Goal: Task Accomplishment & Management: Manage account settings

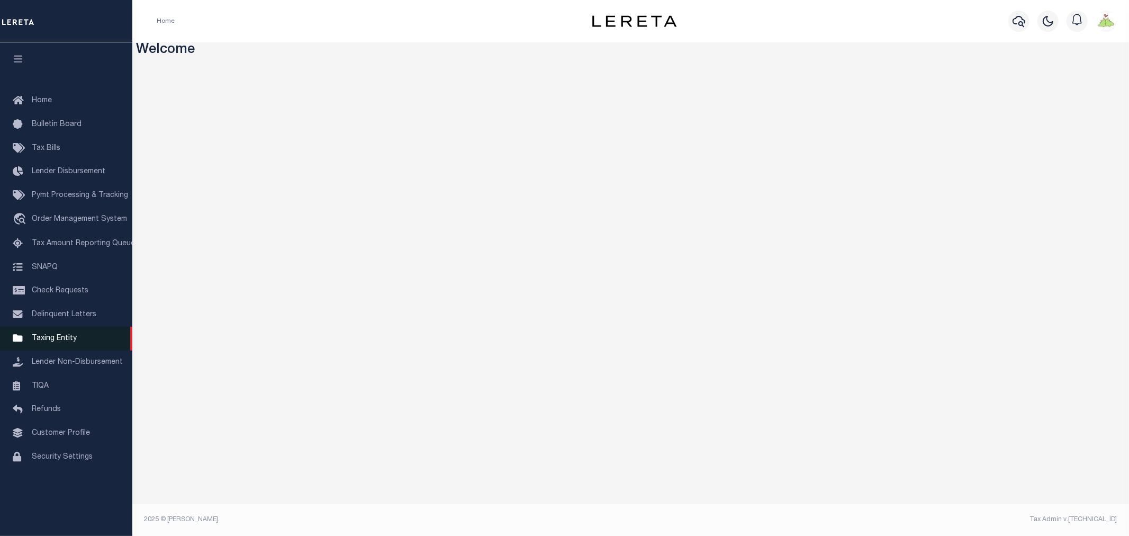
click at [48, 331] on link "Taxing Entity" at bounding box center [66, 339] width 132 height 24
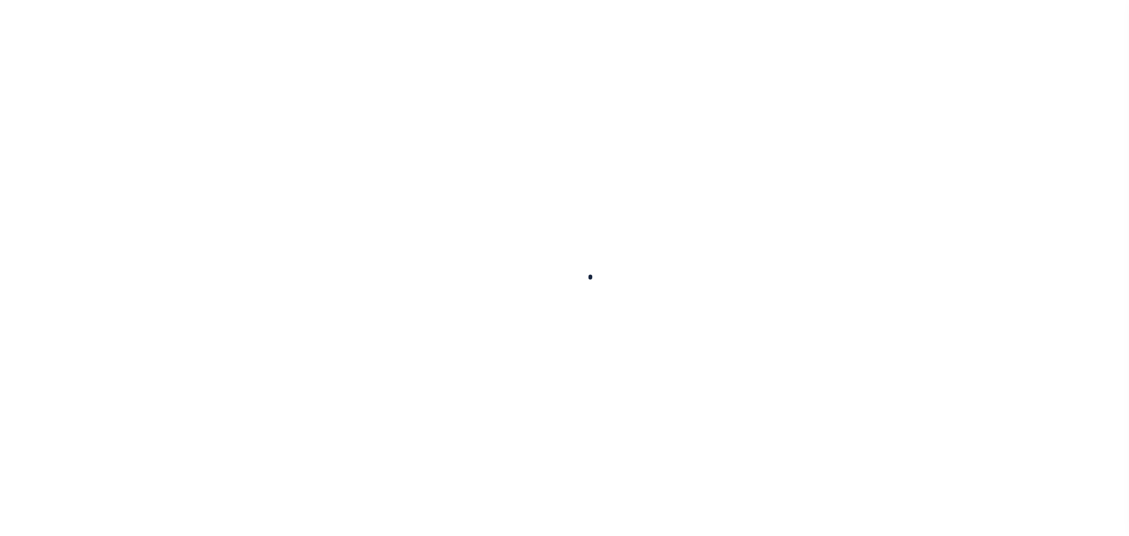
select select
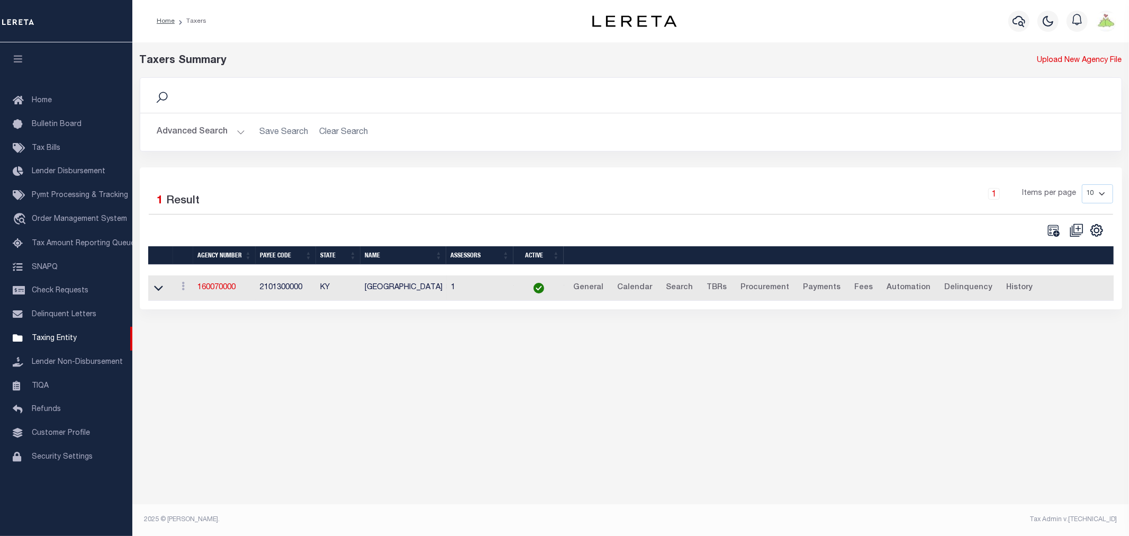
click at [175, 128] on button "Advanced Search" at bounding box center [201, 132] width 88 height 21
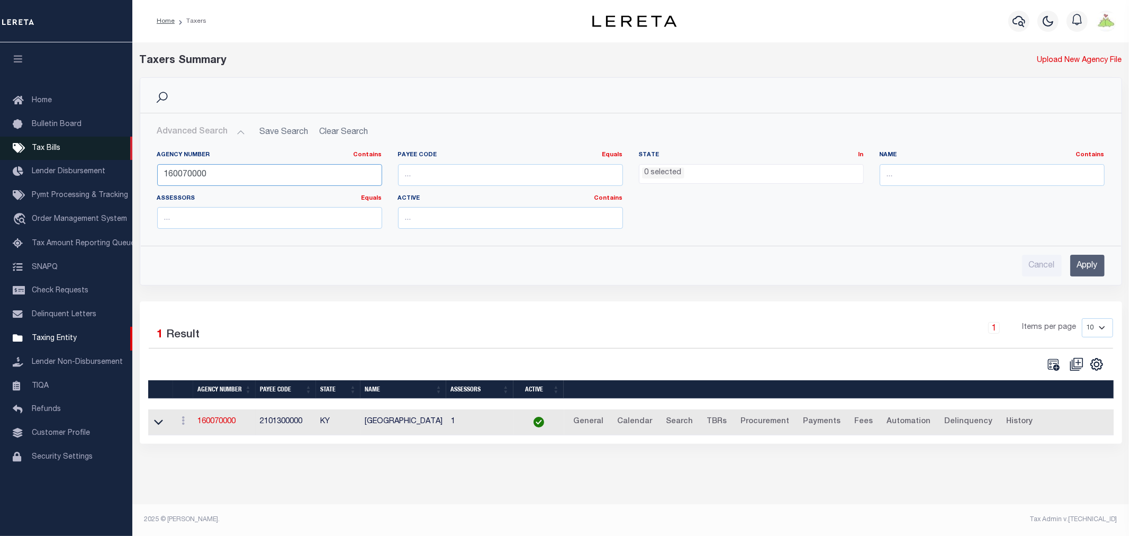
drag, startPoint x: 277, startPoint y: 177, endPoint x: 26, endPoint y: 144, distance: 252.9
click at [27, 144] on div "Home Taxers Profile" at bounding box center [564, 262] width 1129 height 524
type input "370430625"
click at [1091, 262] on input "Apply" at bounding box center [1087, 266] width 34 height 22
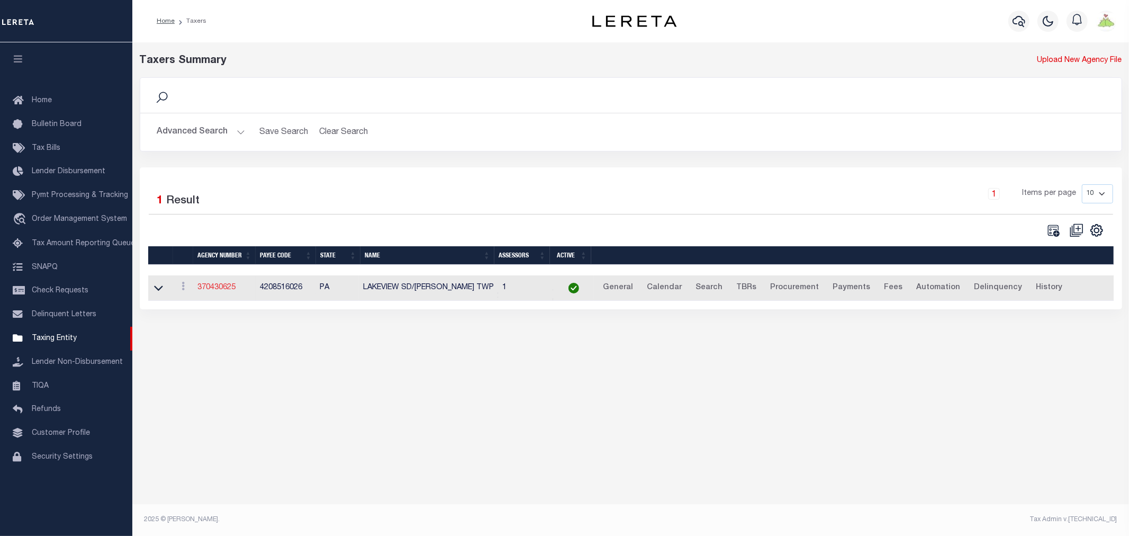
click at [212, 291] on link "370430625" at bounding box center [216, 287] width 38 height 7
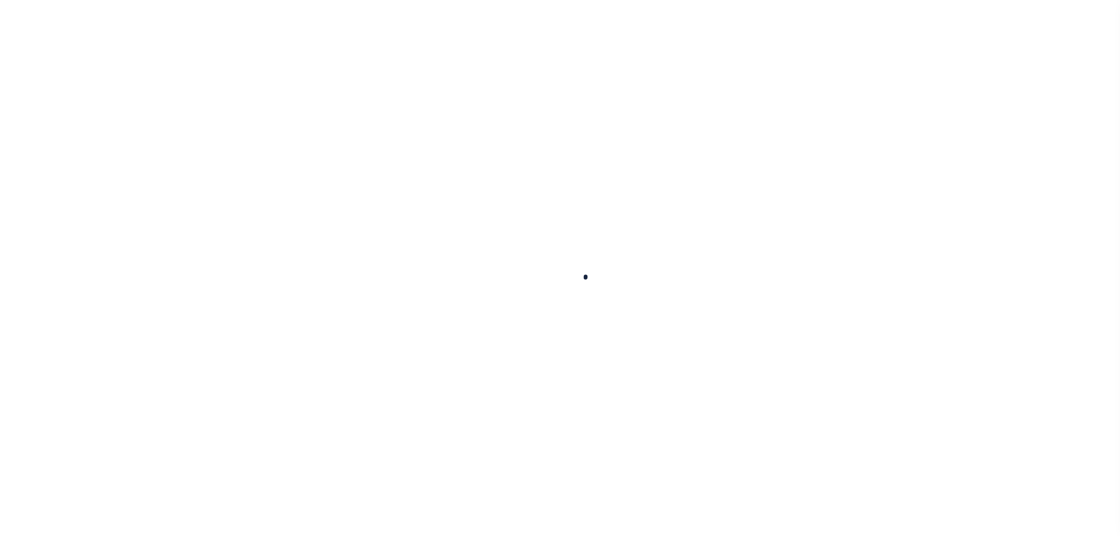
select select
checkbox input "false"
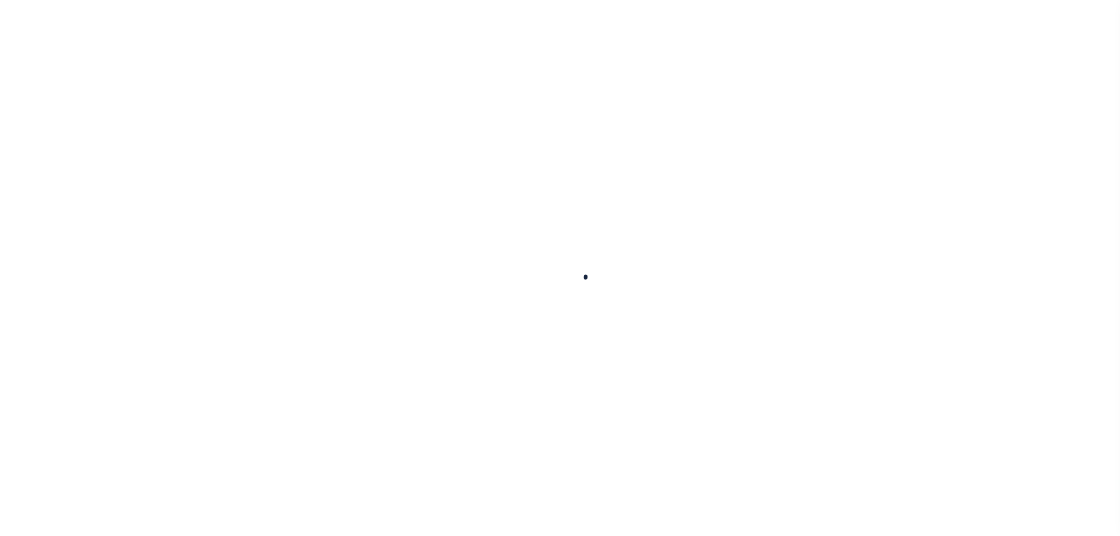
checkbox input "false"
type input "4208516026"
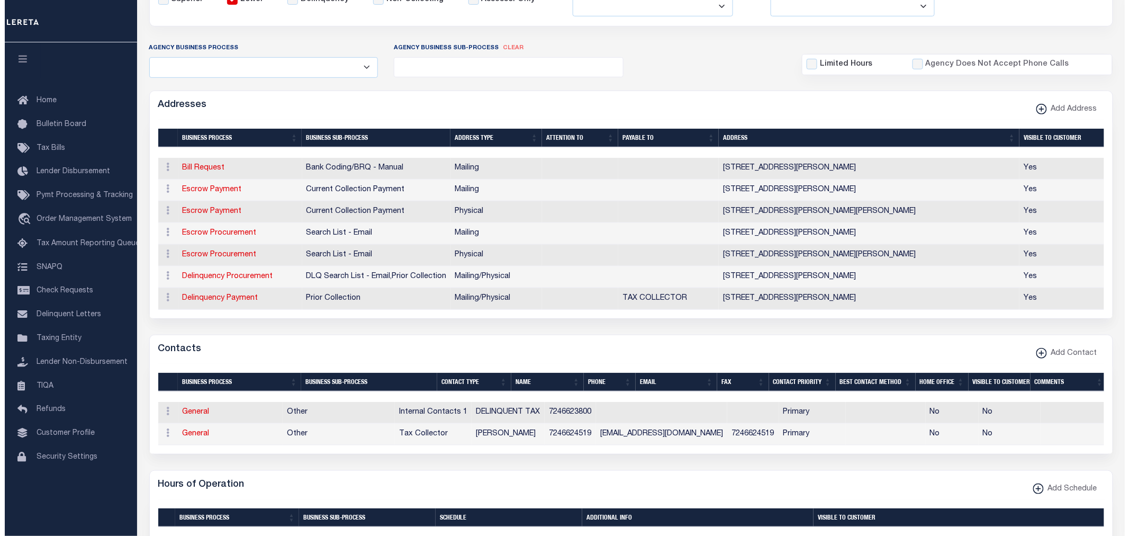
scroll to position [235, 0]
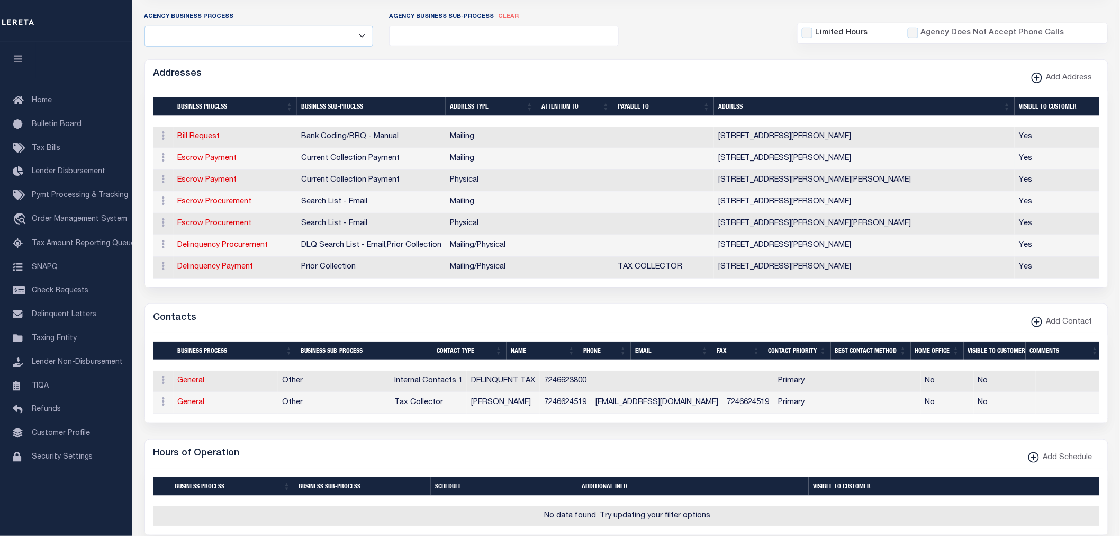
click at [176, 157] on td "Escrow Payment" at bounding box center [236, 159] width 124 height 22
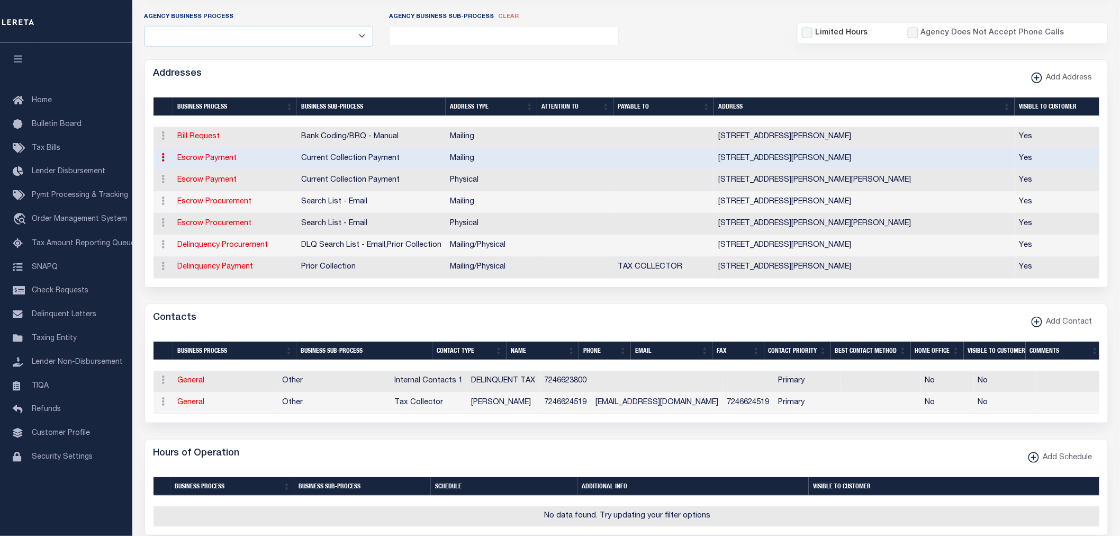
click at [199, 161] on link "Escrow Payment" at bounding box center [207, 158] width 59 height 7
select select "1"
checkbox input "false"
select select
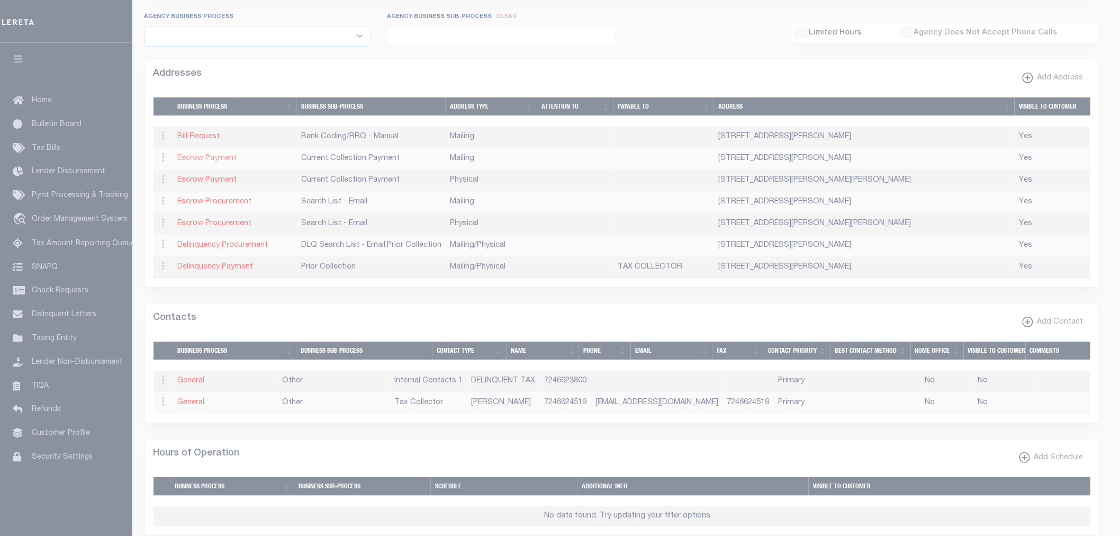
type input "PO BOX 56"
type input "JACKSON CENTER"
select select "PA"
type input "16133"
checkbox input "true"
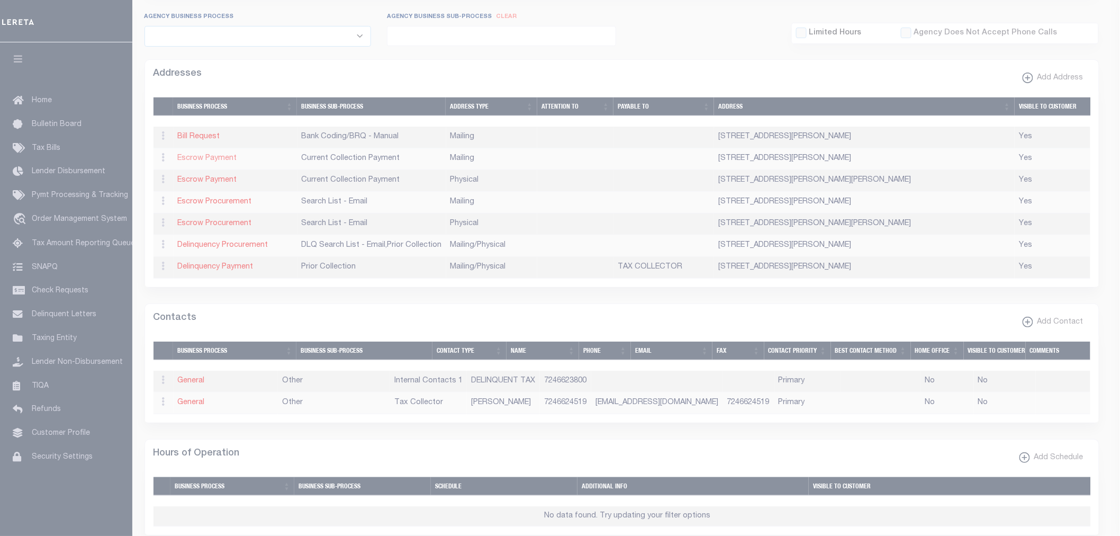
select select "3"
select select "11"
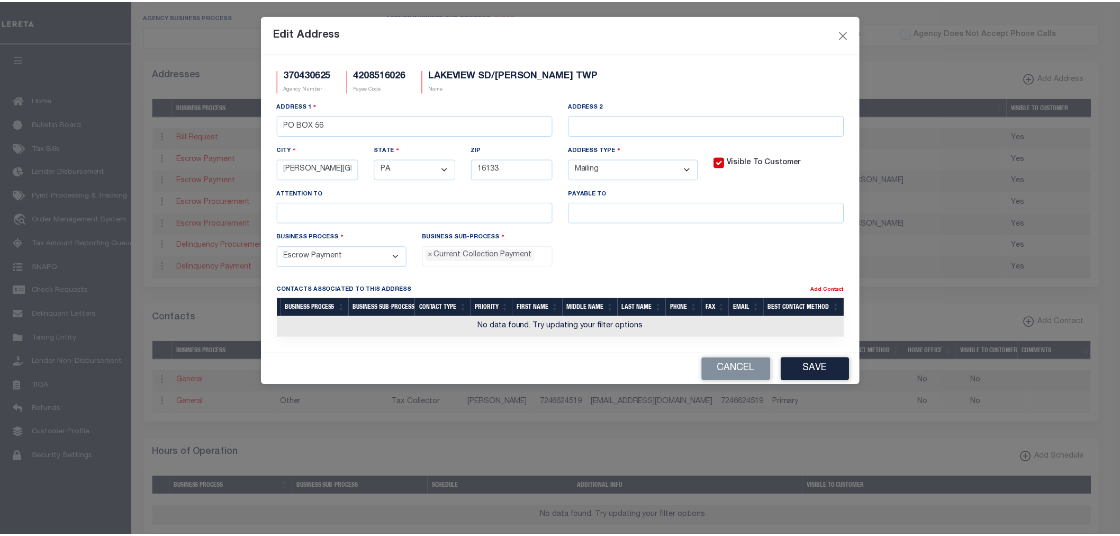
scroll to position [10, 0]
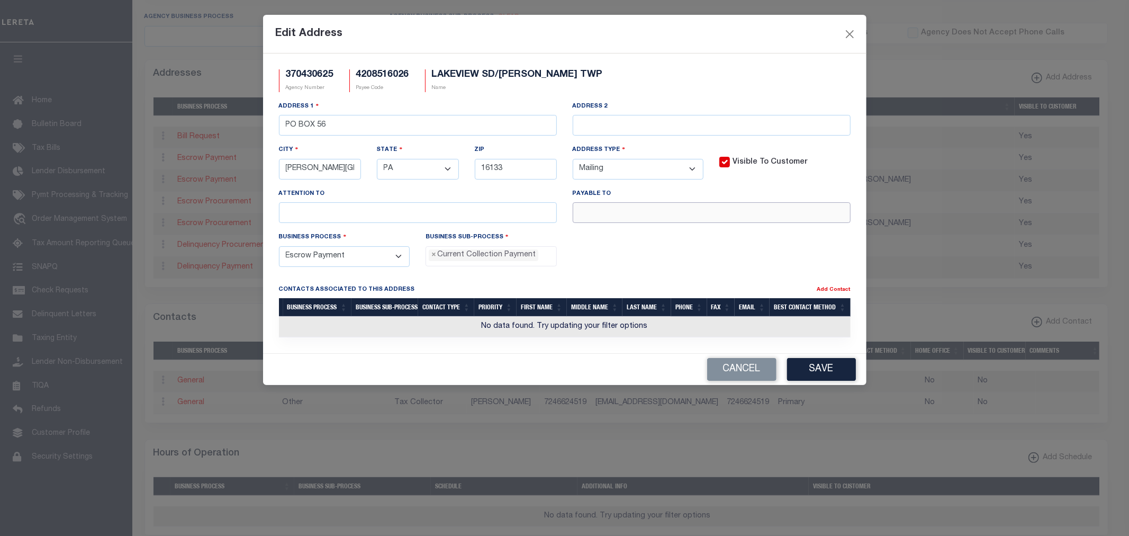
click at [722, 217] on input "text" at bounding box center [712, 212] width 278 height 21
paste input "JACKSON TOWNSHIP TAX COLLECTOR"
type input "JACKSON TOWNSHIP TAX COLLECTOR"
click at [831, 374] on button "Save" at bounding box center [821, 369] width 69 height 23
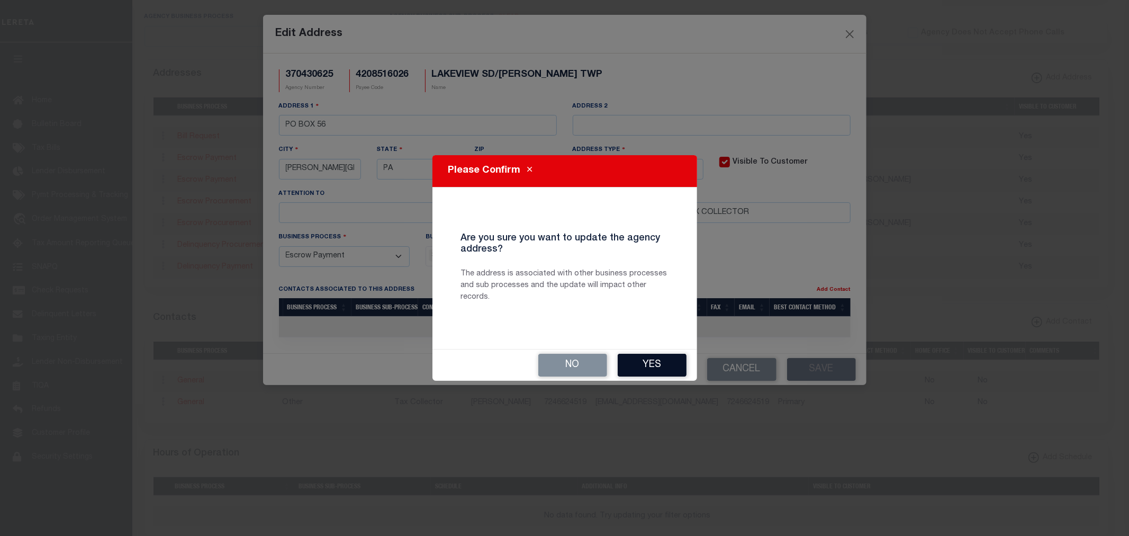
click at [643, 361] on button "Yes" at bounding box center [652, 364] width 69 height 23
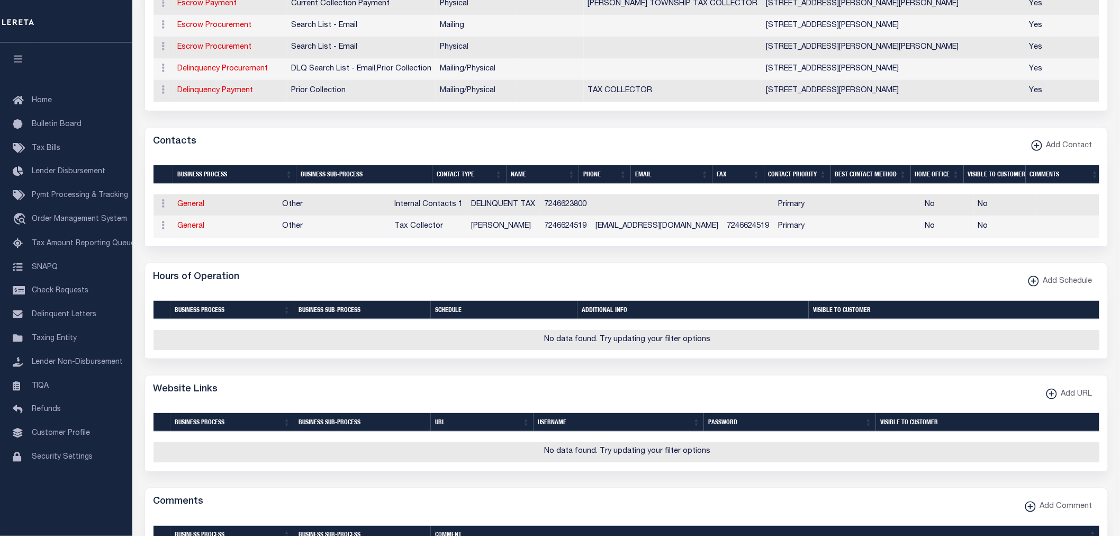
scroll to position [117, 0]
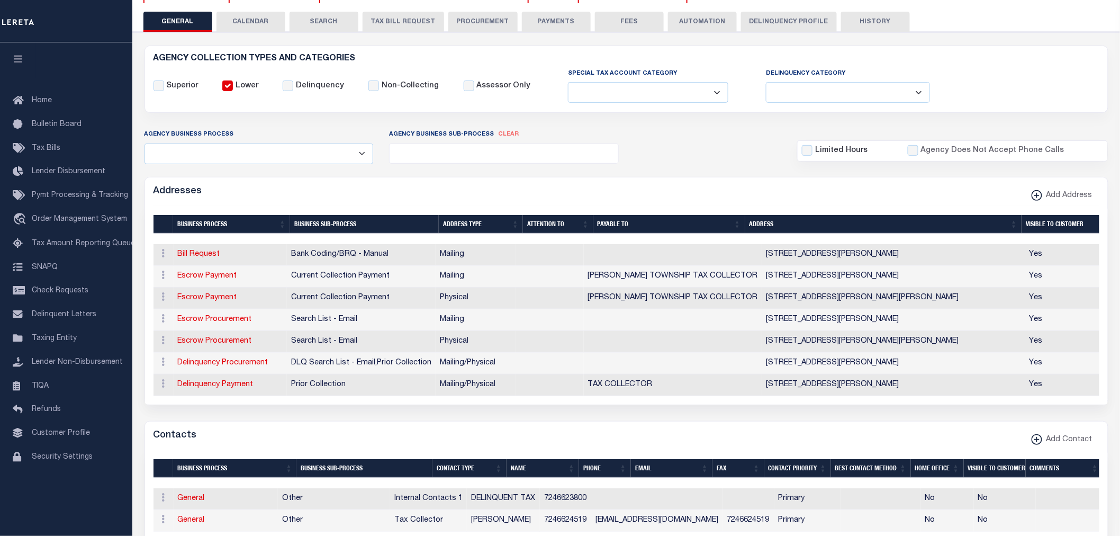
drag, startPoint x: 559, startPoint y: 22, endPoint x: 982, endPoint y: 128, distance: 435.9
click at [559, 22] on button "PAYMENTS" at bounding box center [556, 22] width 69 height 20
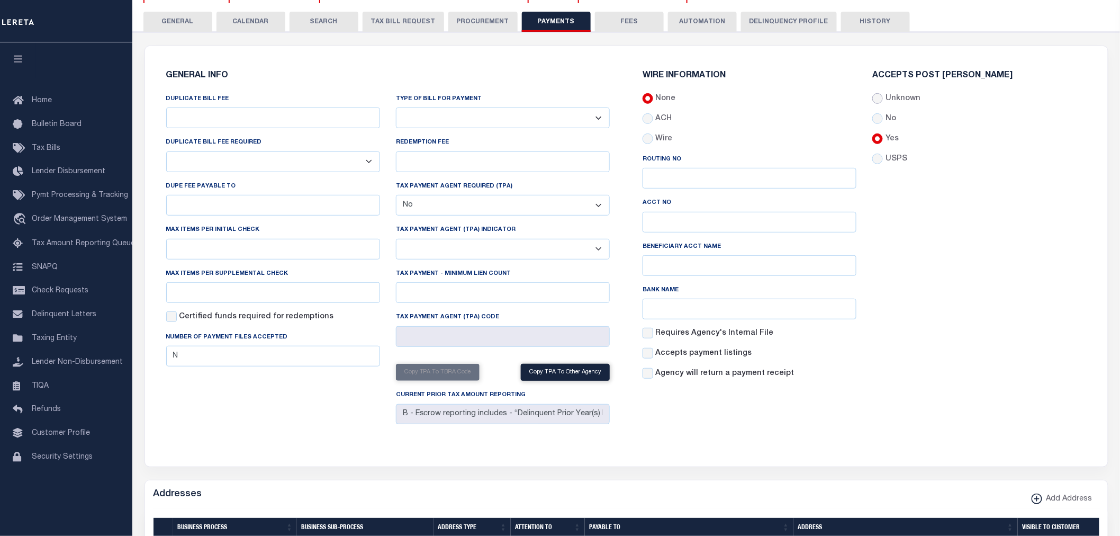
click at [878, 101] on input "Unknown" at bounding box center [877, 98] width 11 height 11
radio input "true"
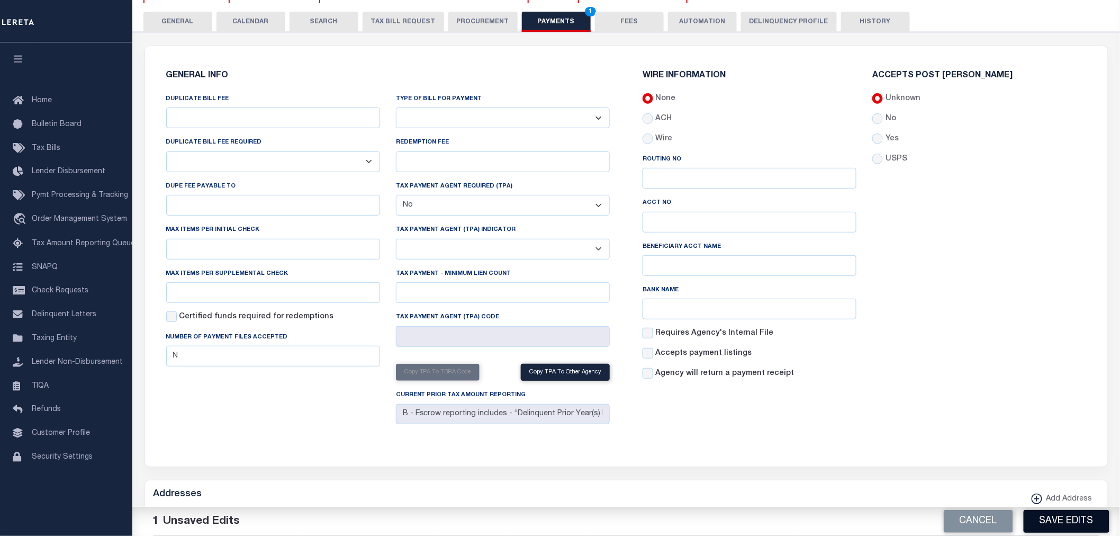
click at [1082, 530] on button "Save Edits" at bounding box center [1066, 521] width 86 height 23
click at [186, 20] on button "GENERAL" at bounding box center [177, 22] width 69 height 20
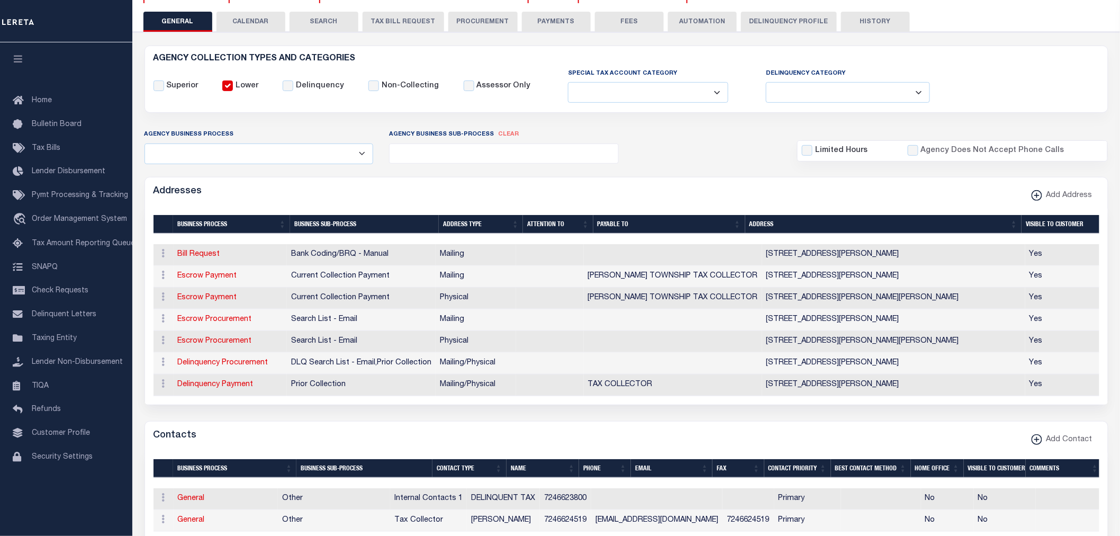
click at [304, 125] on form "AGENCY COLLECTION TYPES AND CATEGORIES Superior Lower Delinquency Non-Collectin…" at bounding box center [626, 527] width 964 height 962
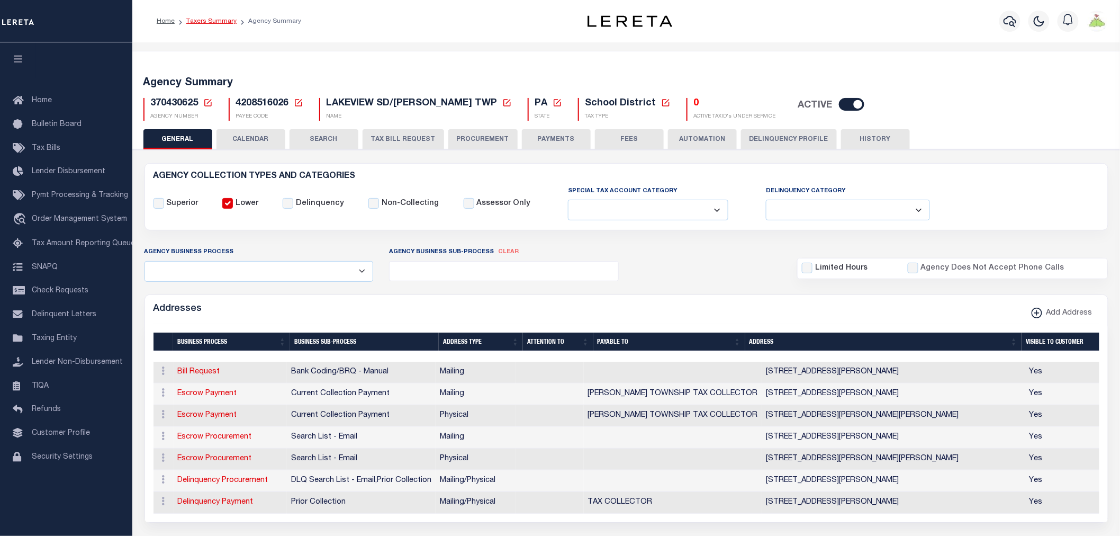
click at [215, 18] on link "Taxers Summary" at bounding box center [211, 21] width 50 height 6
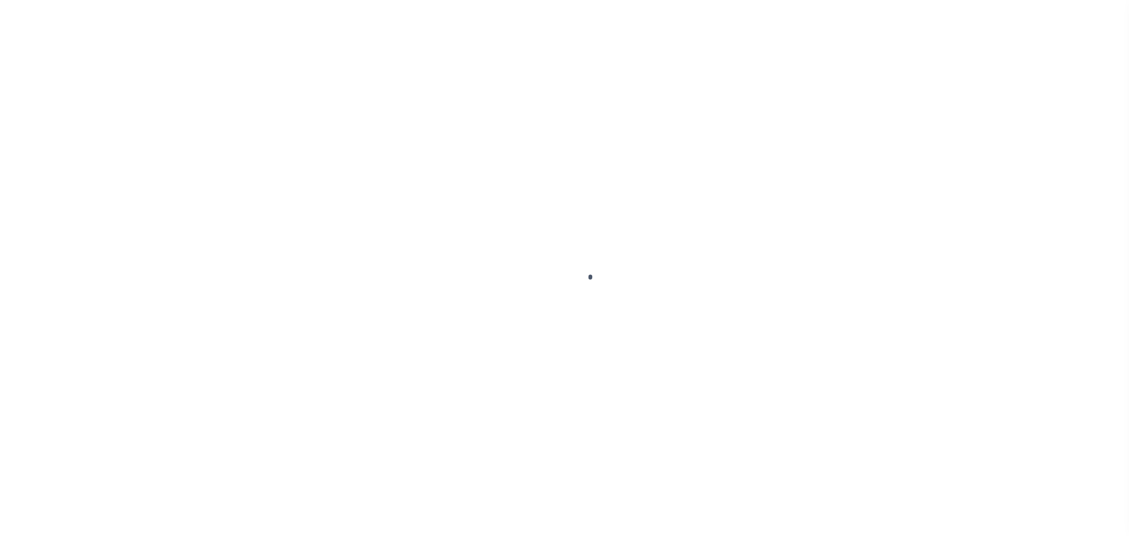
select select
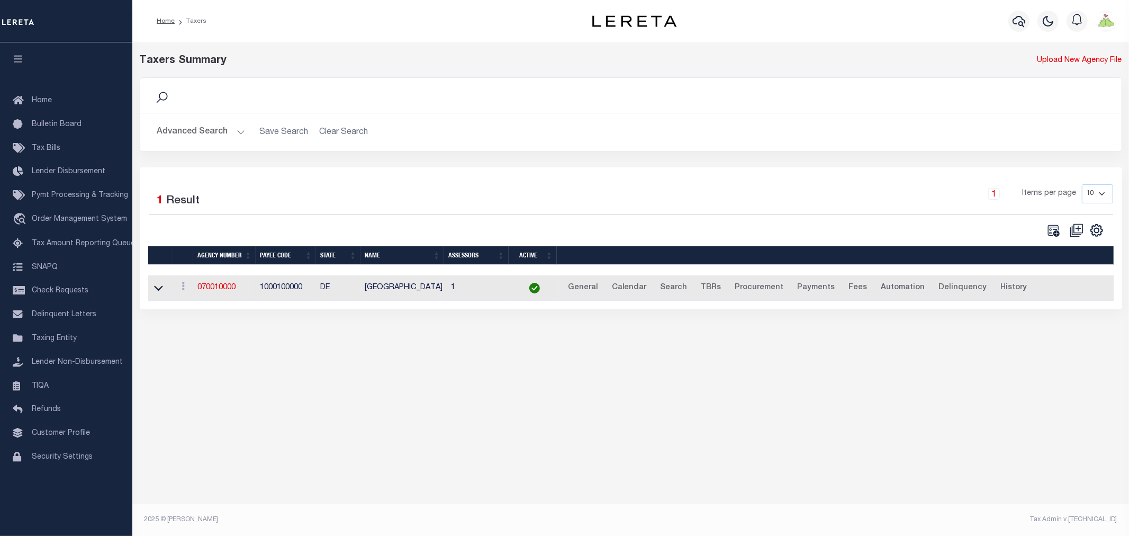
click at [193, 132] on button "Advanced Search" at bounding box center [201, 132] width 88 height 21
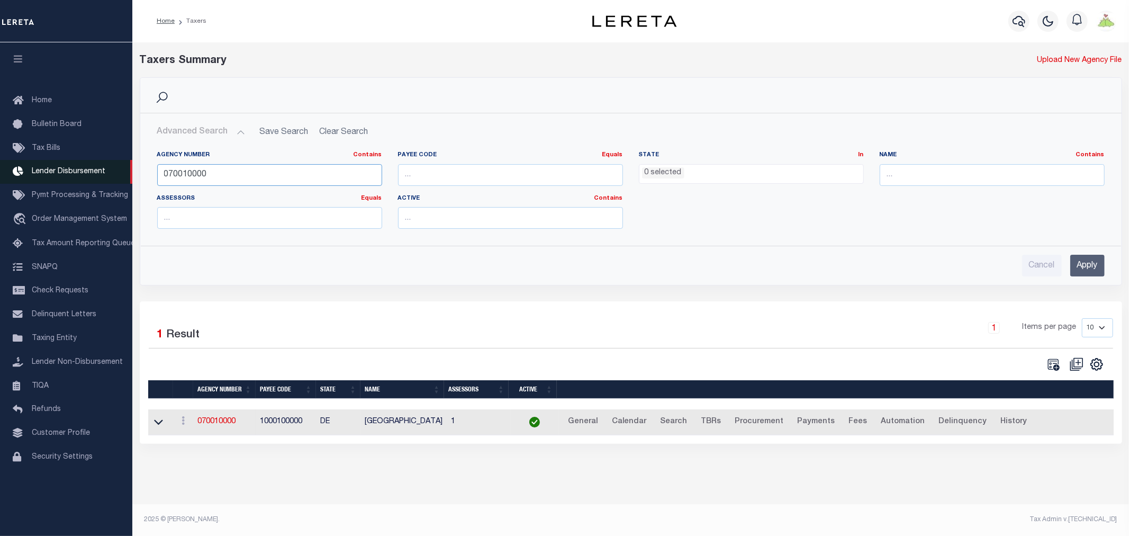
drag, startPoint x: 246, startPoint y: 172, endPoint x: 0, endPoint y: 169, distance: 245.6
click at [0, 169] on div "Home Taxers Profile" at bounding box center [564, 262] width 1129 height 524
type input "370431707"
click at [1091, 268] on input "Apply" at bounding box center [1087, 266] width 34 height 22
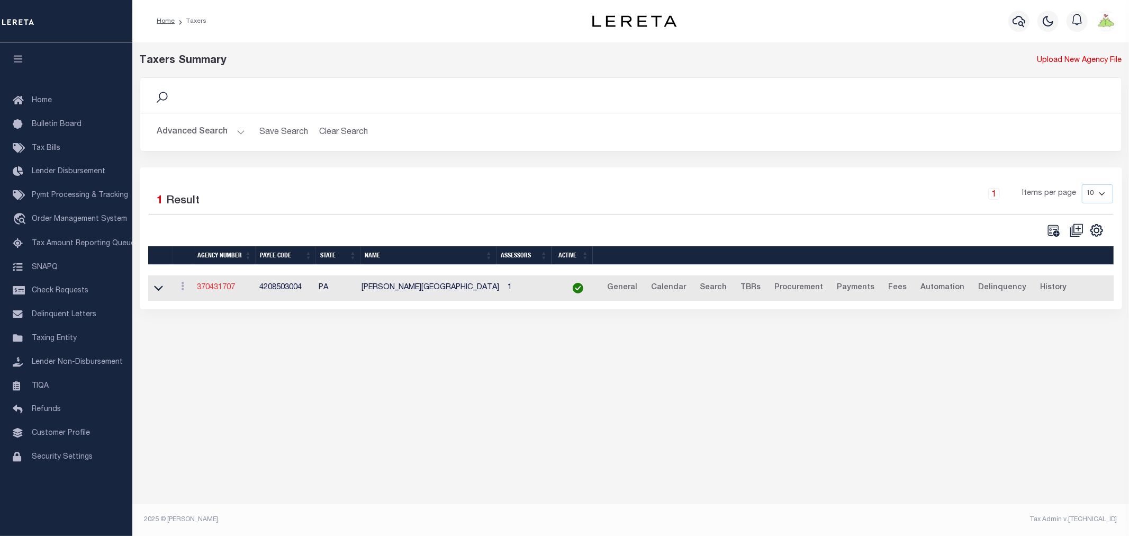
click at [209, 287] on link "370431707" at bounding box center [216, 287] width 38 height 7
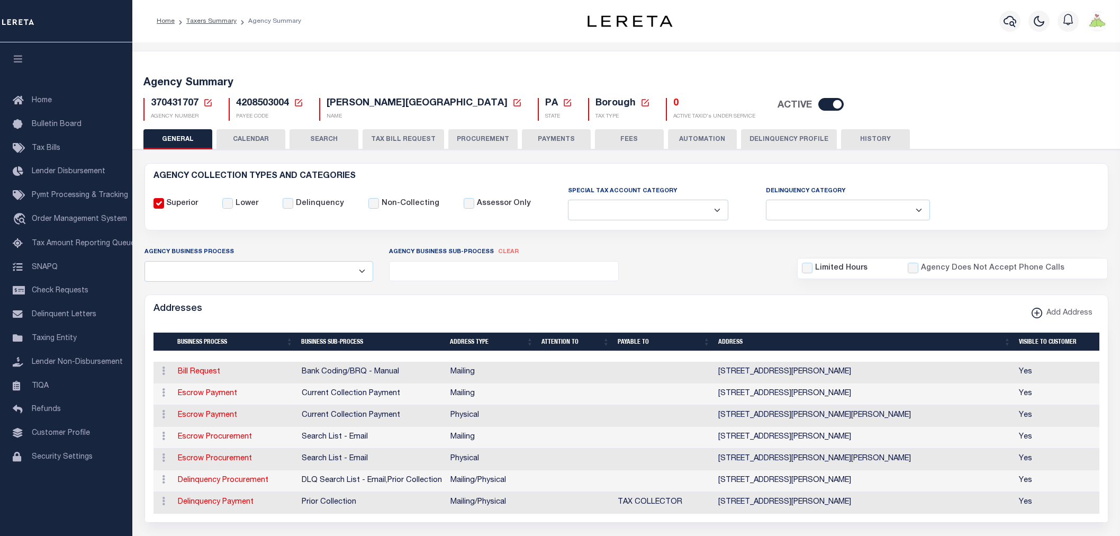
select select
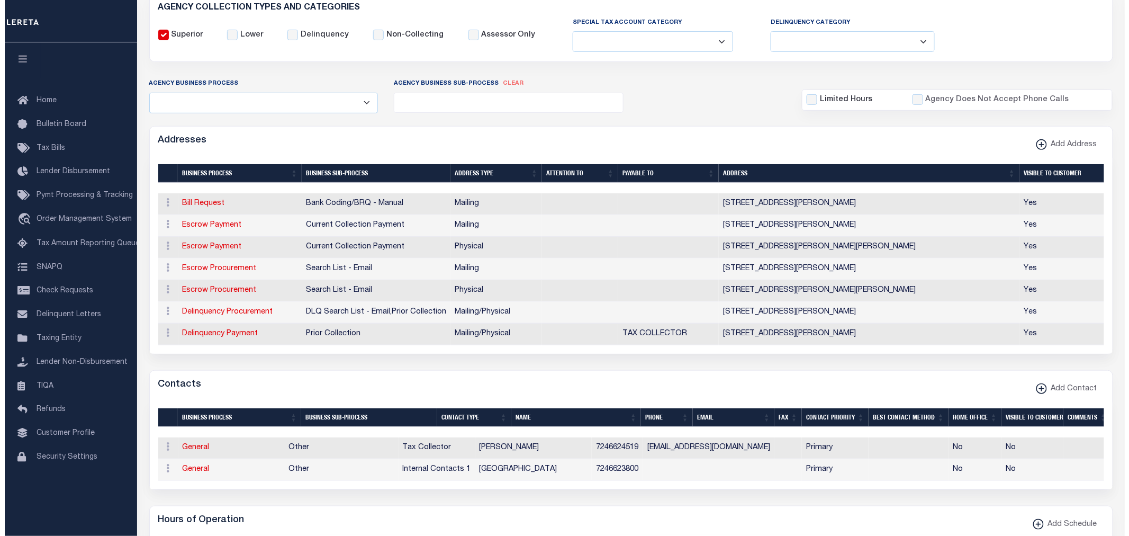
scroll to position [176, 0]
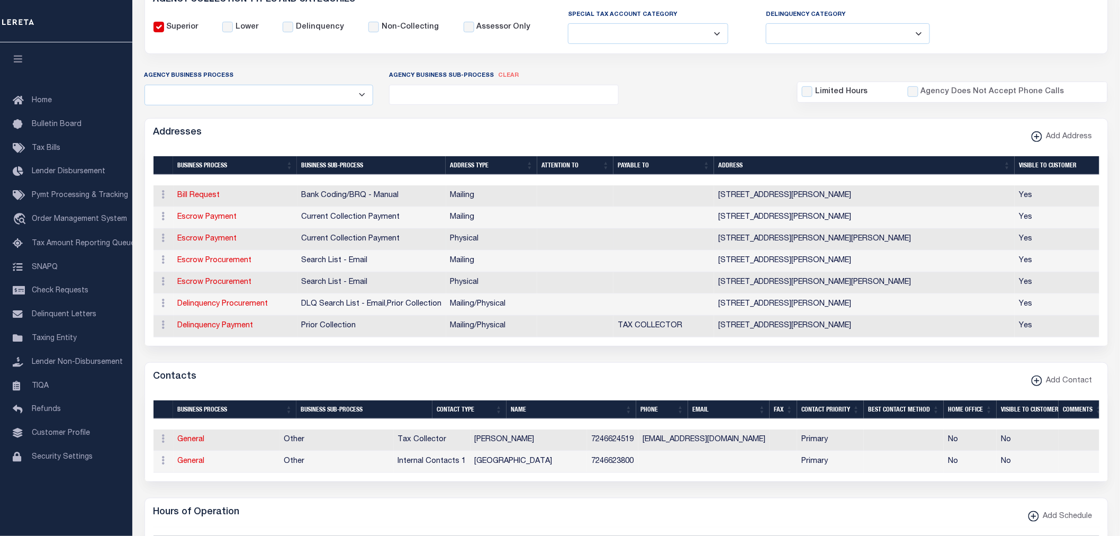
drag, startPoint x: 197, startPoint y: 216, endPoint x: 388, endPoint y: 233, distance: 192.3
click at [197, 216] on link "Escrow Payment" at bounding box center [207, 216] width 59 height 7
select select "1"
checkbox input "false"
select select
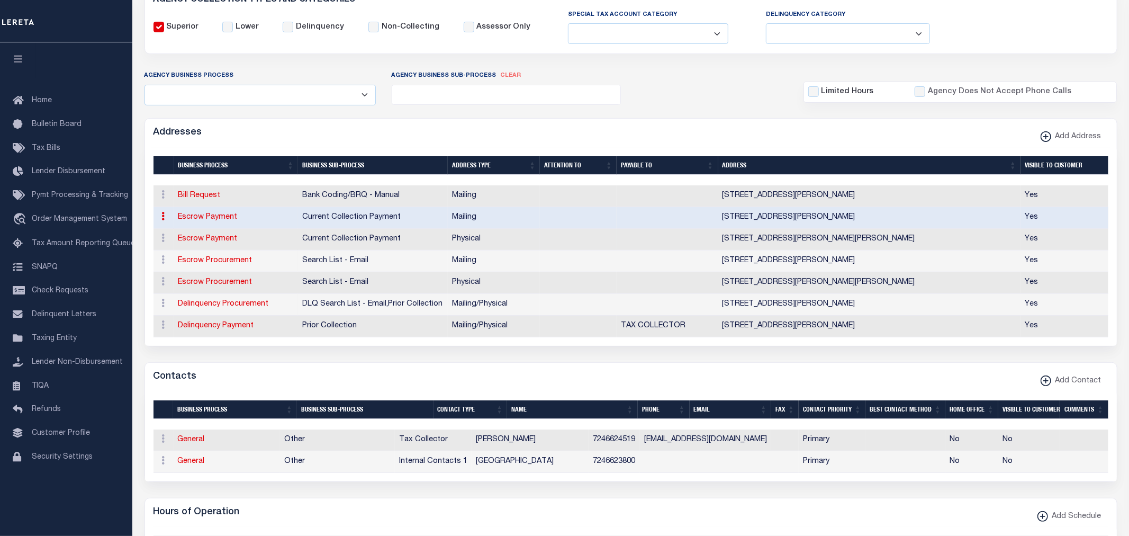
type input "PO BOX 56"
type input "JACKSON CENTER"
select select "PA"
type input "16133"
checkbox input "true"
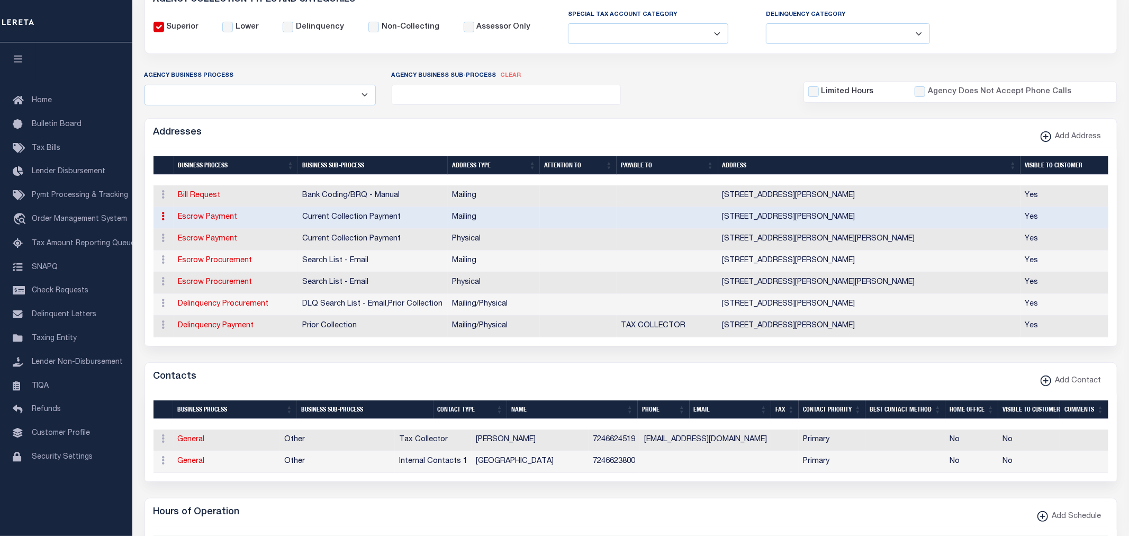
select select "3"
select select "11"
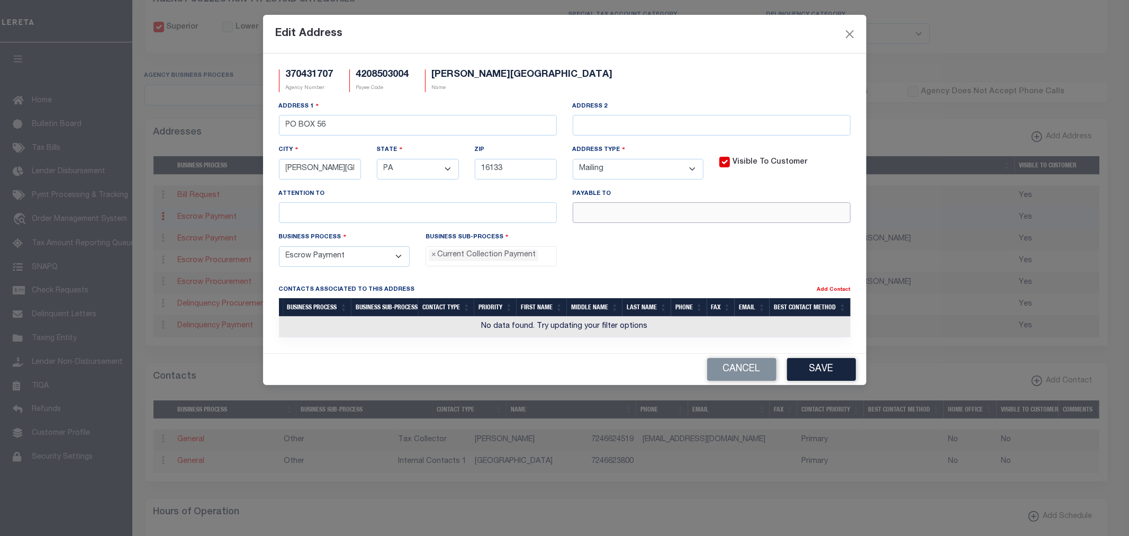
click at [631, 216] on input "text" at bounding box center [712, 212] width 278 height 21
paste input "JACKSON CENTER BORO TAX COLLECTOR"
type input "JACKSON CENTER BORO TAX COLLECTOR"
click at [844, 369] on button "Save" at bounding box center [821, 369] width 69 height 23
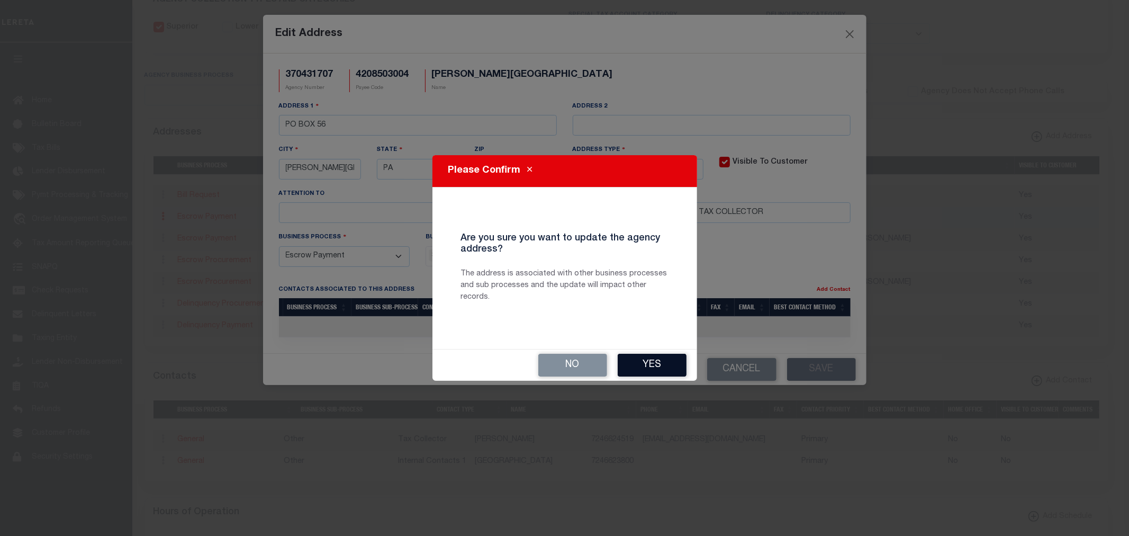
click at [643, 361] on button "Yes" at bounding box center [652, 364] width 69 height 23
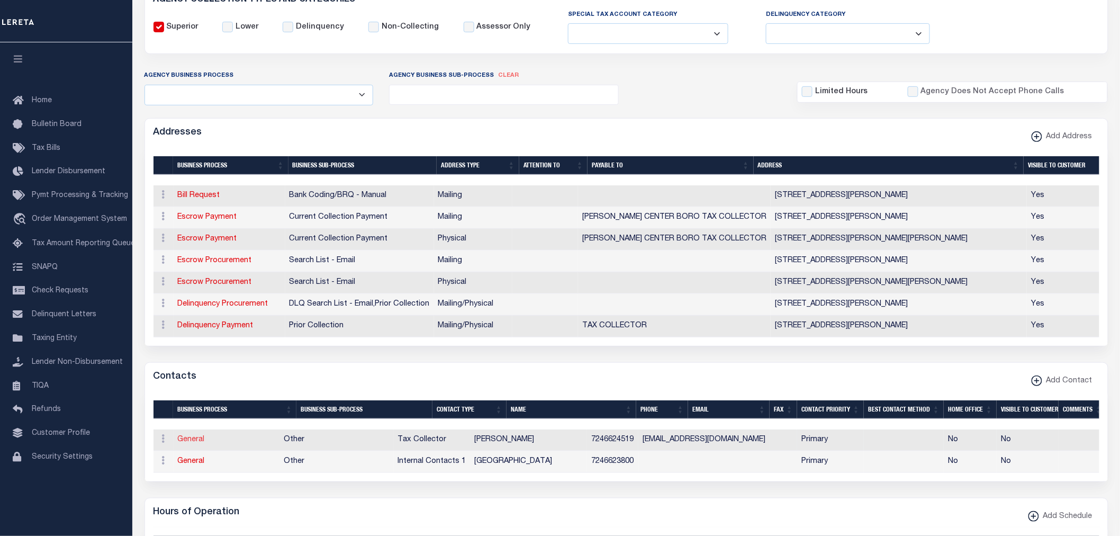
click at [188, 438] on link "General" at bounding box center [191, 439] width 27 height 7
checkbox input "false"
select select
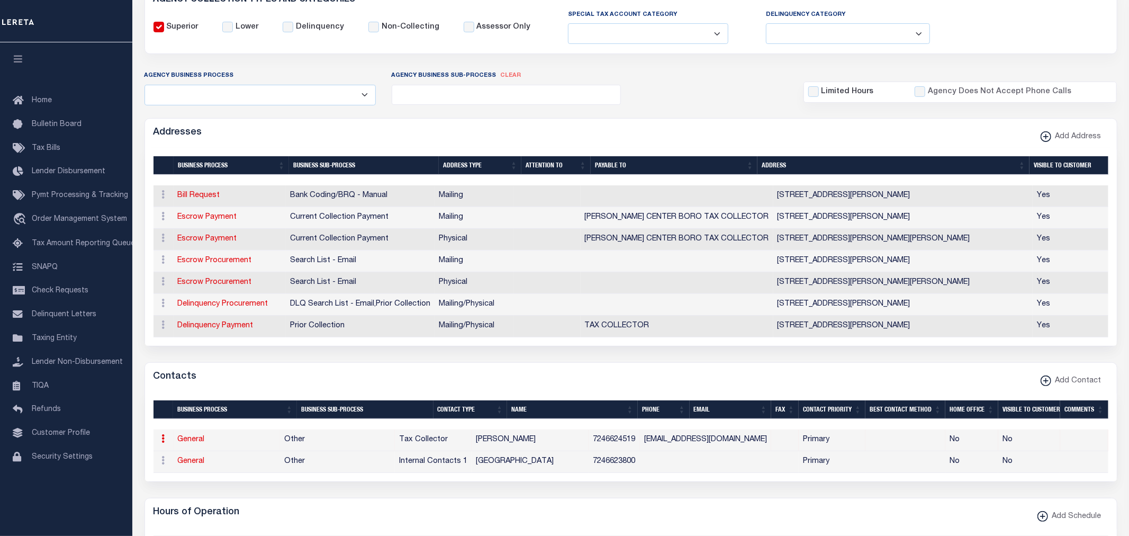
select select "2"
select select "1"
type input "LEONA"
type input "MCINTIRE"
type input "7246624519"
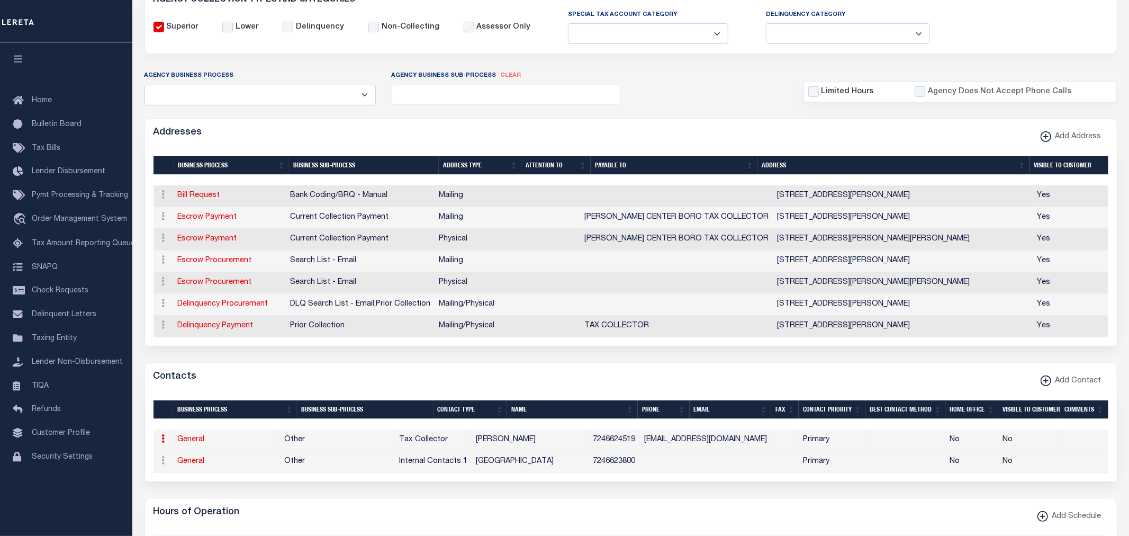
type input "GEONEY@AOL.COM"
select select "6"
select select "39"
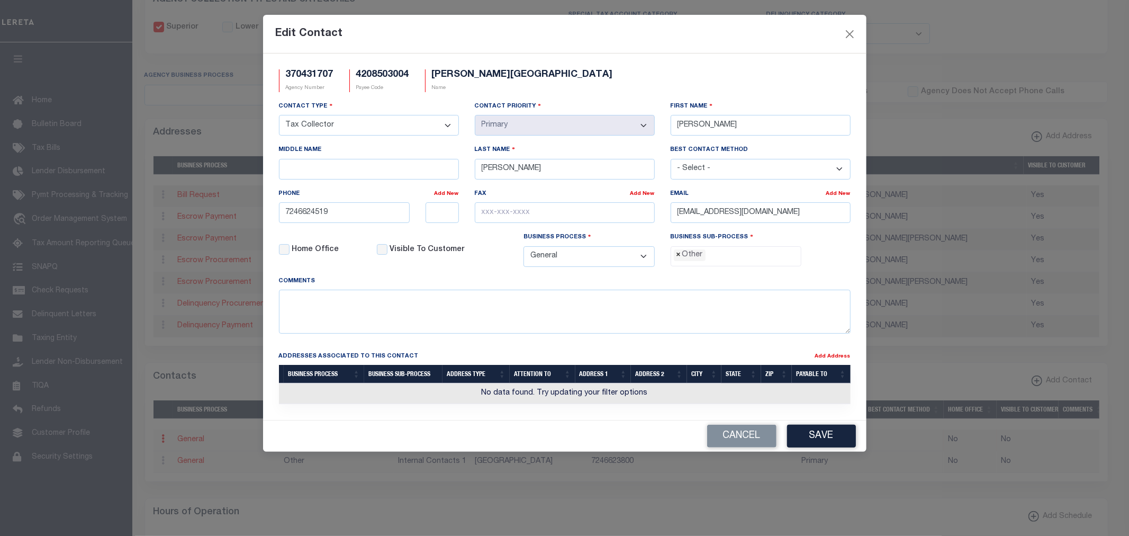
click at [679, 257] on span "×" at bounding box center [678, 255] width 5 height 12
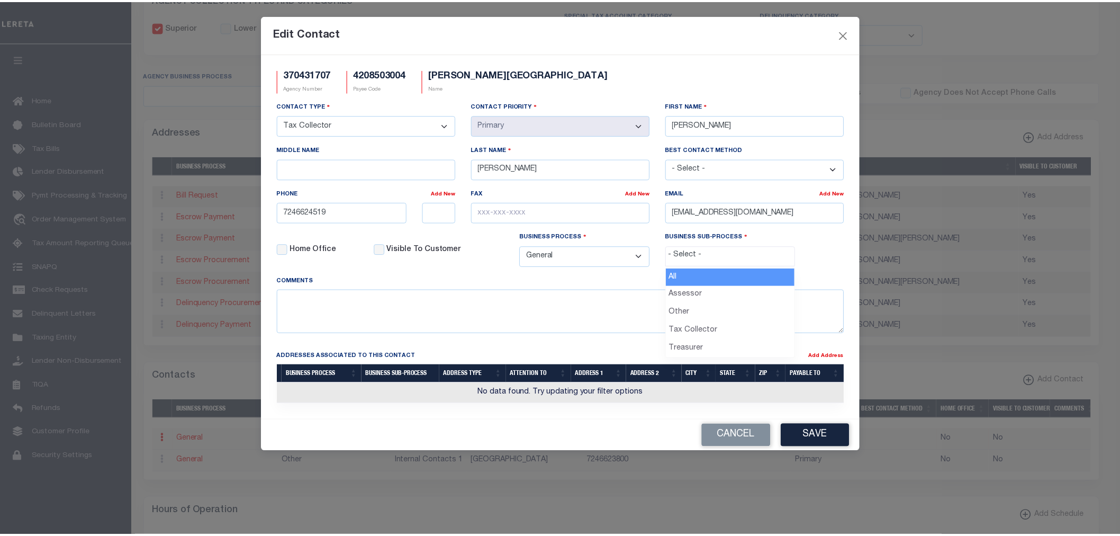
scroll to position [20, 0]
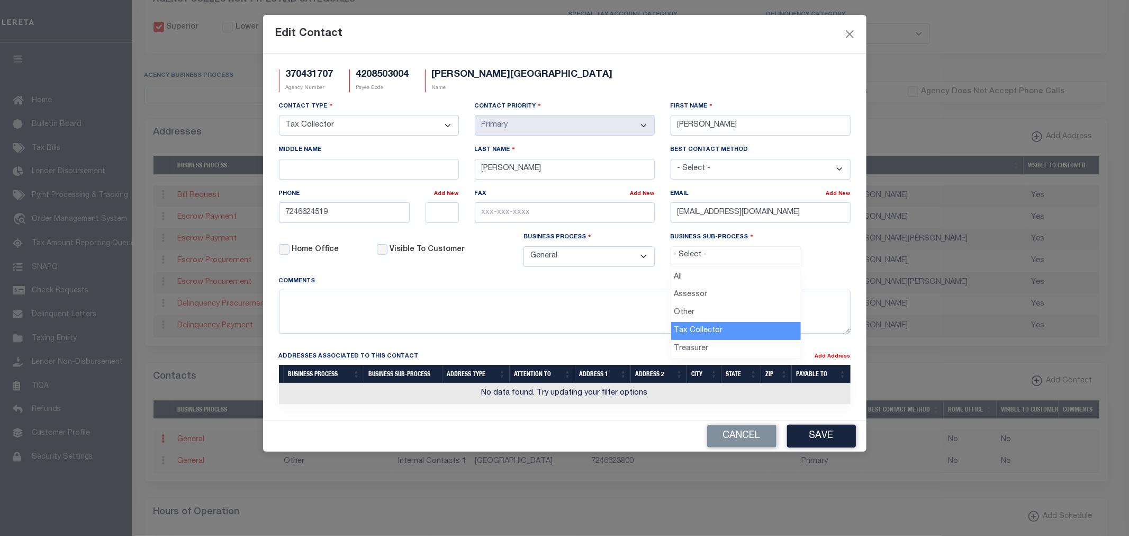
select select "31"
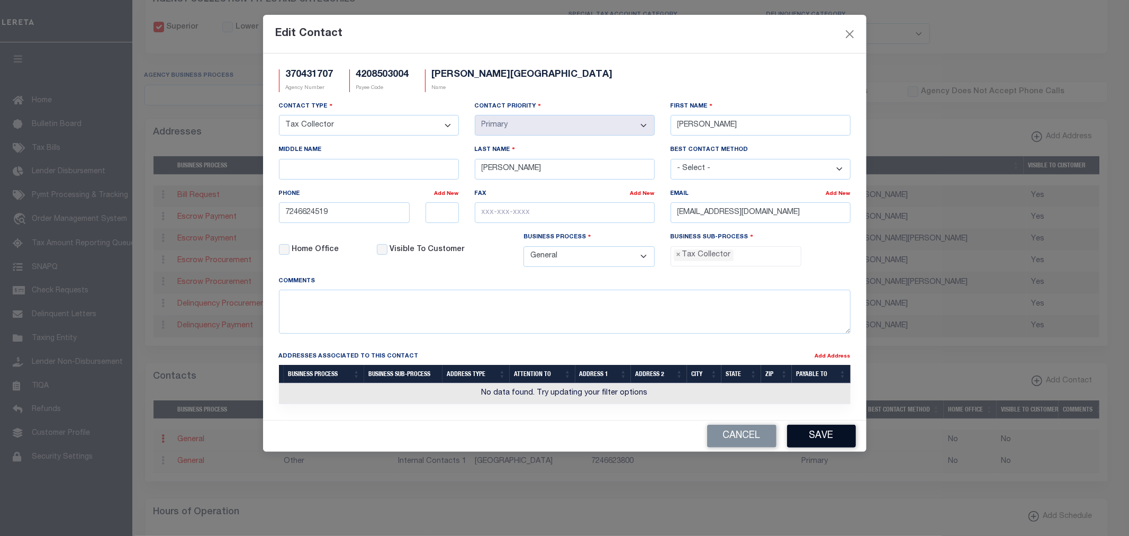
click at [810, 436] on button "Save" at bounding box center [821, 435] width 69 height 23
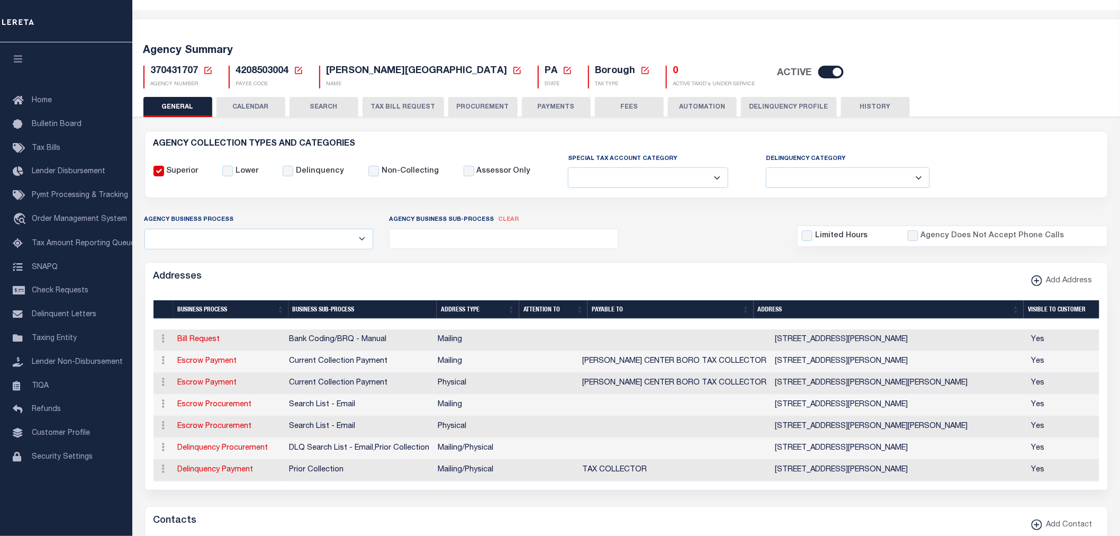
scroll to position [0, 0]
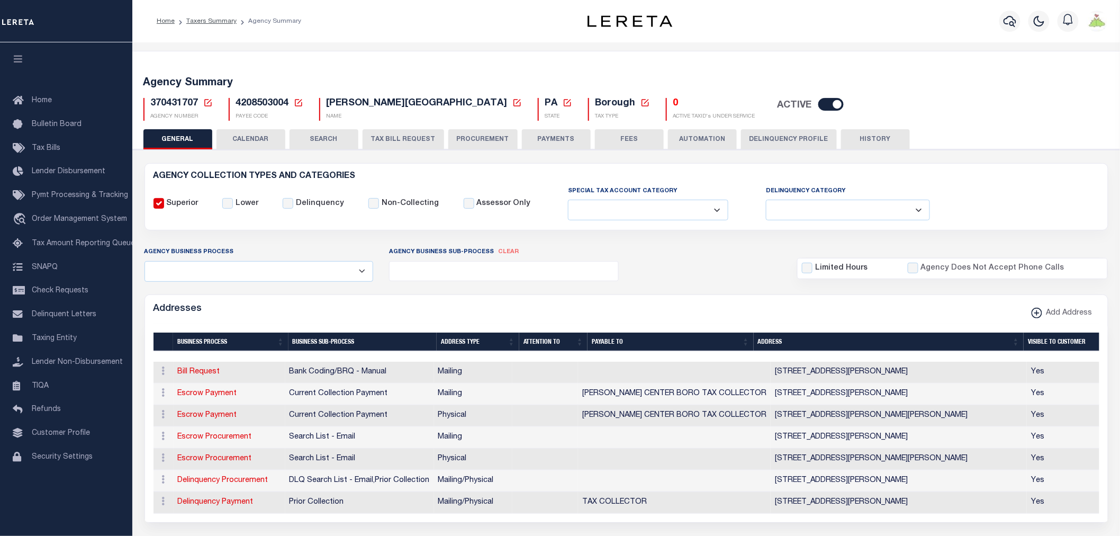
click at [569, 140] on button "PAYMENTS" at bounding box center [556, 139] width 69 height 20
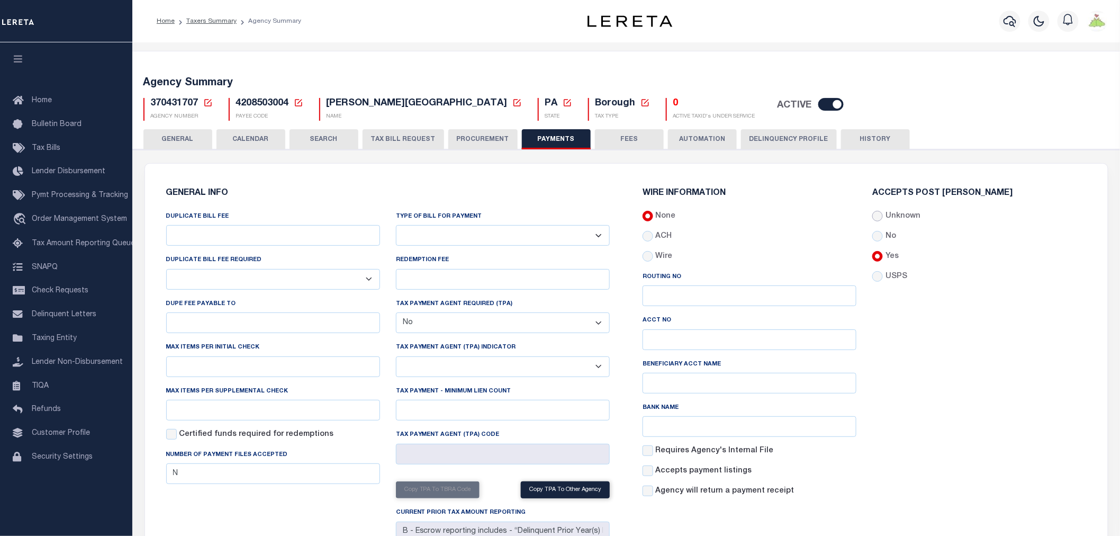
click at [876, 212] on input "Unknown" at bounding box center [877, 216] width 11 height 11
radio input "true"
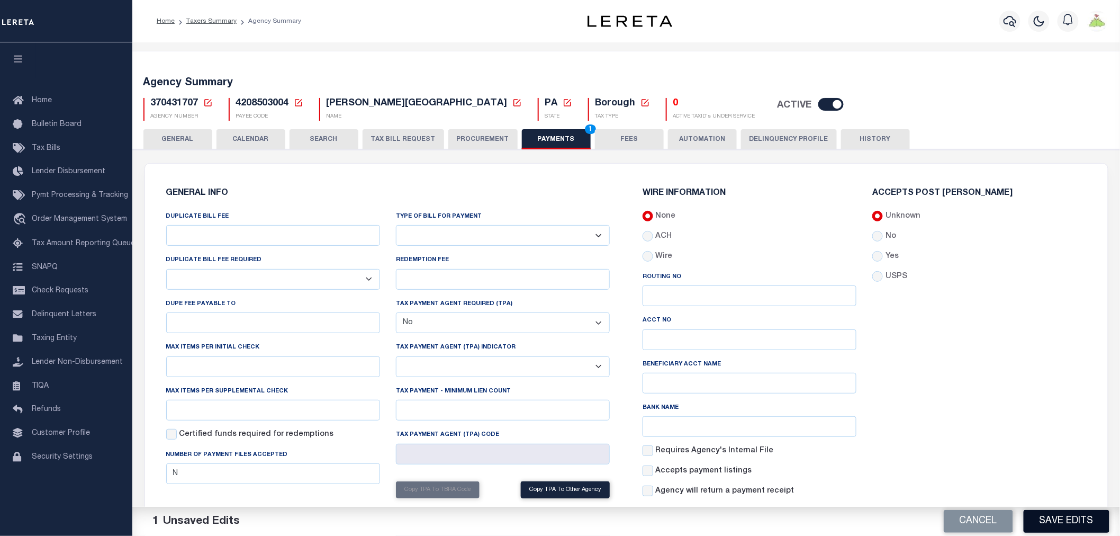
click at [1063, 512] on button "Save Edits" at bounding box center [1066, 521] width 86 height 23
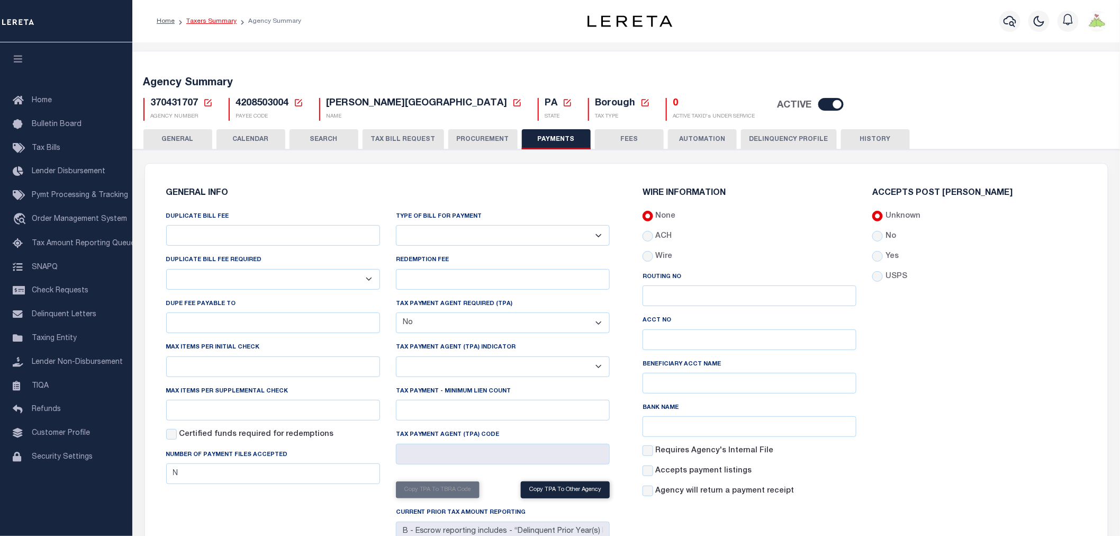
click at [198, 19] on link "Taxers Summary" at bounding box center [211, 21] width 50 height 6
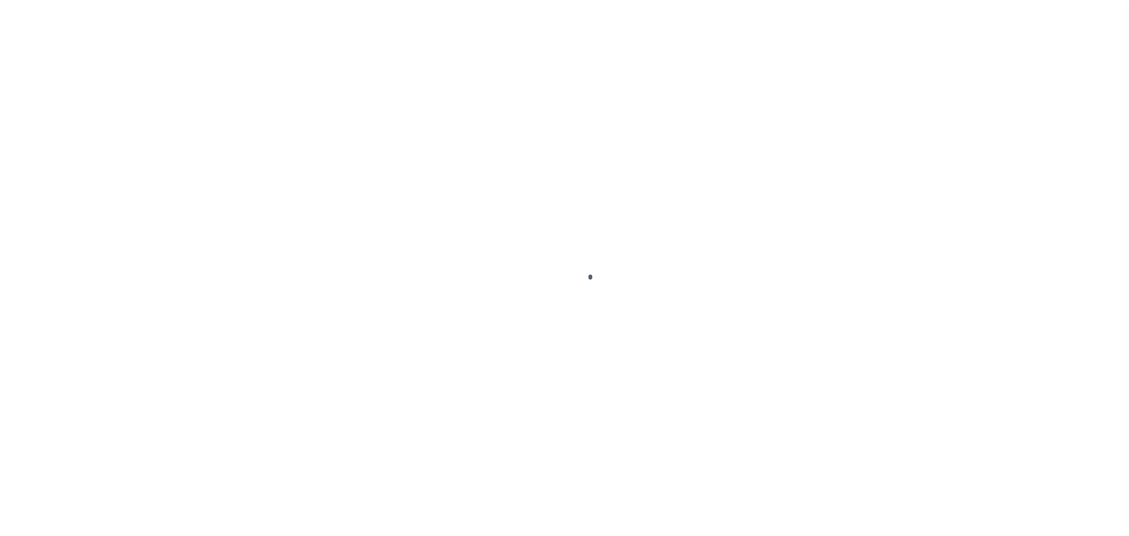
select select
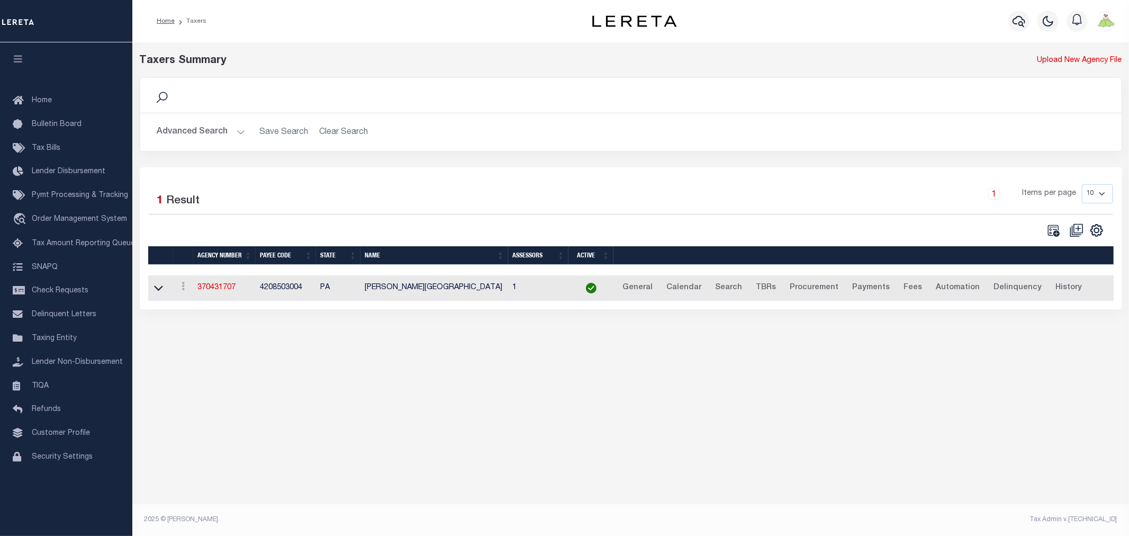
click at [207, 131] on button "Advanced Search" at bounding box center [201, 132] width 88 height 21
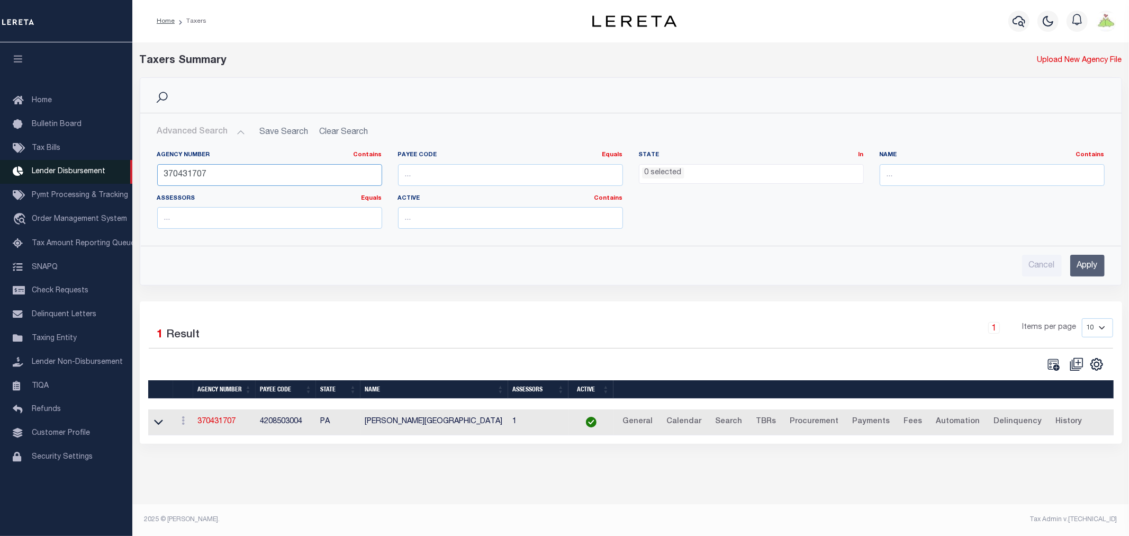
drag, startPoint x: 233, startPoint y: 171, endPoint x: 53, endPoint y: 167, distance: 180.0
click at [53, 167] on div "Home Taxers Profile" at bounding box center [564, 262] width 1129 height 524
type input "370430227"
click at [1077, 269] on input "Apply" at bounding box center [1087, 266] width 34 height 22
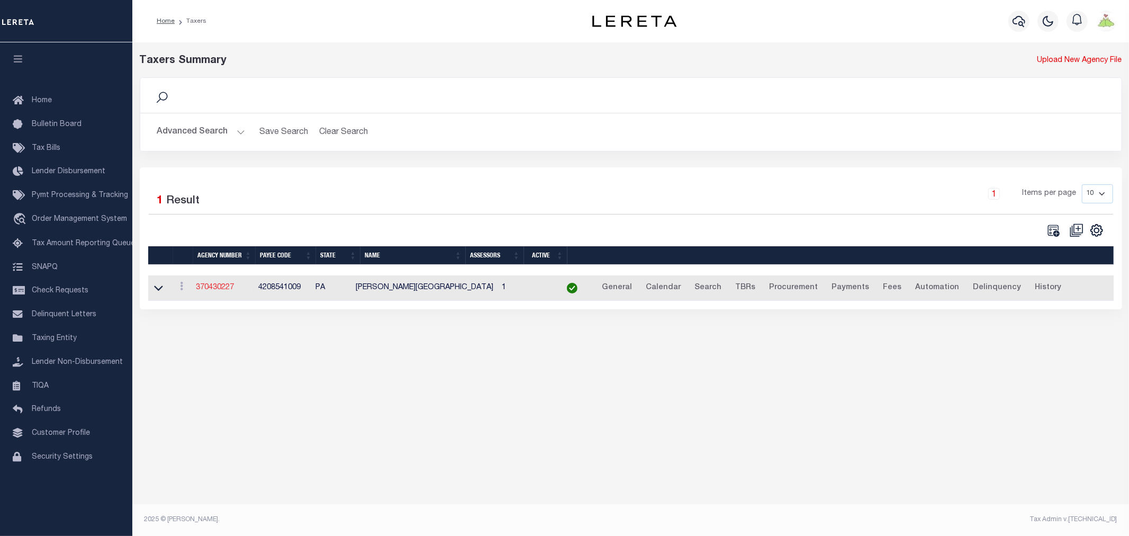
click at [210, 289] on link "370430227" at bounding box center [215, 287] width 38 height 7
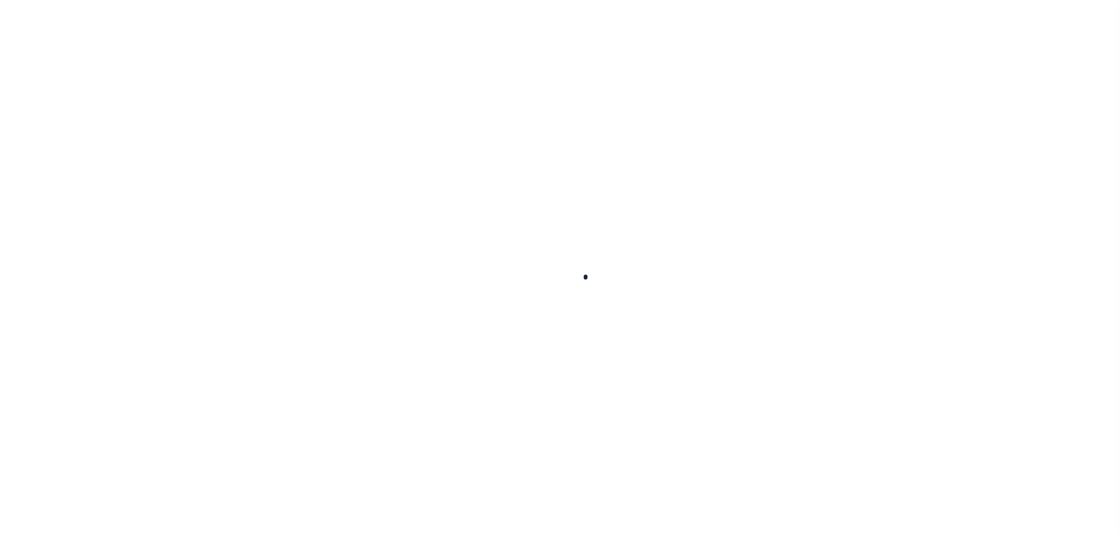
select select
checkbox input "false"
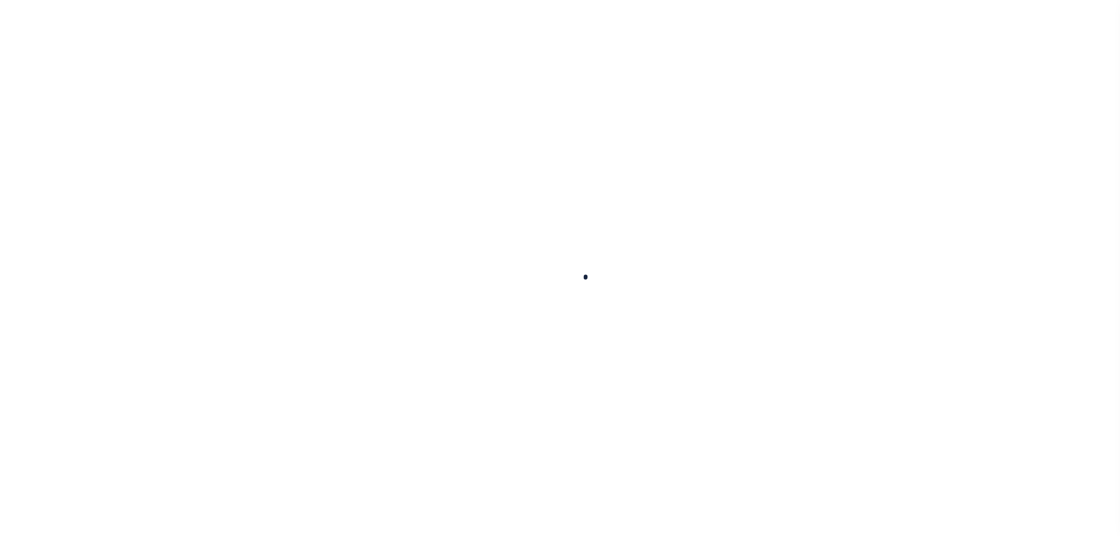
checkbox input "false"
type input "4208541009"
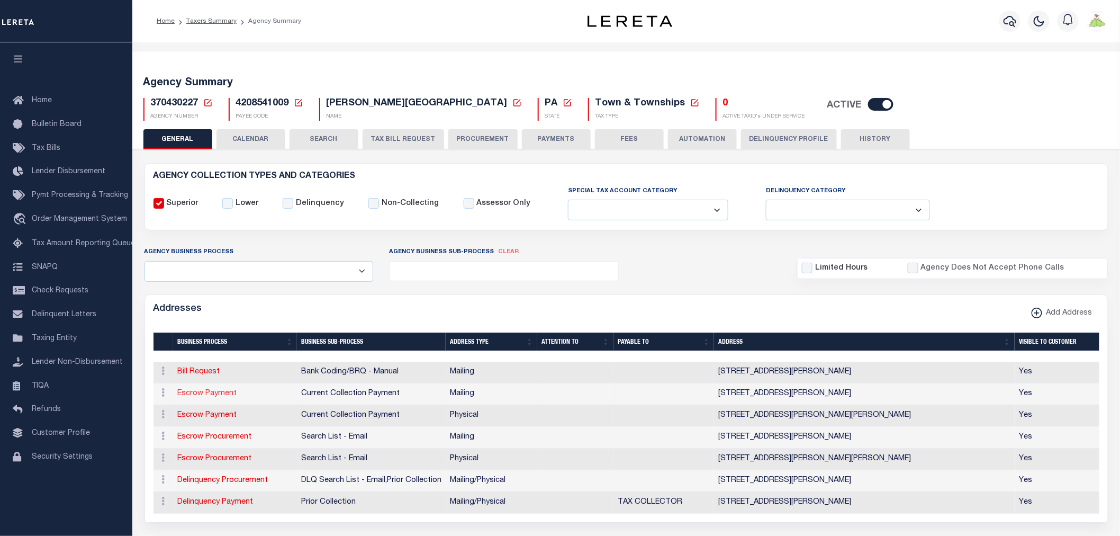
click at [198, 395] on link "Escrow Payment" at bounding box center [207, 392] width 59 height 7
select select "1"
checkbox input "false"
select select
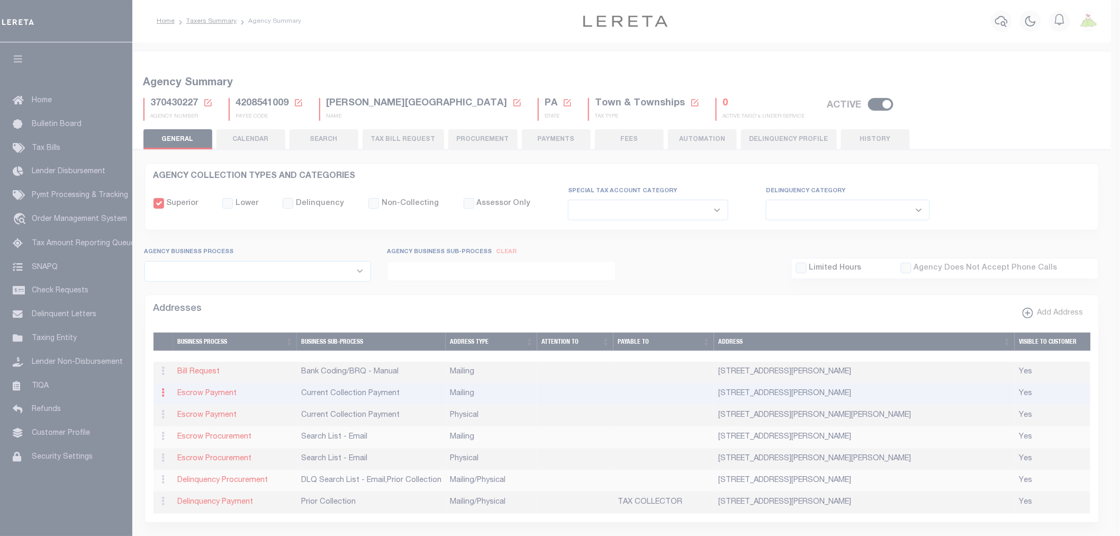
type input "PO BOX 56"
type input "JACKSON CENTER"
select select "PA"
type input "16133"
checkbox input "true"
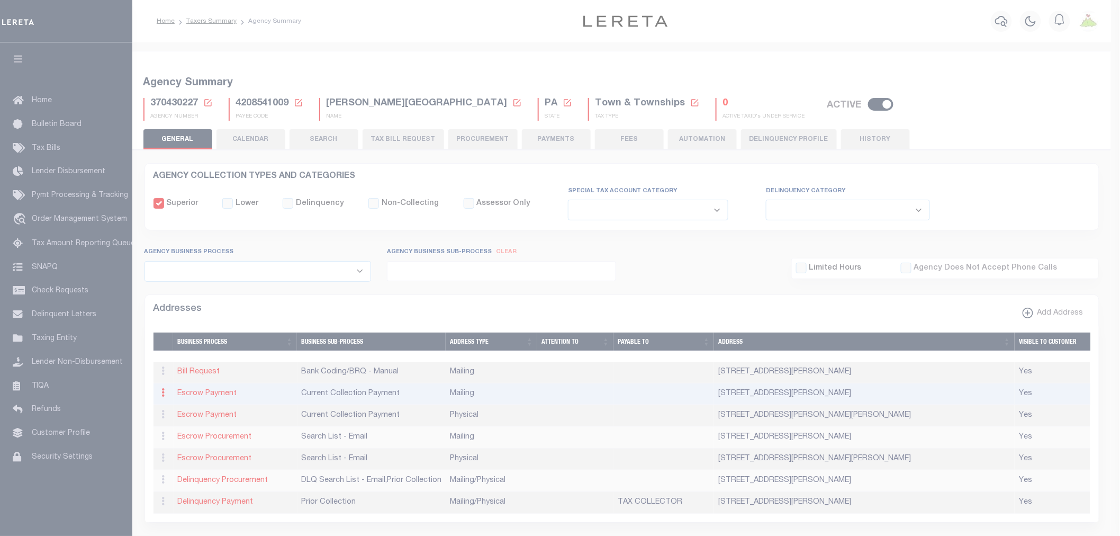
select select "3"
select select "11"
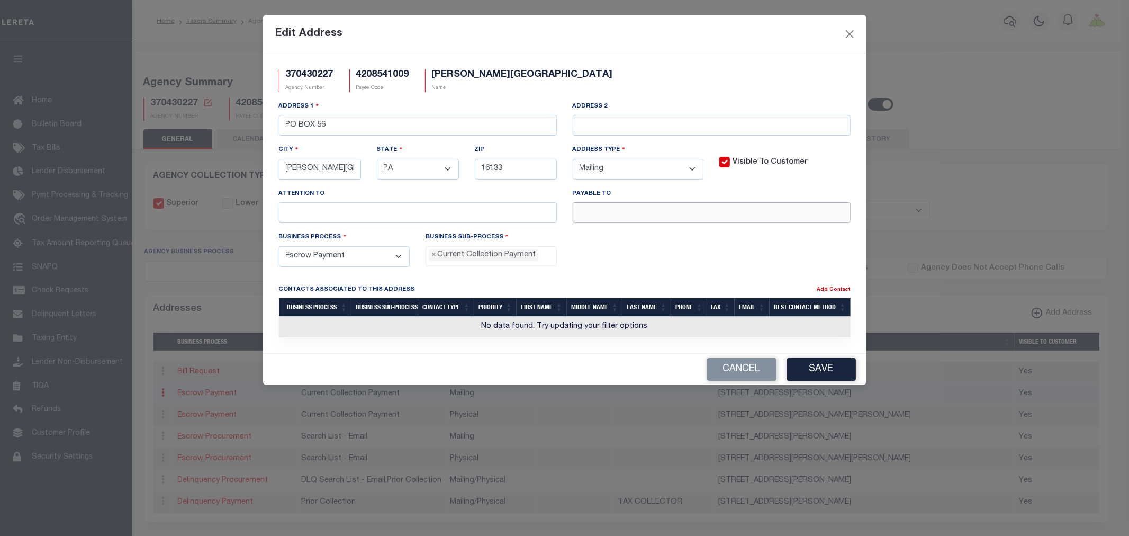
click at [664, 209] on input "text" at bounding box center [712, 212] width 278 height 21
click at [615, 215] on input "text" at bounding box center [712, 212] width 278 height 21
paste input "JACKSON TOWNSHIP TAX COLLECTOR"
type input "JACKSON TOWNSHIP TAX COLLECTOR"
click at [840, 367] on button "Save" at bounding box center [821, 369] width 69 height 23
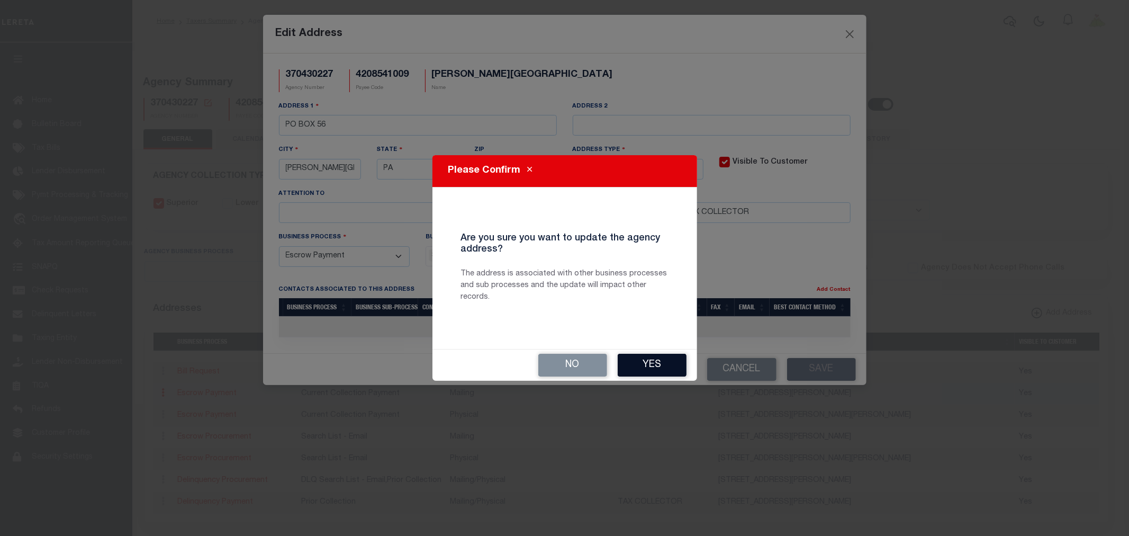
click at [647, 362] on button "Yes" at bounding box center [652, 364] width 69 height 23
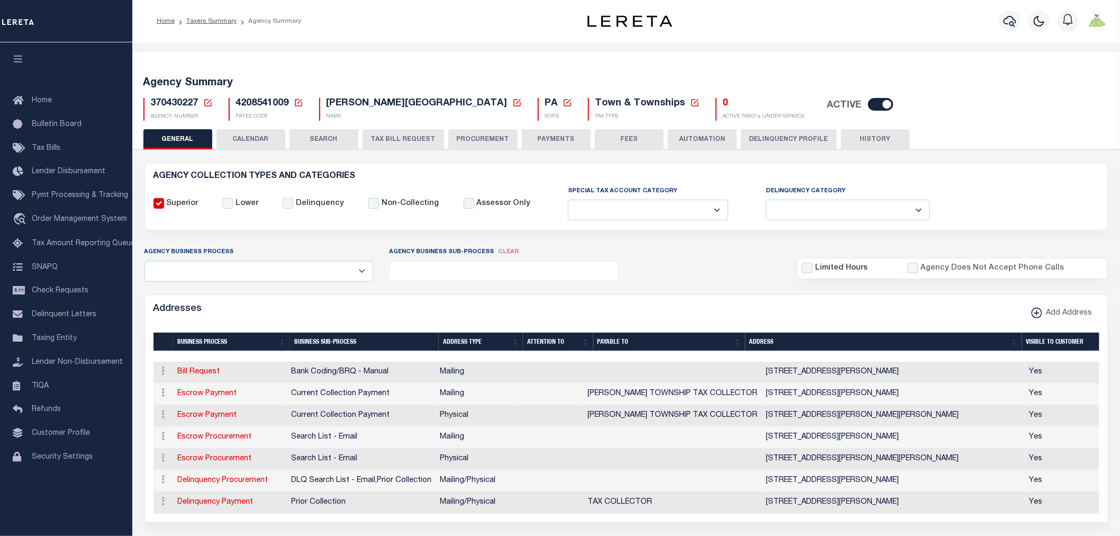
drag, startPoint x: 551, startPoint y: 147, endPoint x: 547, endPoint y: 159, distance: 13.4
click at [551, 149] on button "PAYMENTS" at bounding box center [556, 139] width 69 height 20
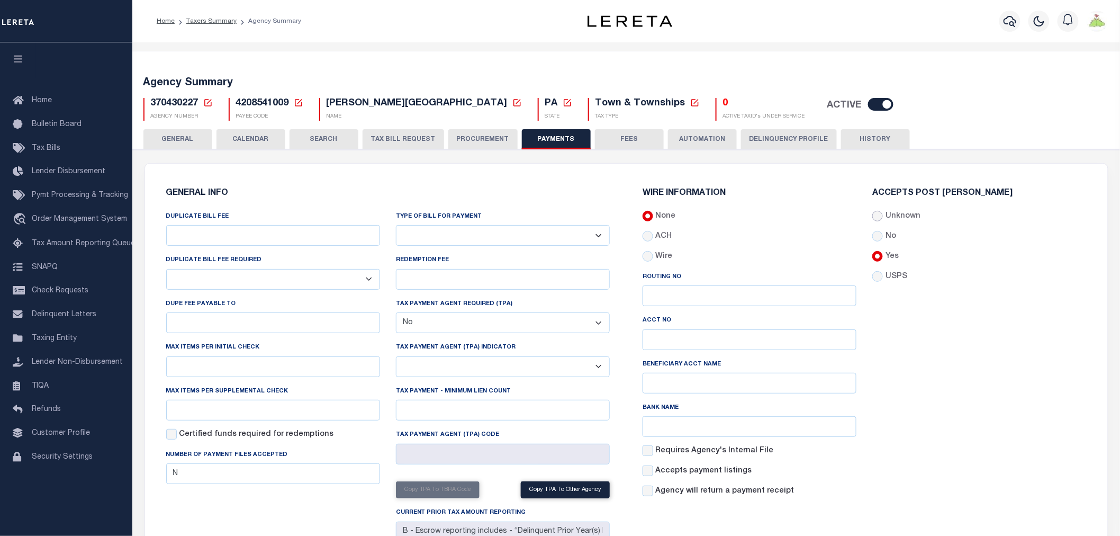
click at [877, 217] on input "Unknown" at bounding box center [877, 216] width 11 height 11
radio input "true"
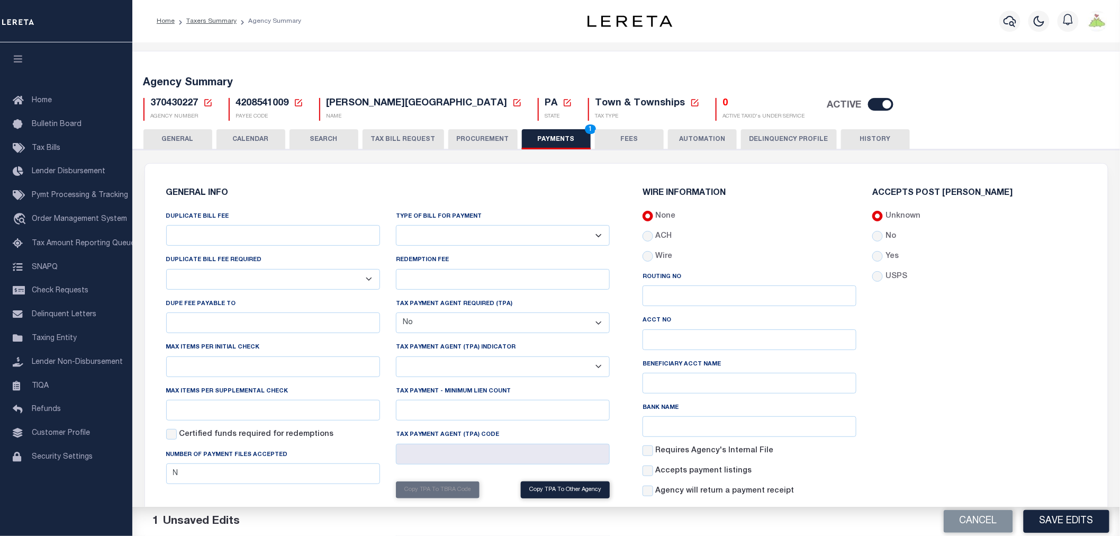
click at [1080, 515] on button "Save Edits" at bounding box center [1066, 521] width 86 height 23
drag, startPoint x: 176, startPoint y: 135, endPoint x: 253, endPoint y: 175, distance: 86.6
click at [176, 135] on button "GENERAL" at bounding box center [177, 139] width 69 height 20
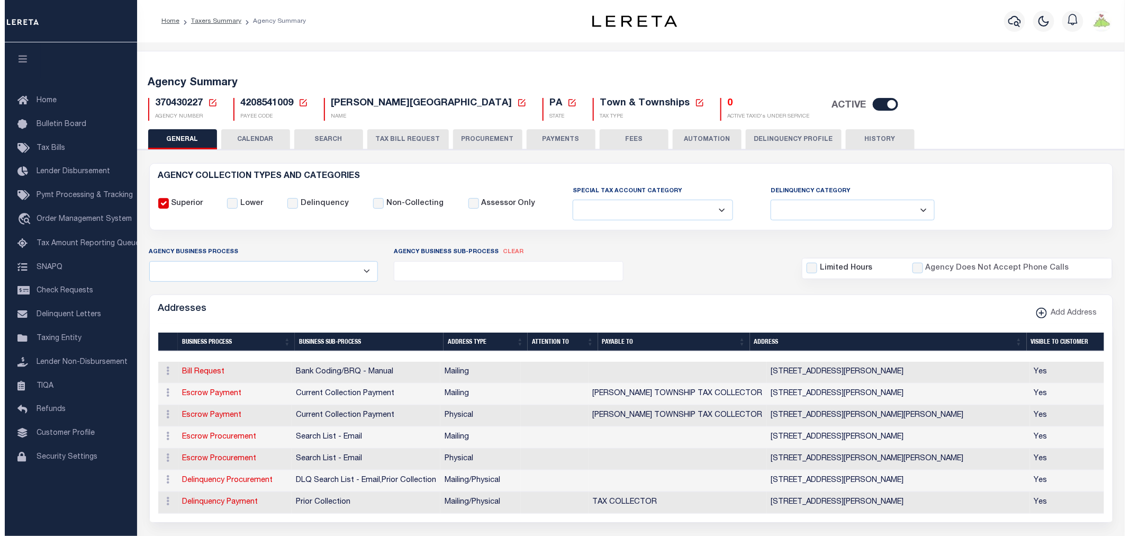
scroll to position [294, 0]
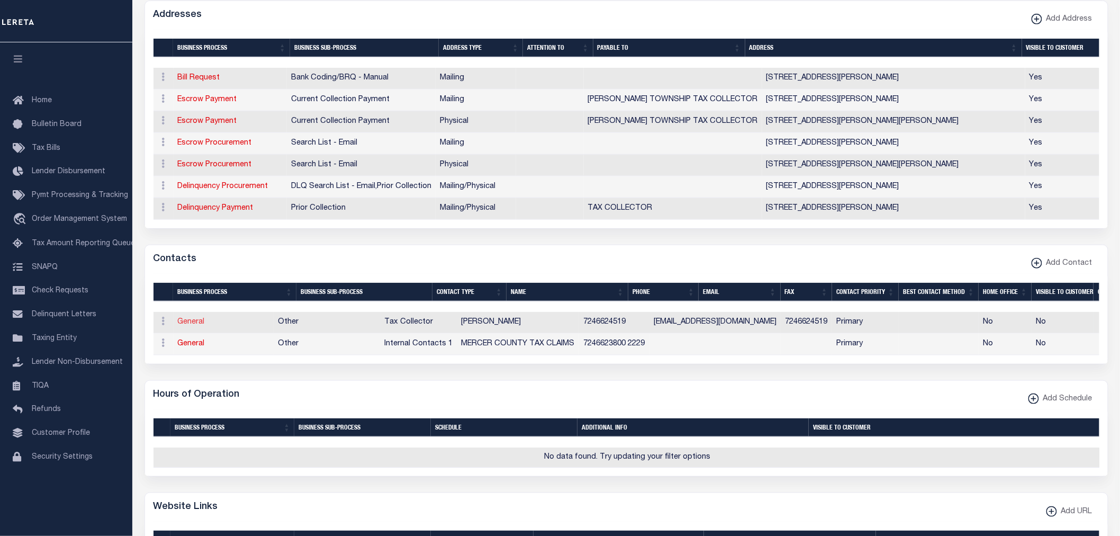
click at [191, 325] on link "General" at bounding box center [191, 321] width 27 height 7
checkbox input "false"
select select
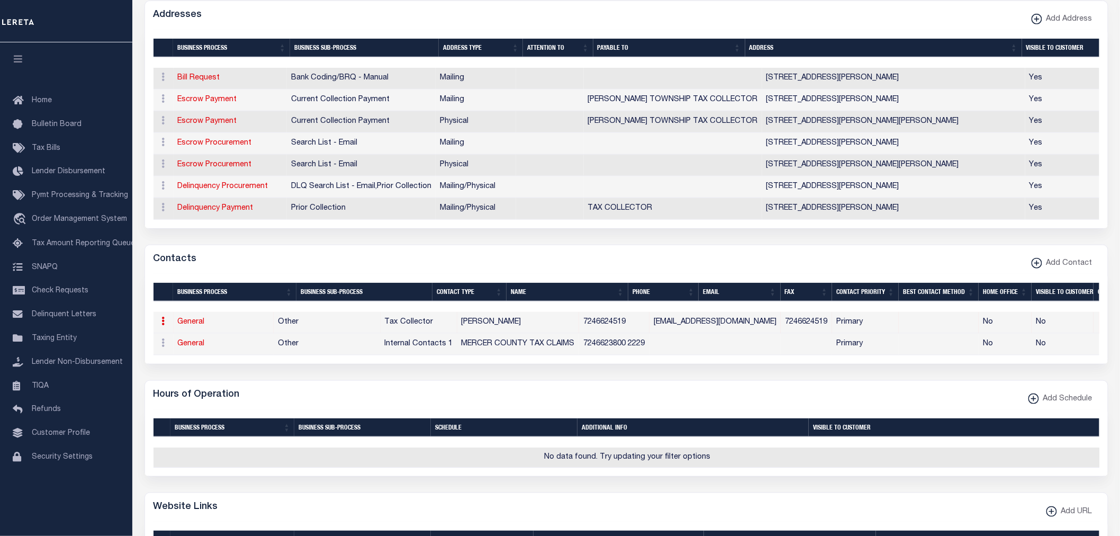
select select "2"
select select "1"
type input "LEONA"
type input "MCINTIRE"
type input "7246624519"
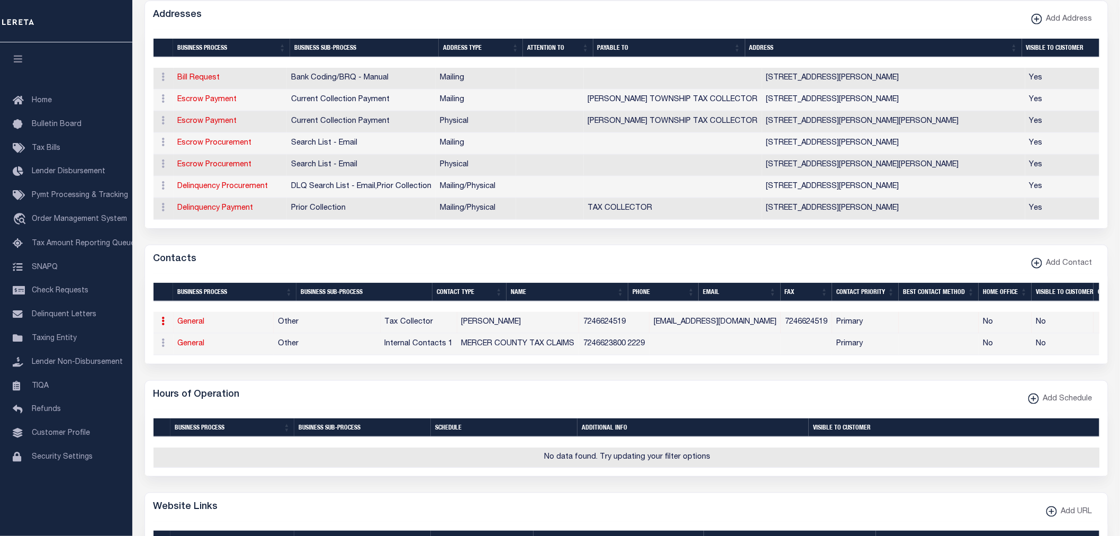
type input "7246624519"
type input "GEONEY@AOL.COM"
select select "6"
select select "39"
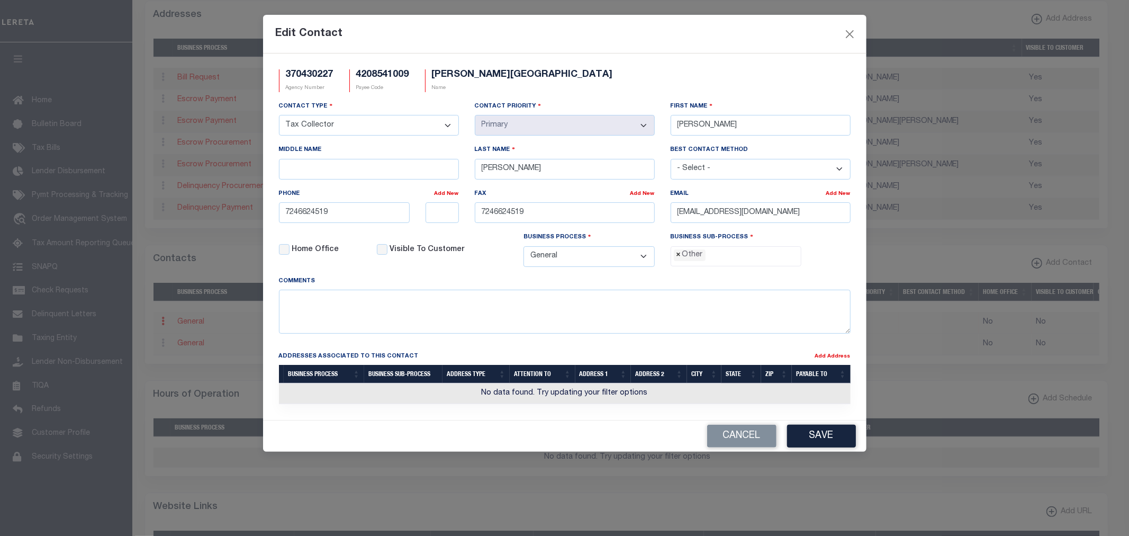
click at [676, 259] on span "×" at bounding box center [678, 255] width 5 height 12
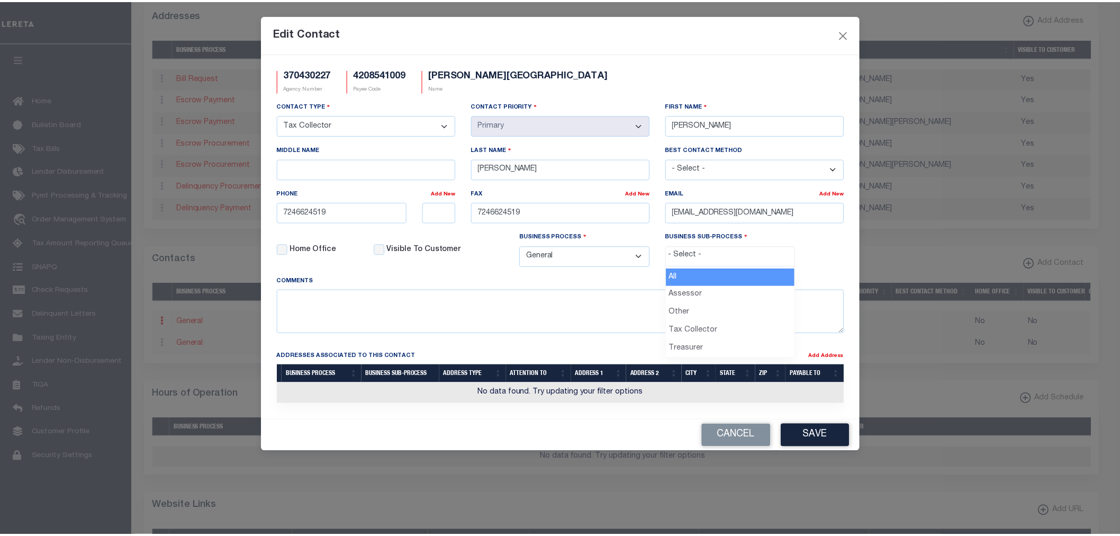
scroll to position [20, 0]
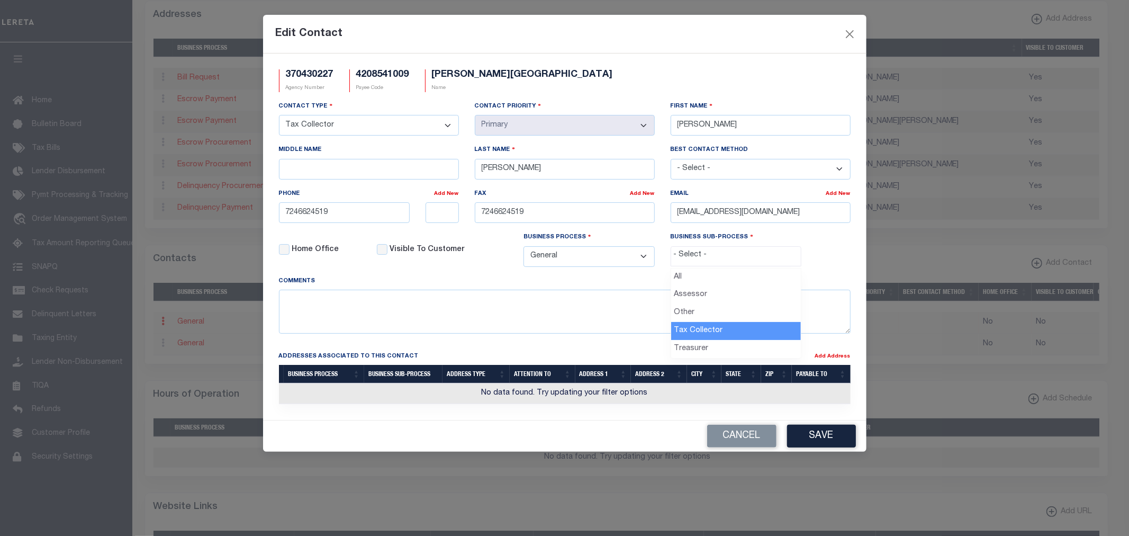
select select "31"
click at [820, 424] on div "Cancel Save" at bounding box center [564, 435] width 603 height 31
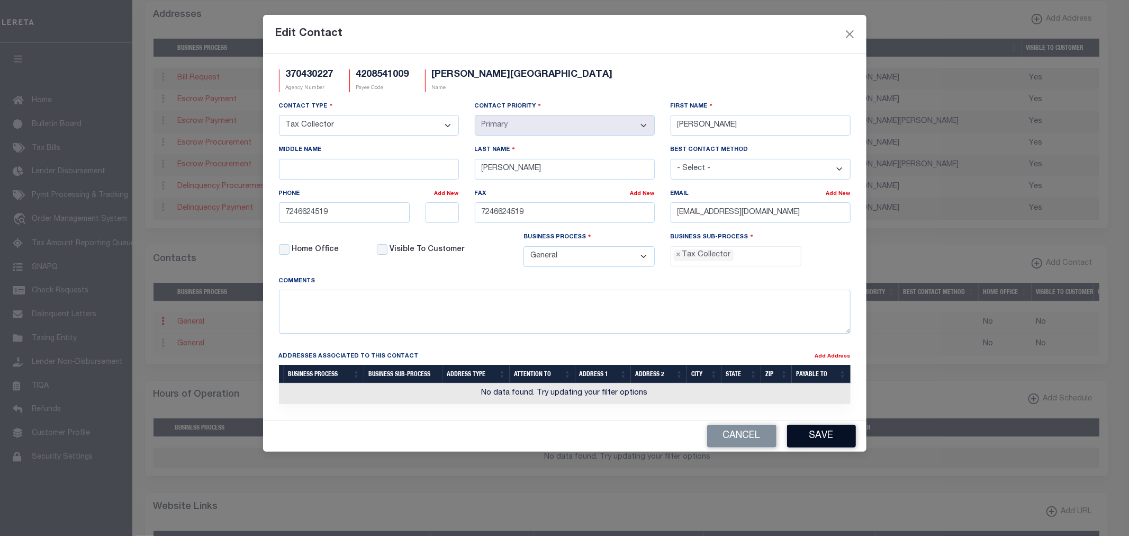
click at [820, 435] on button "Save" at bounding box center [821, 435] width 69 height 23
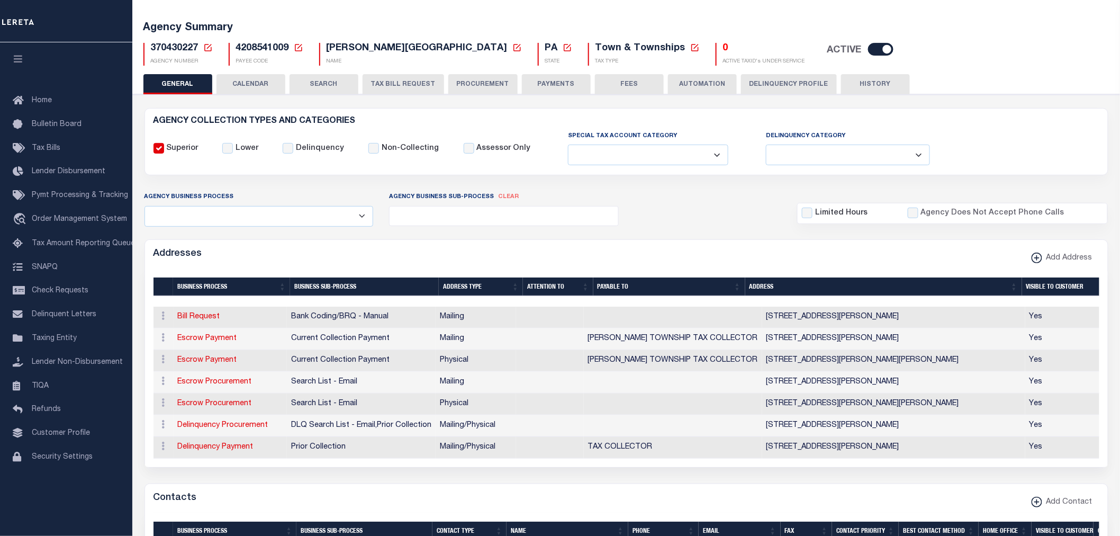
scroll to position [0, 0]
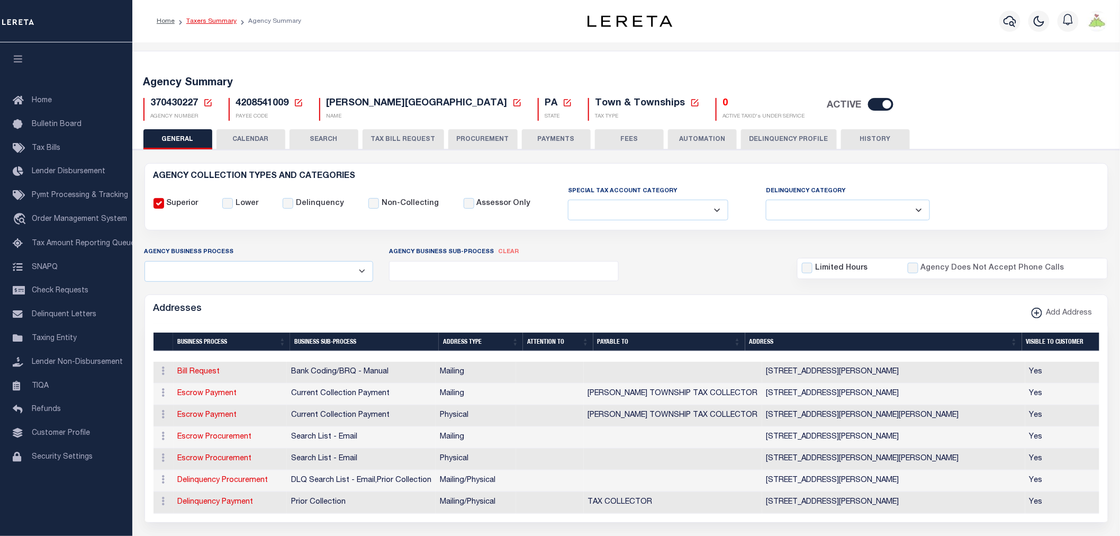
click at [204, 22] on link "Taxers Summary" at bounding box center [211, 21] width 50 height 6
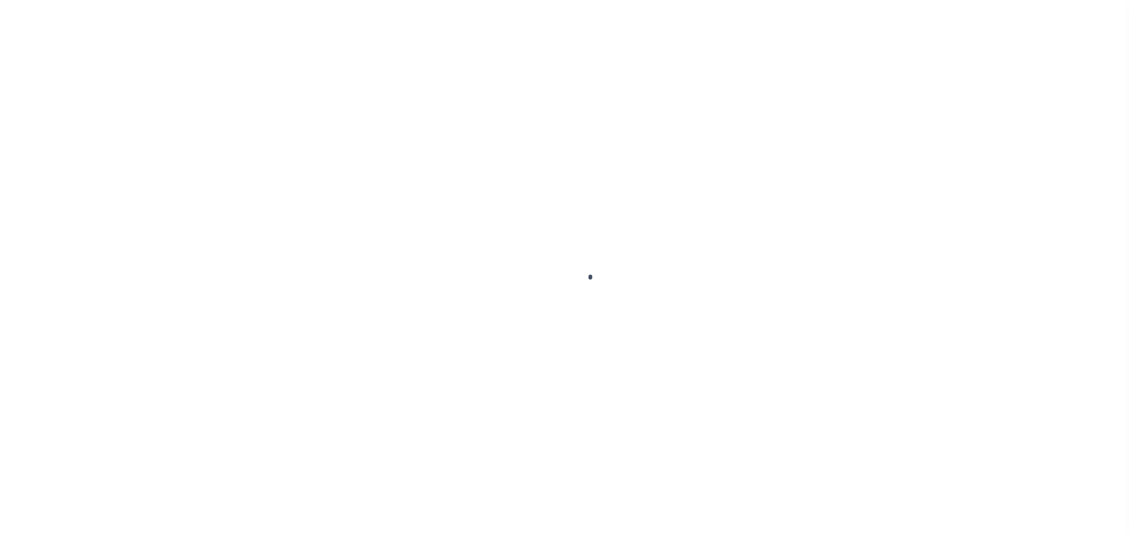
select select
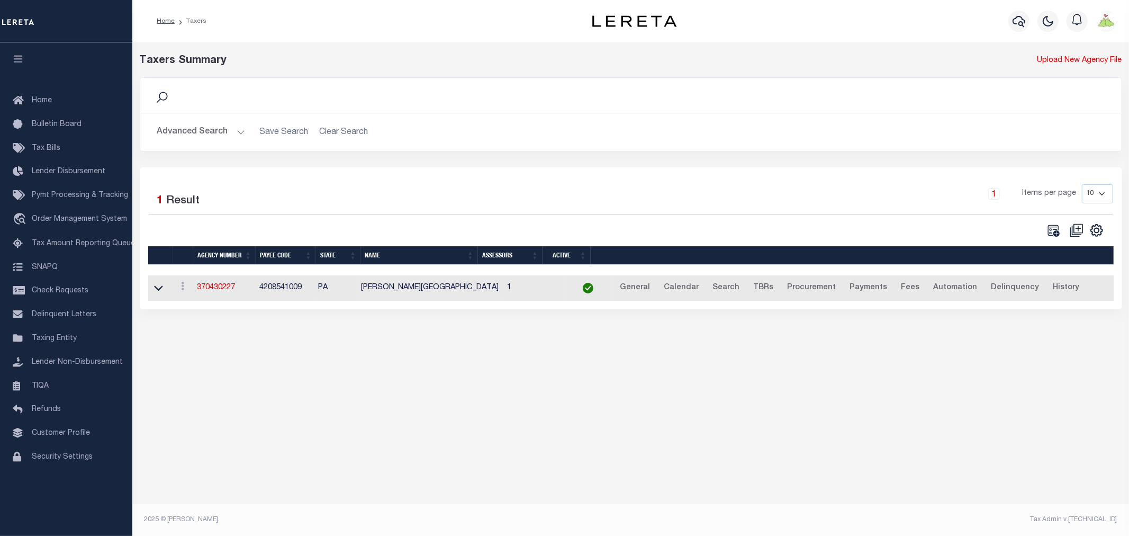
click at [204, 129] on button "Advanced Search" at bounding box center [201, 132] width 88 height 21
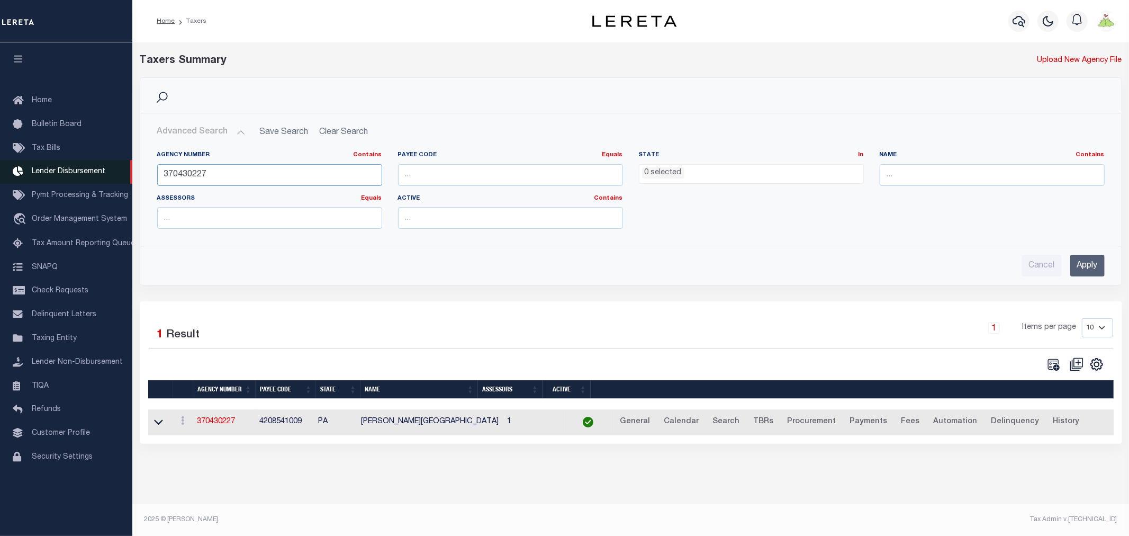
drag, startPoint x: 282, startPoint y: 178, endPoint x: 0, endPoint y: 176, distance: 282.1
click at [0, 176] on div "Home Taxers Profile" at bounding box center [564, 262] width 1129 height 524
type input "370430621"
click at [1072, 262] on input "Apply" at bounding box center [1087, 266] width 34 height 22
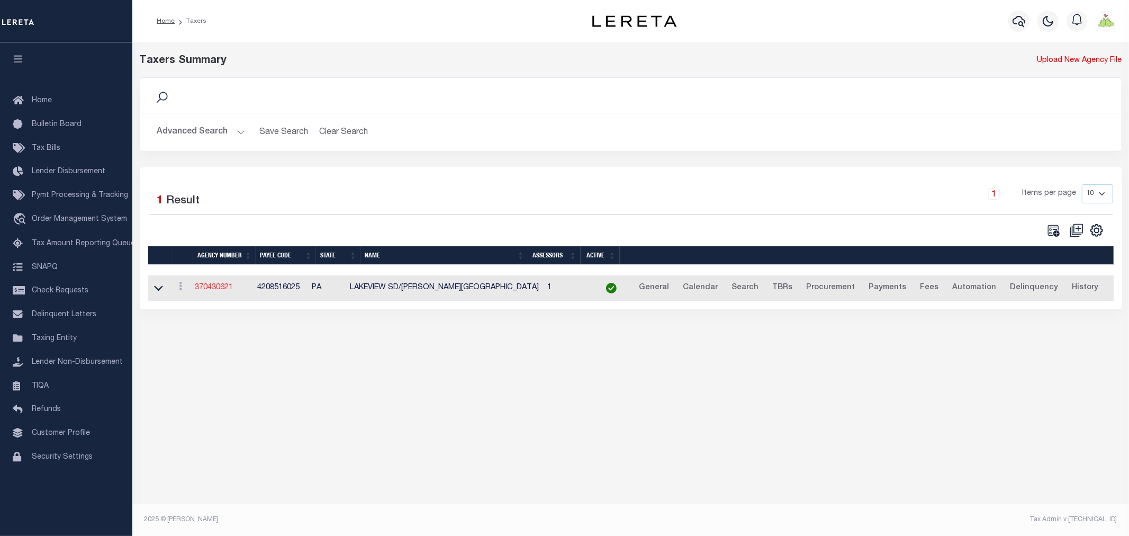
click at [213, 286] on link "370430621" at bounding box center [214, 287] width 38 height 7
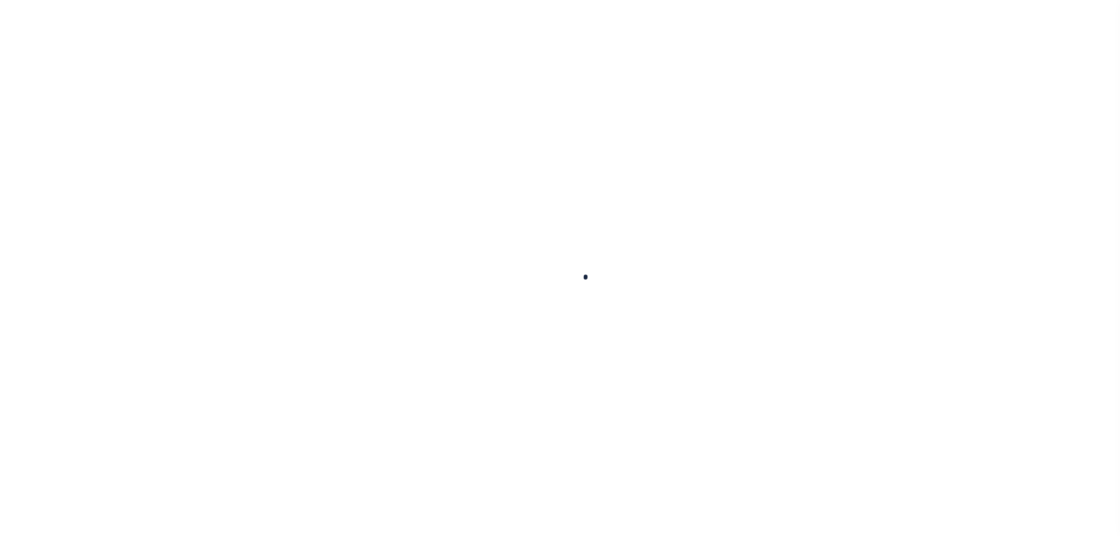
select select
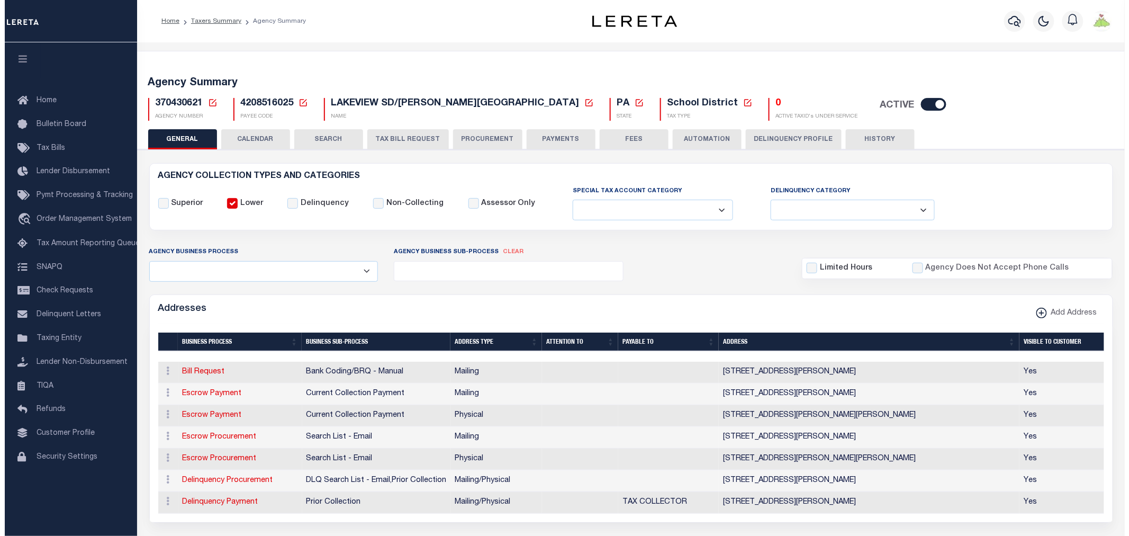
scroll to position [235, 0]
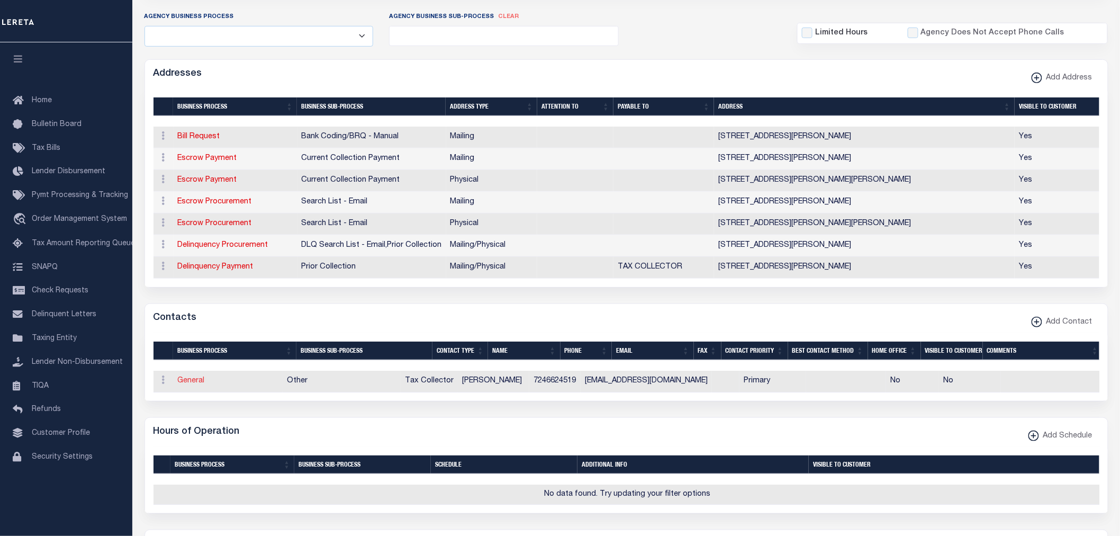
click at [202, 384] on link "General" at bounding box center [191, 380] width 27 height 7
checkbox input "false"
select select
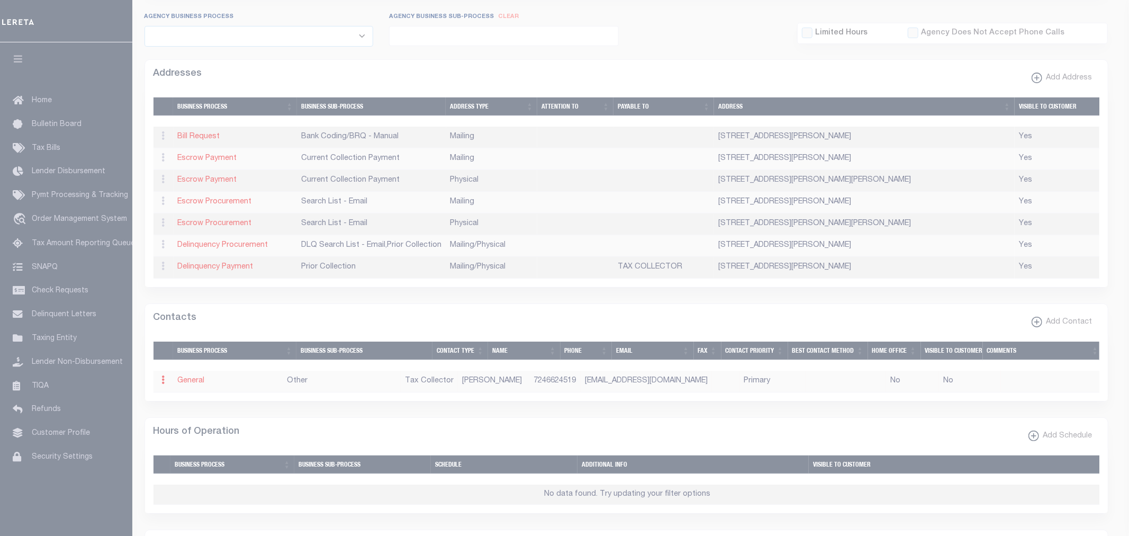
select select "2"
select select "1"
type input "[PERSON_NAME]"
type input "7246624519"
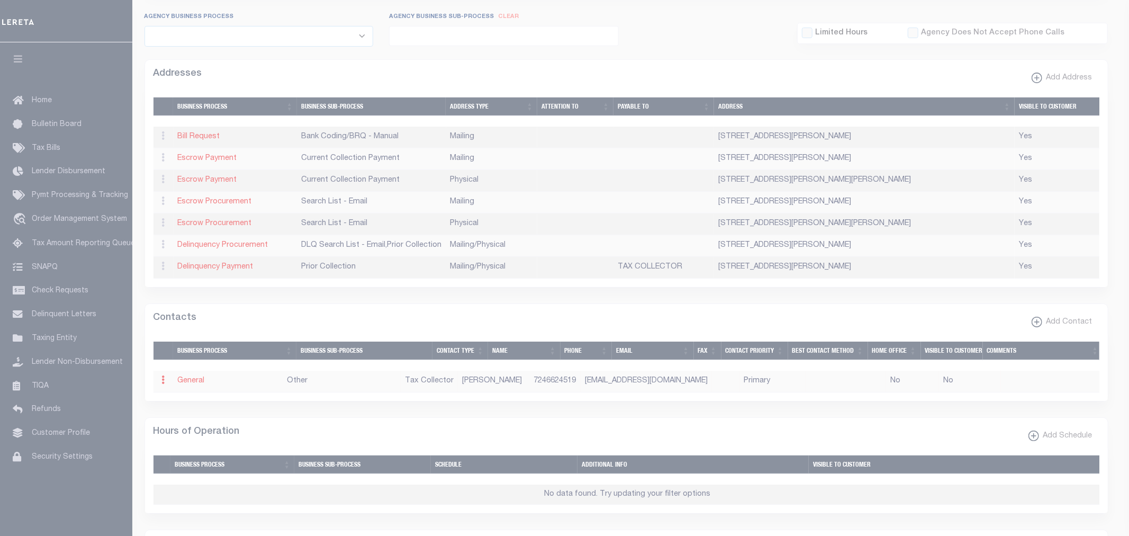
type input "[EMAIL_ADDRESS][DOMAIN_NAME]"
select select "6"
select select "39"
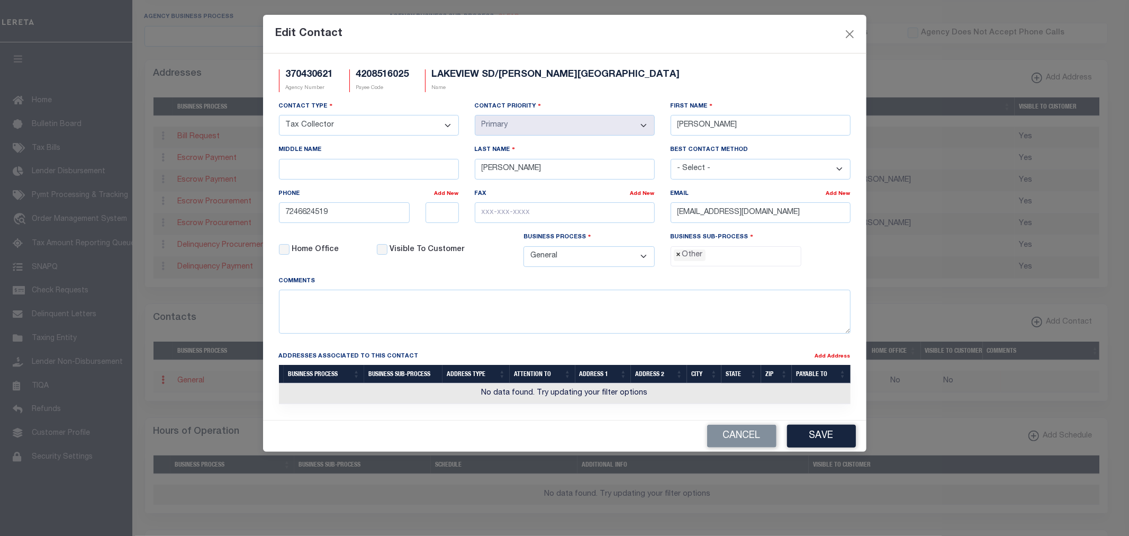
click at [678, 257] on span "×" at bounding box center [678, 255] width 5 height 12
select select "31"
click at [834, 438] on button "Save" at bounding box center [821, 435] width 69 height 23
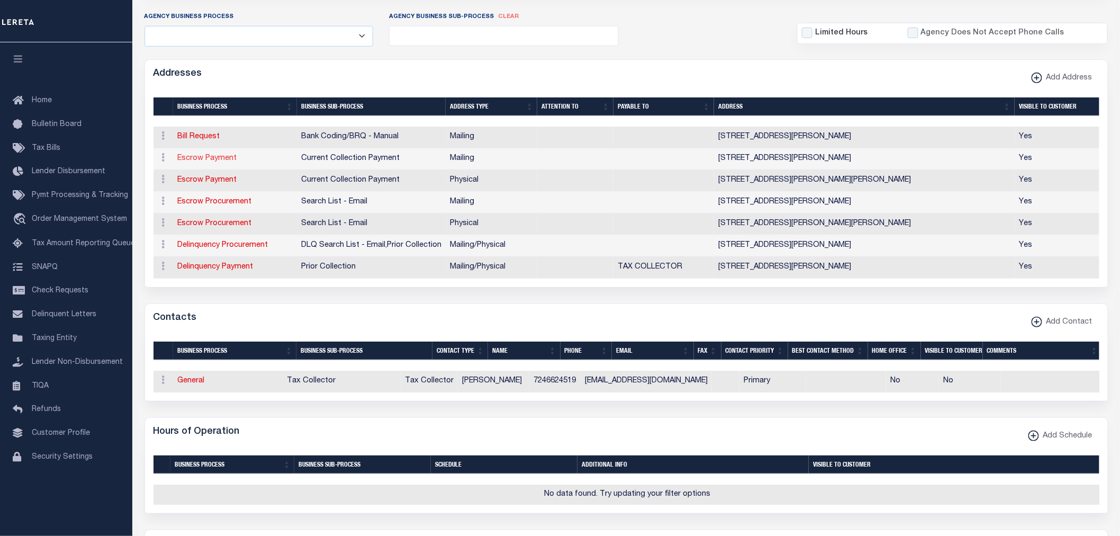
click at [208, 159] on link "Escrow Payment" at bounding box center [207, 158] width 59 height 7
select select "1"
checkbox input "false"
select select
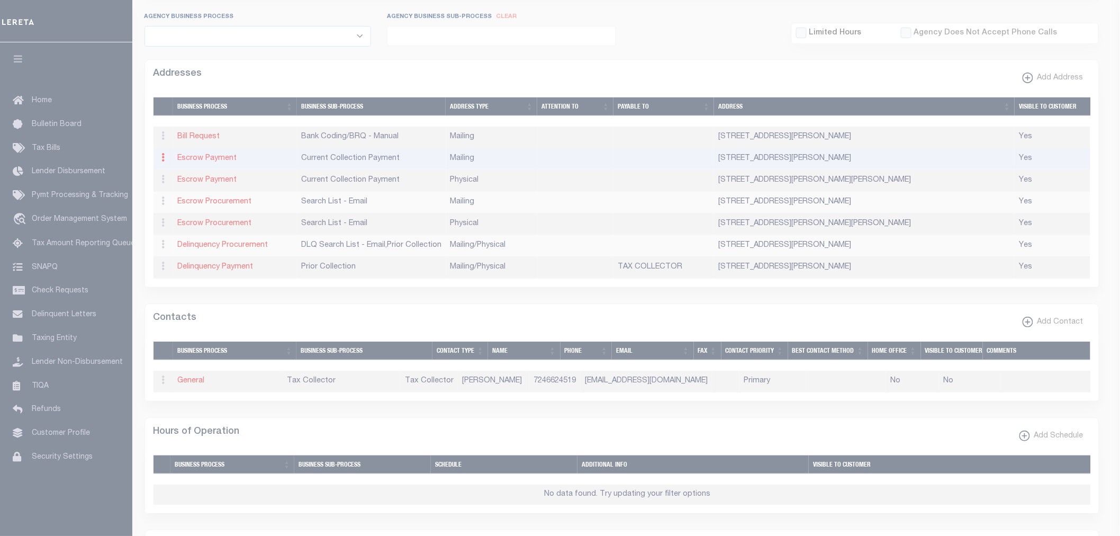
type input "PO BOX 56"
type input "JACKSON CENTER"
select select "PA"
type input "16133"
checkbox input "true"
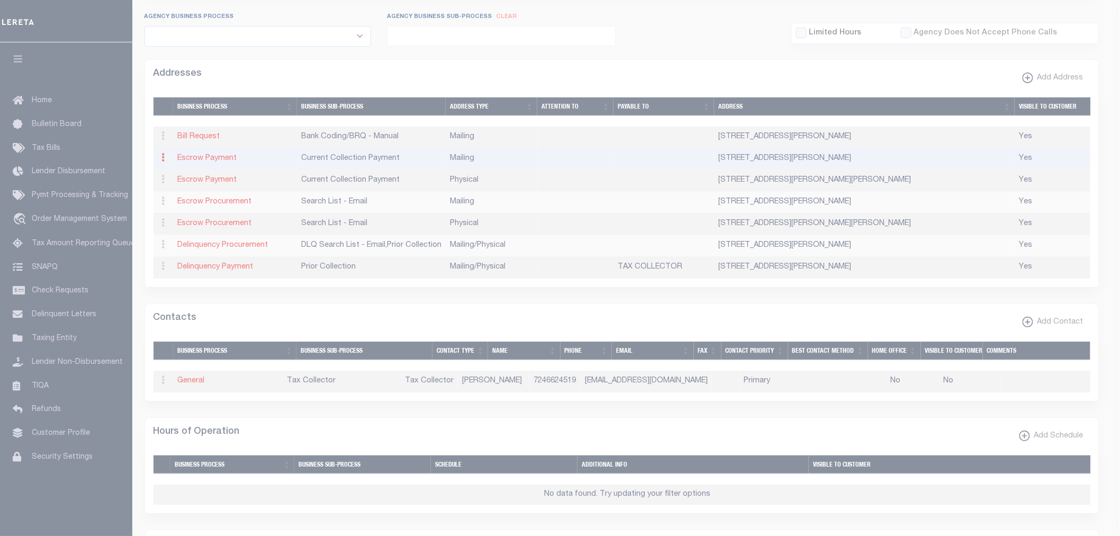
select select "3"
select select "11"
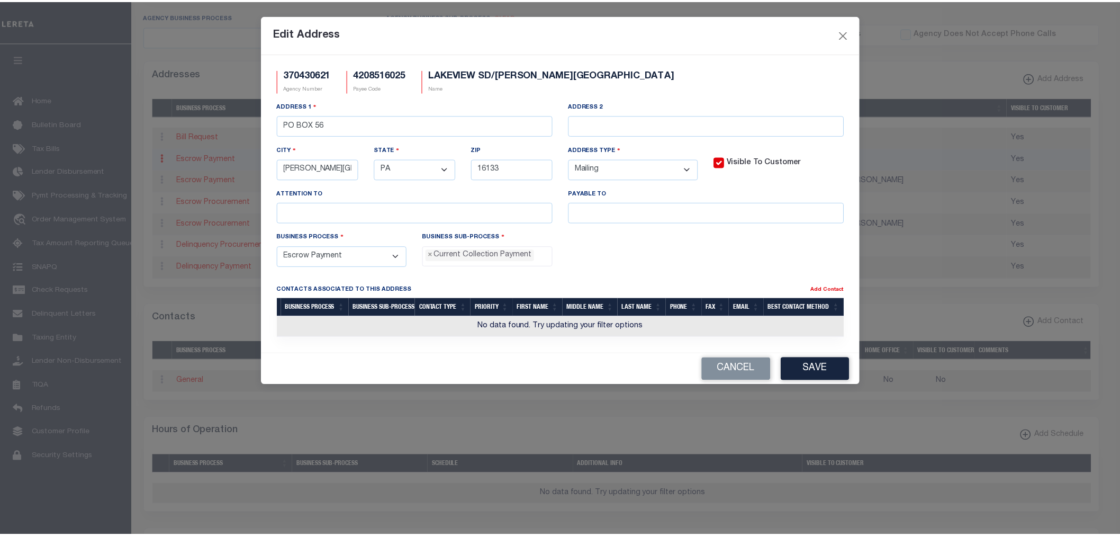
scroll to position [10, 0]
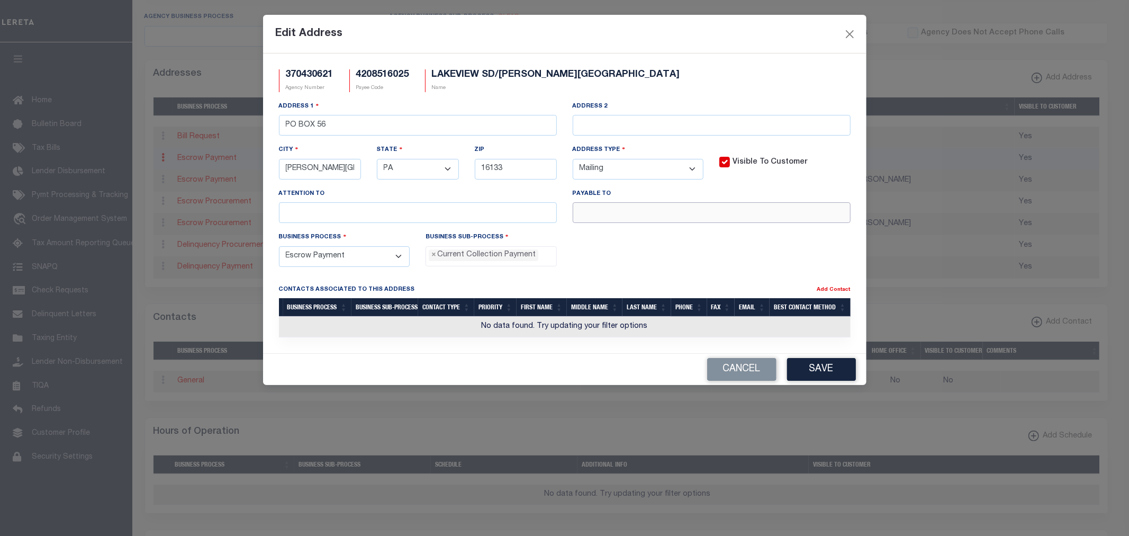
click at [648, 213] on input "text" at bounding box center [712, 212] width 278 height 21
click at [601, 207] on input "text" at bounding box center [712, 212] width 278 height 21
paste input "JACKSON CENTER BORO TAX COLLECTOR"
type input "JACKSON CENTER BORO TAX COLLECTOR"
click at [832, 379] on button "Save" at bounding box center [821, 369] width 69 height 23
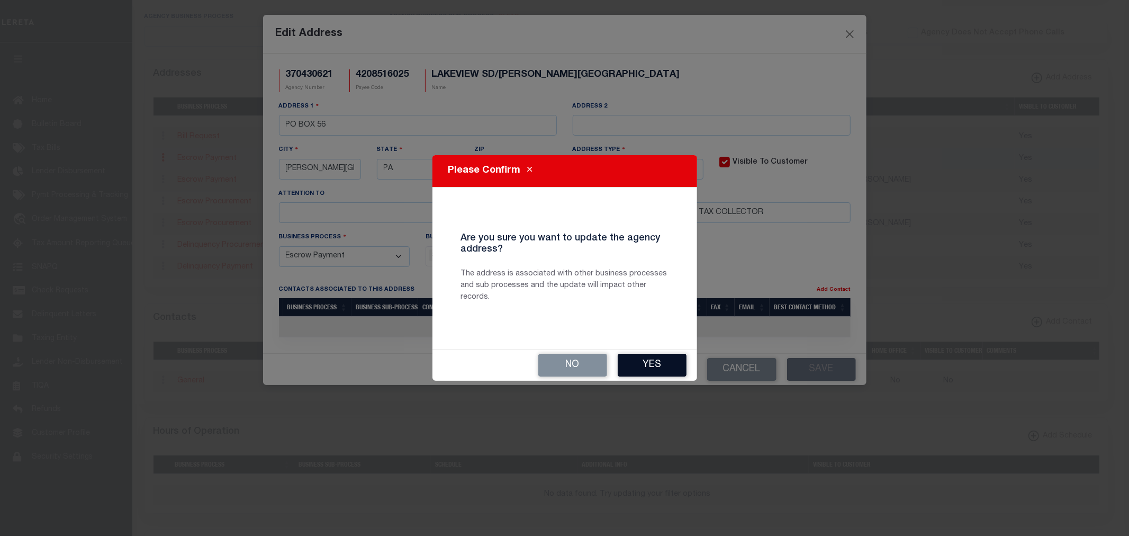
click at [646, 373] on button "Yes" at bounding box center [652, 364] width 69 height 23
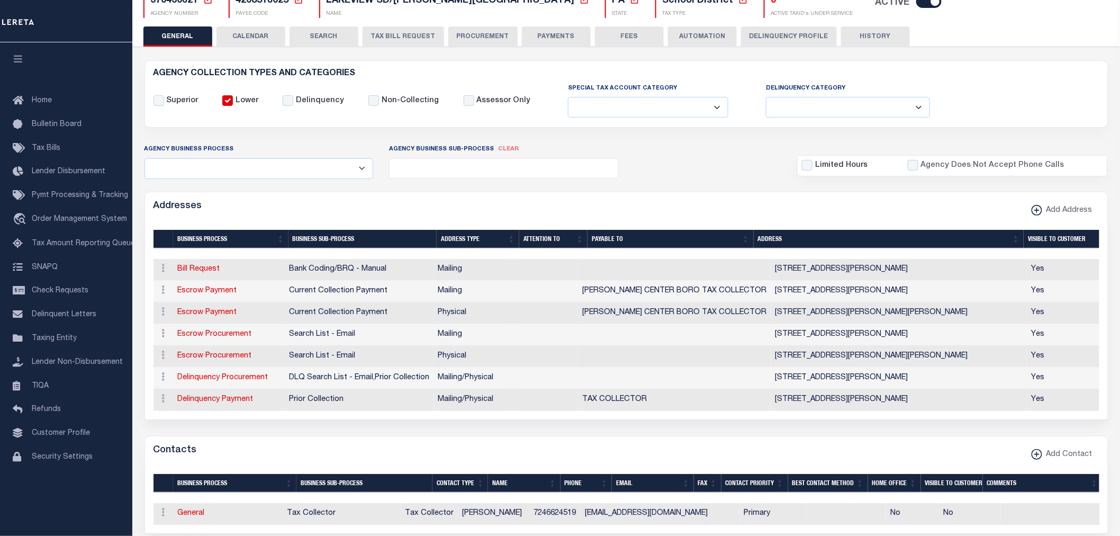
scroll to position [59, 0]
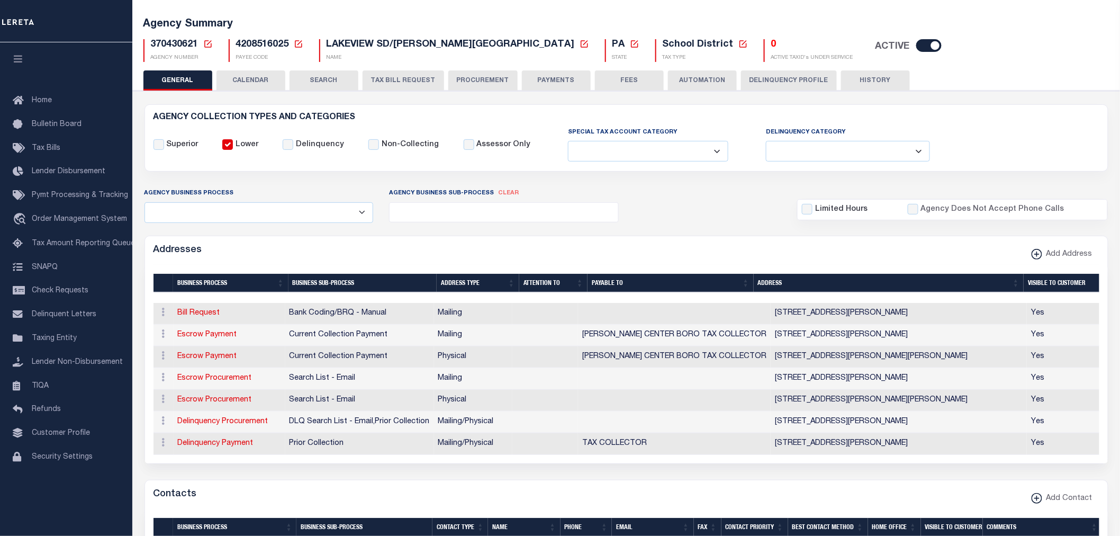
click at [546, 85] on button "PAYMENTS" at bounding box center [556, 80] width 69 height 20
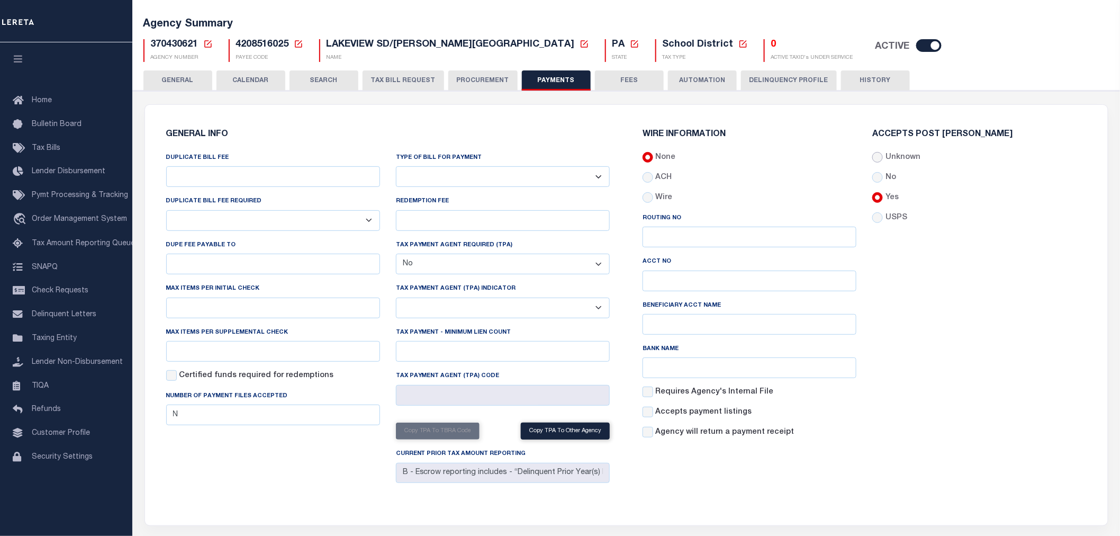
click at [879, 155] on input "Unknown" at bounding box center [877, 157] width 11 height 11
radio input "true"
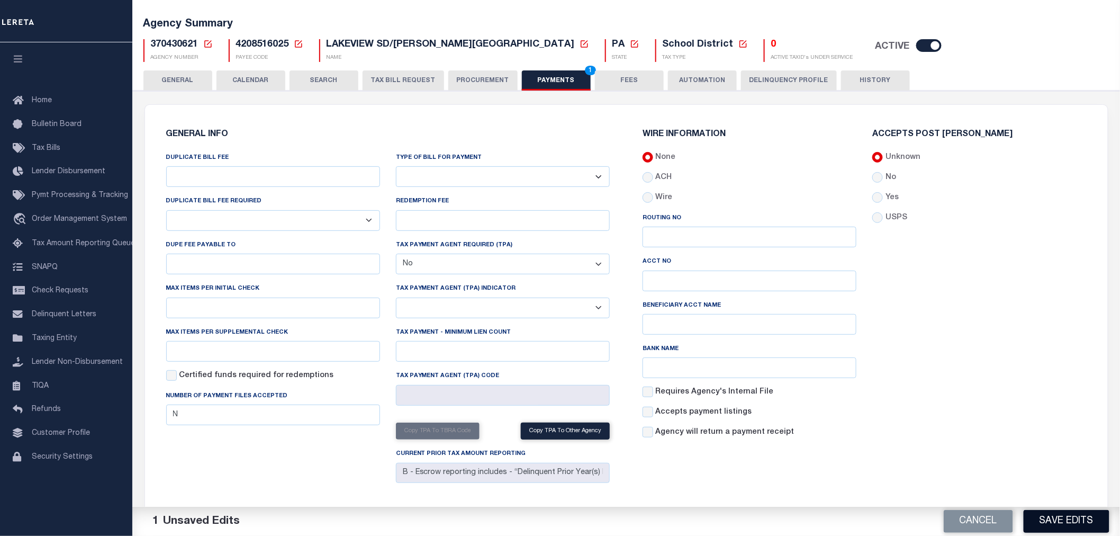
click at [1084, 519] on button "Save Edits" at bounding box center [1066, 521] width 86 height 23
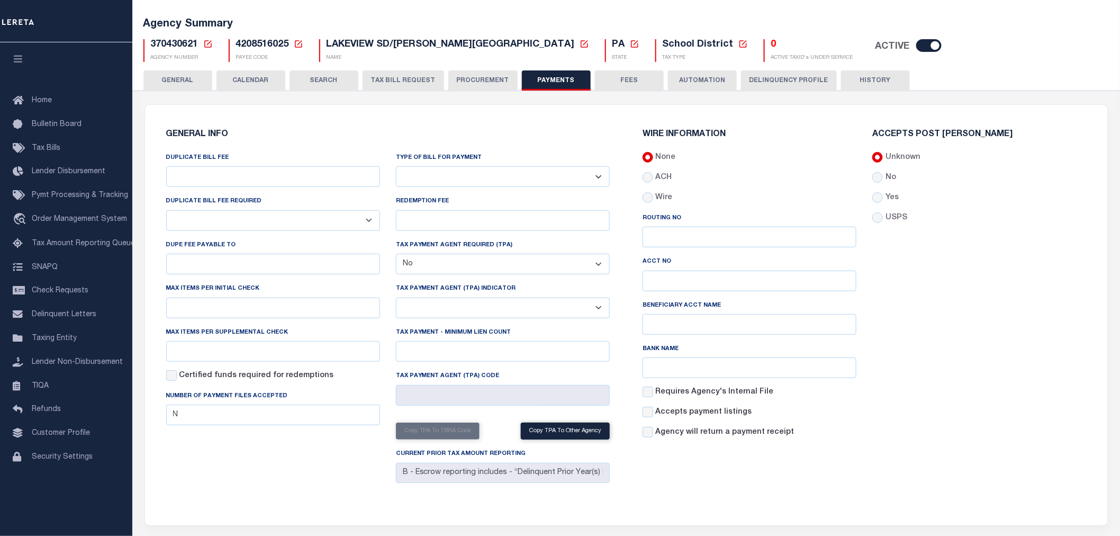
scroll to position [0, 0]
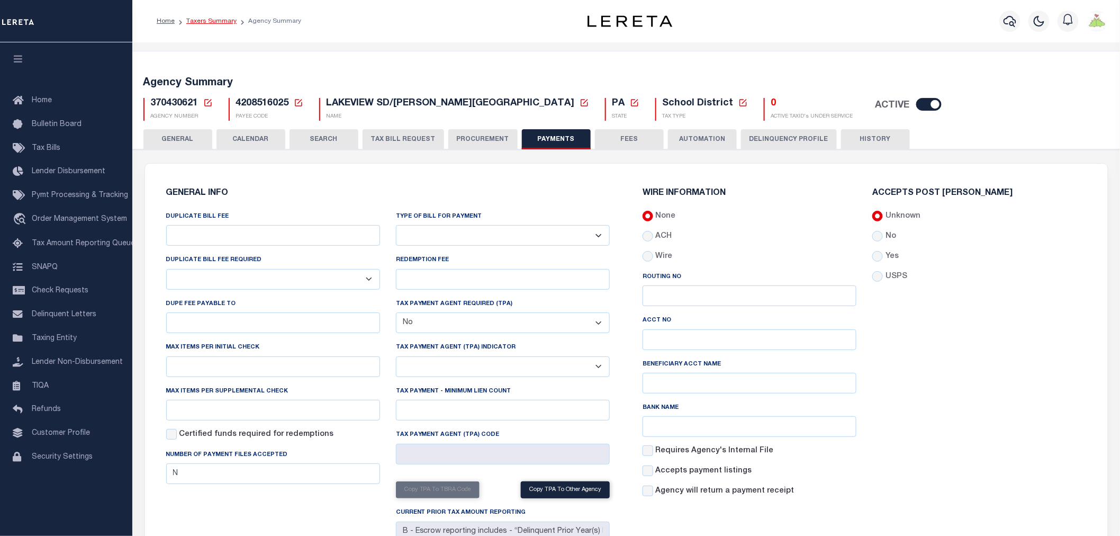
click at [219, 22] on link "Taxers Summary" at bounding box center [211, 21] width 50 height 6
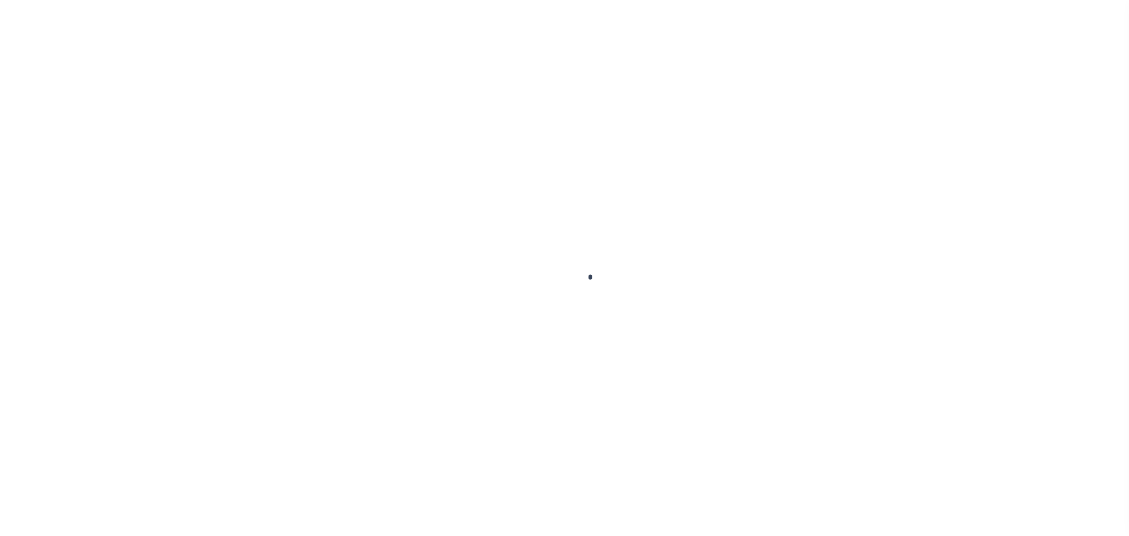
select select
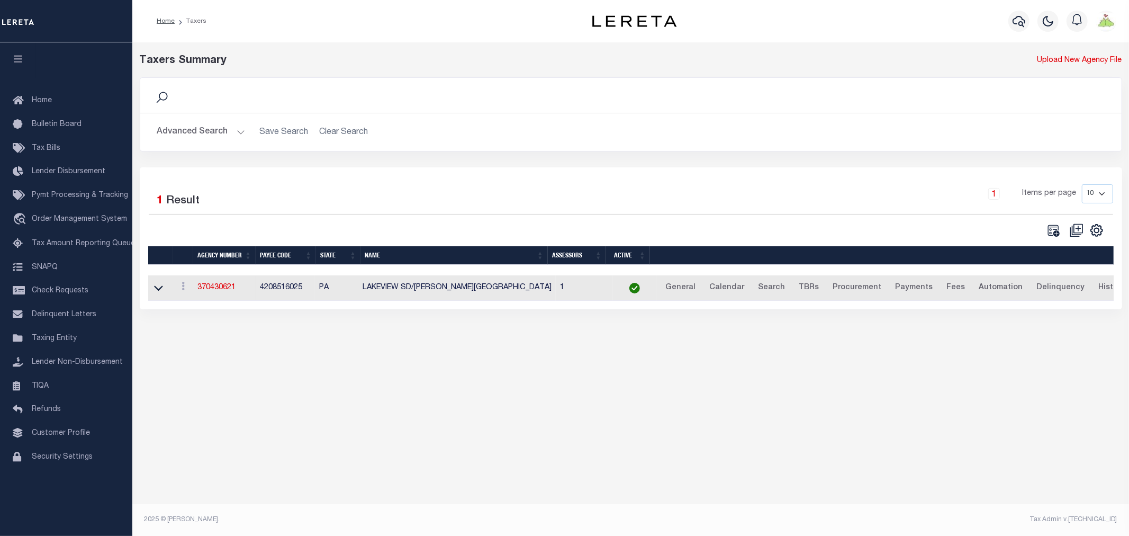
click at [179, 135] on button "Advanced Search" at bounding box center [201, 132] width 88 height 21
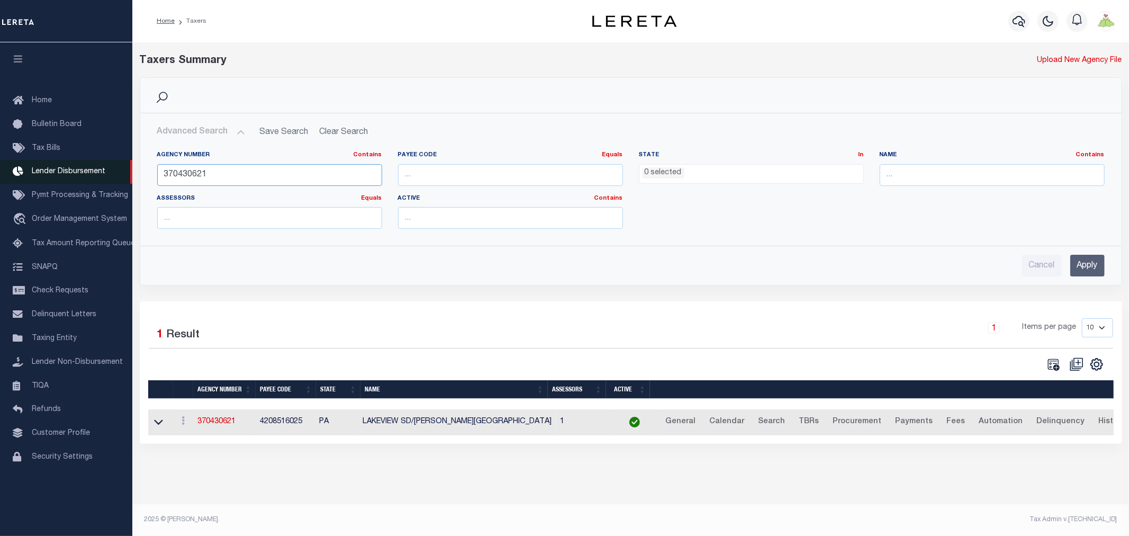
drag, startPoint x: 305, startPoint y: 172, endPoint x: 120, endPoint y: 169, distance: 185.8
click at [123, 170] on div "Home Taxers Profile" at bounding box center [564, 262] width 1129 height 524
type input "370430617"
click at [1094, 262] on input "Apply" at bounding box center [1087, 266] width 34 height 22
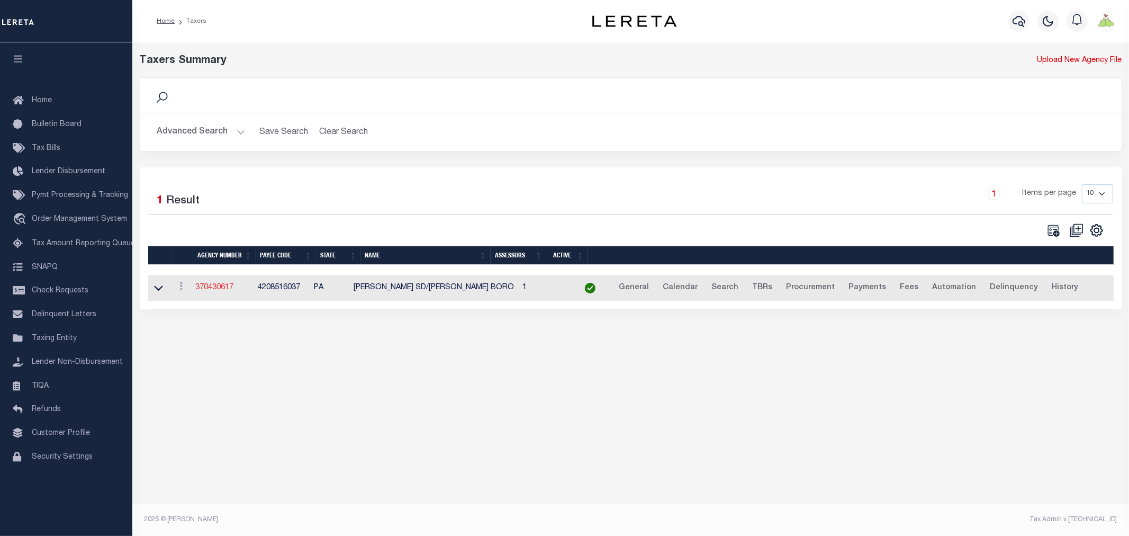
click at [219, 287] on link "370430617" at bounding box center [214, 287] width 38 height 7
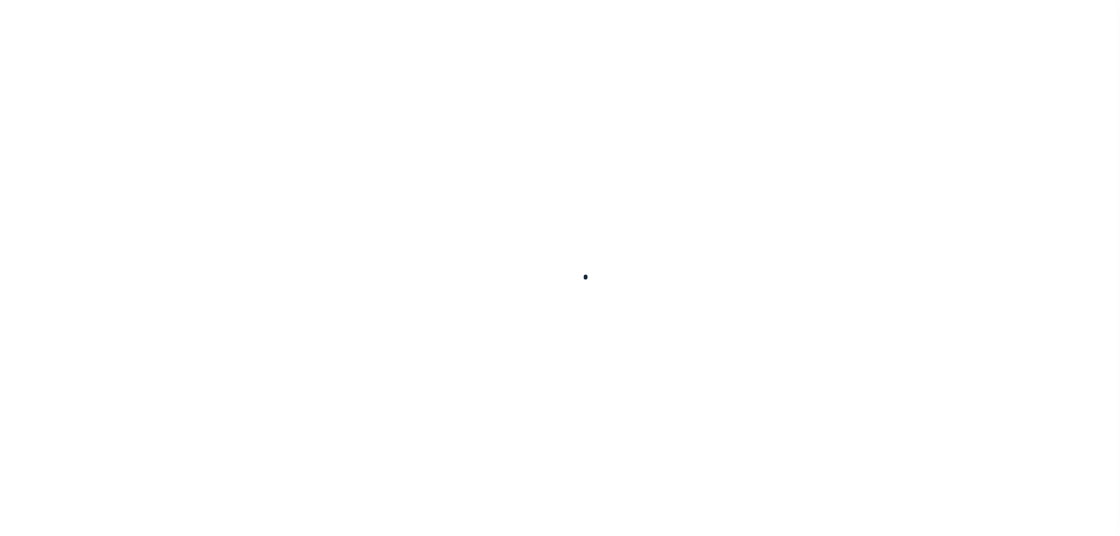
select select
checkbox input "false"
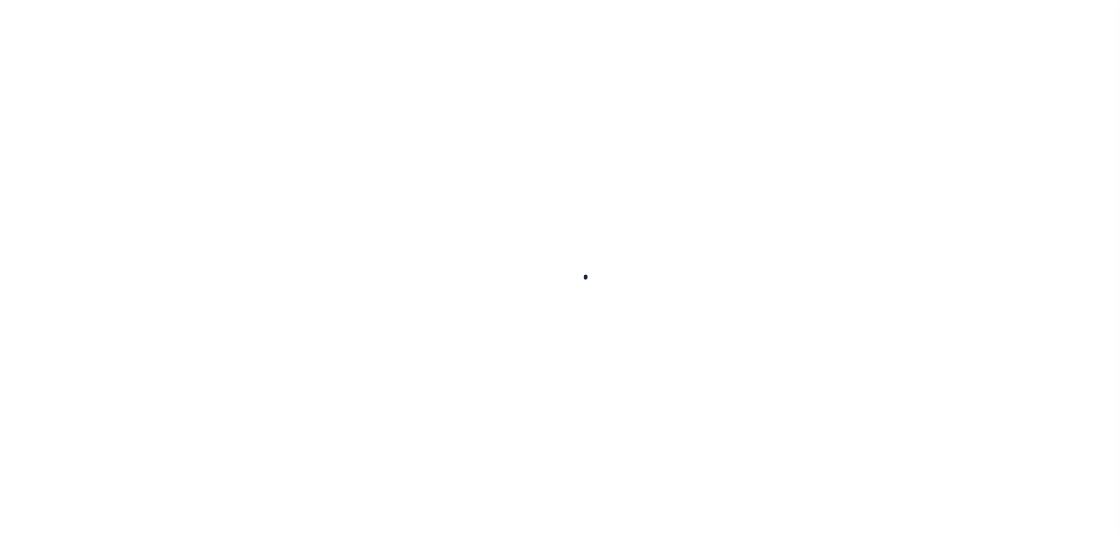
checkbox input "false"
type input "4208516037"
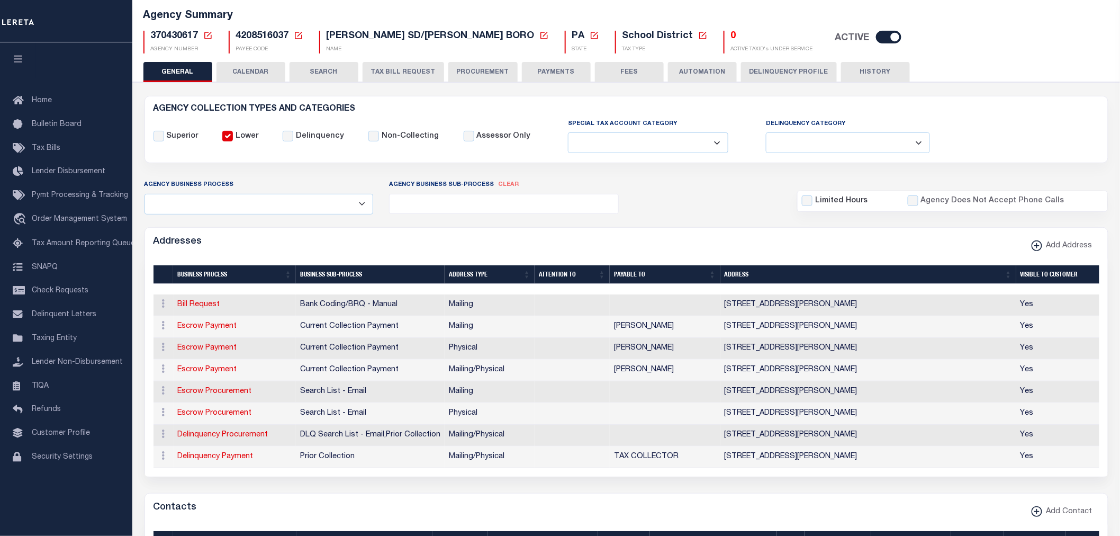
scroll to position [59, 0]
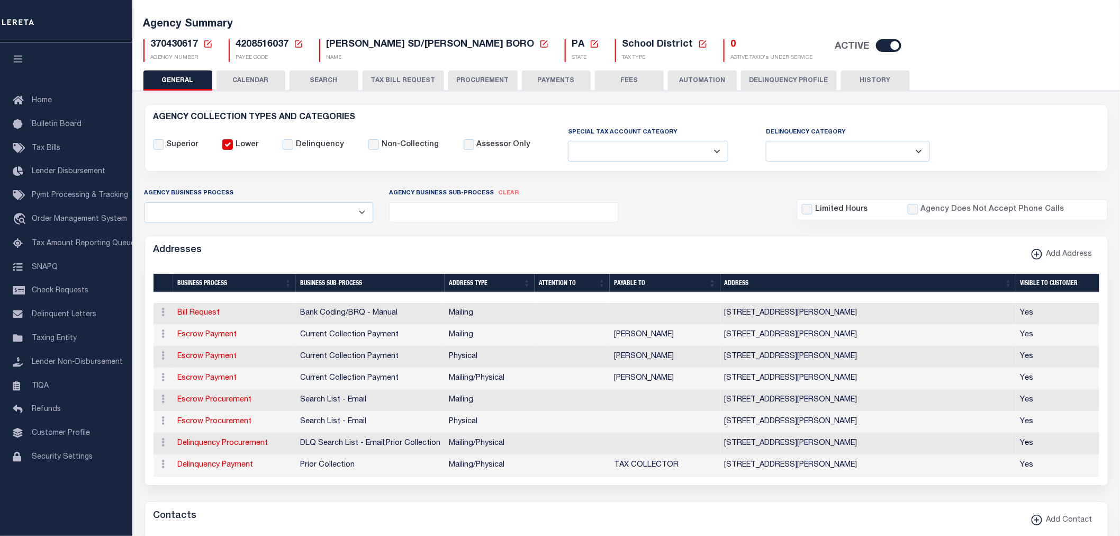
drag, startPoint x: 578, startPoint y: 78, endPoint x: 606, endPoint y: 83, distance: 28.4
click at [578, 78] on button "PAYMENTS" at bounding box center [556, 80] width 69 height 20
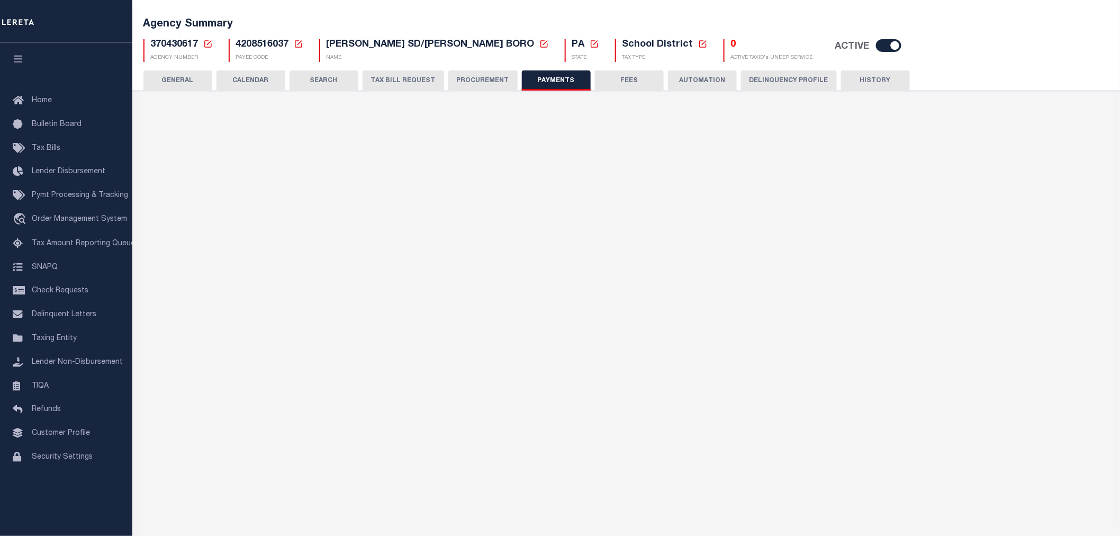
click at [606, 85] on button "FEES" at bounding box center [629, 80] width 69 height 20
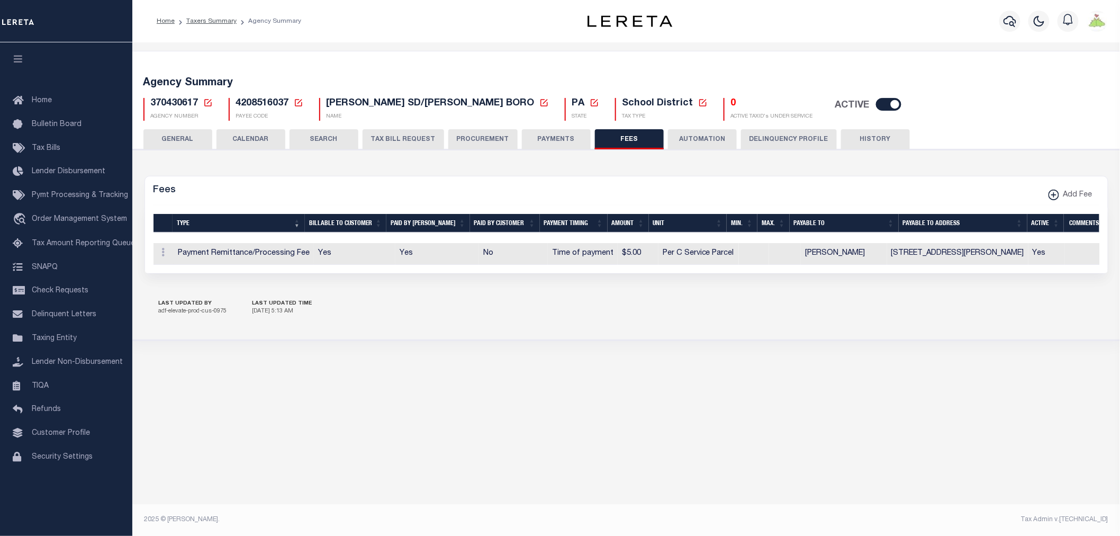
scroll to position [0, 0]
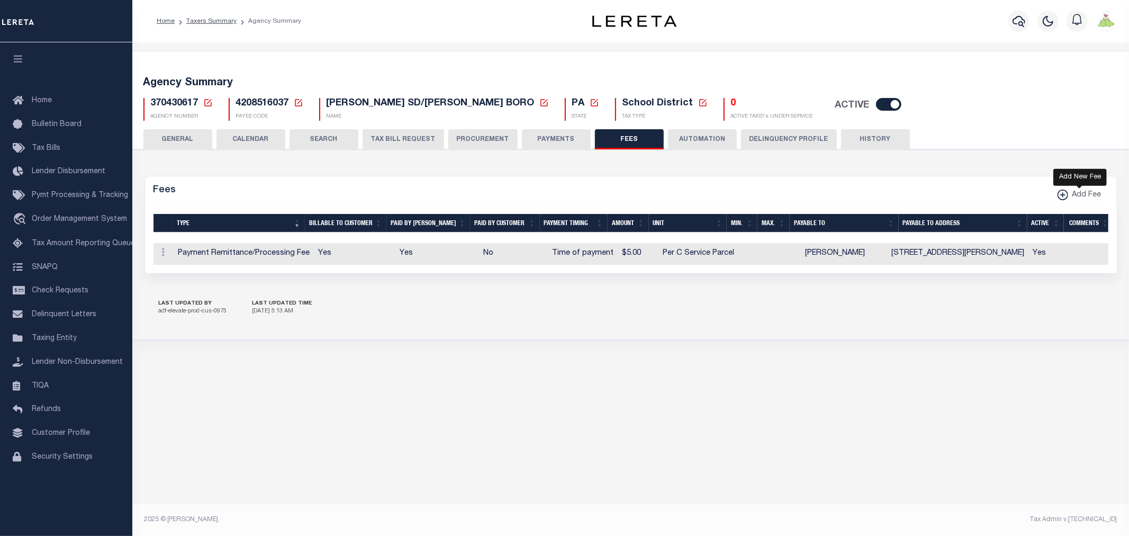
click at [1076, 192] on span "Add Fee" at bounding box center [1084, 195] width 33 height 12
select select
checkbox input "false"
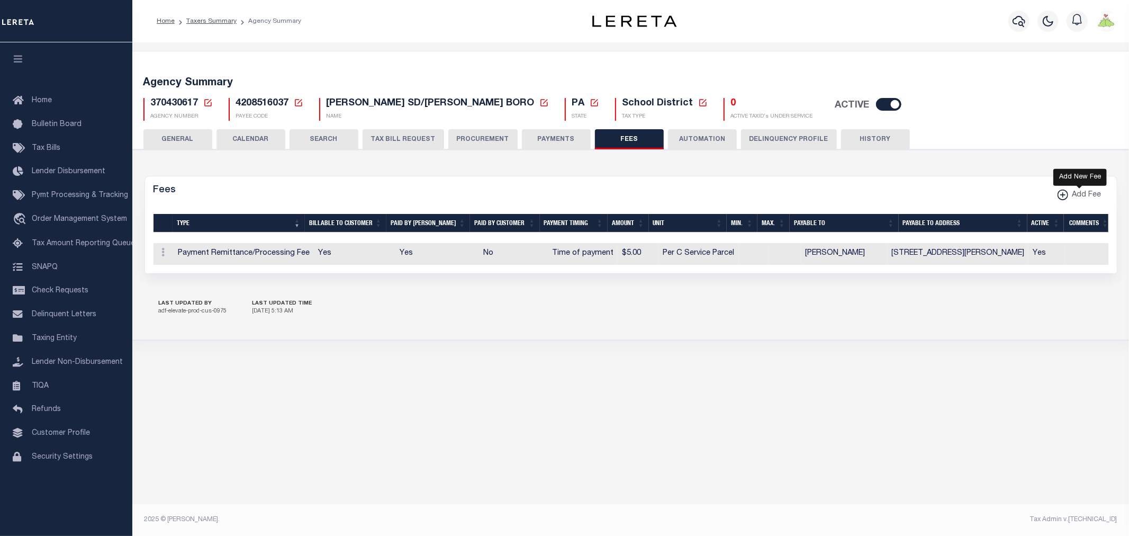
checkbox input "false"
checkbox input "true"
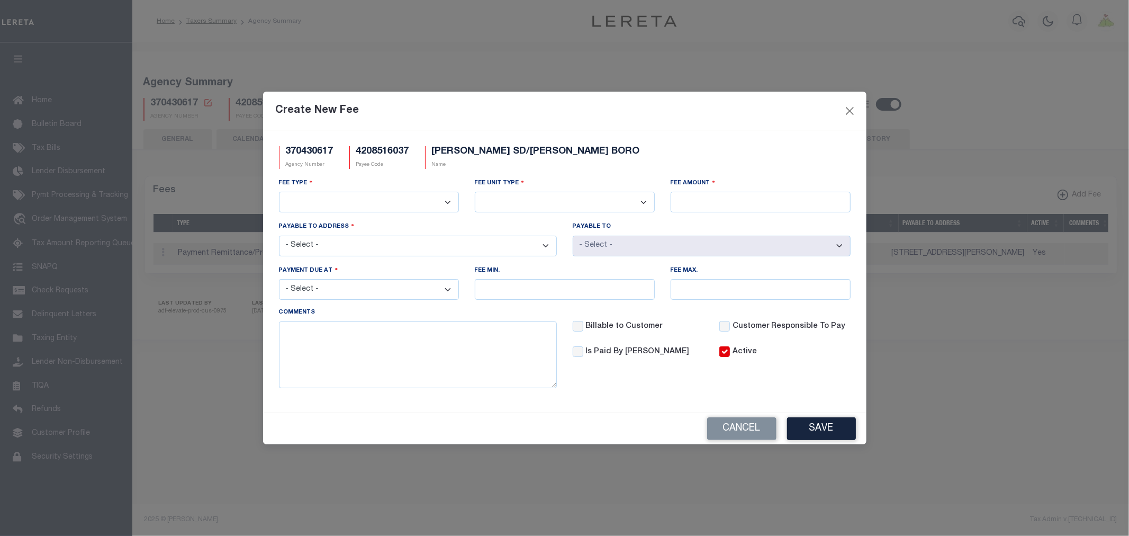
drag, startPoint x: 345, startPoint y: 200, endPoint x: 335, endPoint y: 204, distance: 10.2
click at [345, 200] on select "3rd Party Web Extract Fee Current 3rd Party Web Extract Fee Prior Automation Fe…" at bounding box center [369, 202] width 180 height 21
select select "18"
click at [279, 192] on select "3rd Party Web Extract Fee Current 3rd Party Web Extract Fee Prior Automation Fe…" at bounding box center [369, 202] width 180 height 21
drag, startPoint x: 589, startPoint y: 200, endPoint x: 561, endPoint y: 205, distance: 28.5
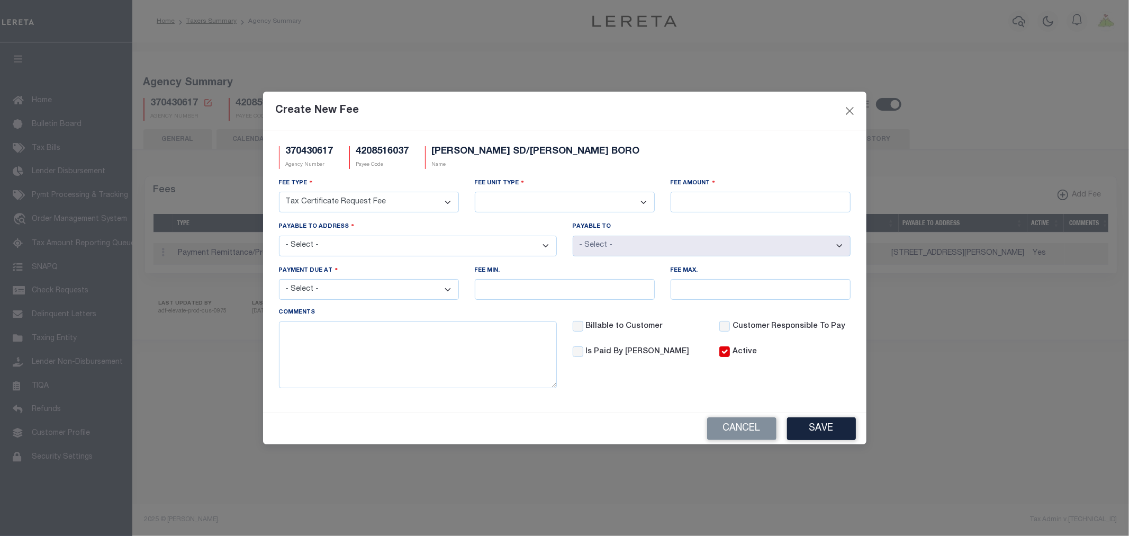
click at [589, 200] on select "Per Agency Per Agency Parcel Per B Service Parcel Per C Service Parcel Per File…" at bounding box center [565, 202] width 180 height 21
select select "10"
click at [475, 192] on select "Per Agency Per Agency Parcel Per B Service Parcel Per C Service Parcel Per File…" at bounding box center [565, 202] width 180 height 21
click at [720, 205] on input "Fee Amount" at bounding box center [760, 202] width 180 height 21
click at [694, 205] on input "Fee Amount" at bounding box center [760, 202] width 180 height 21
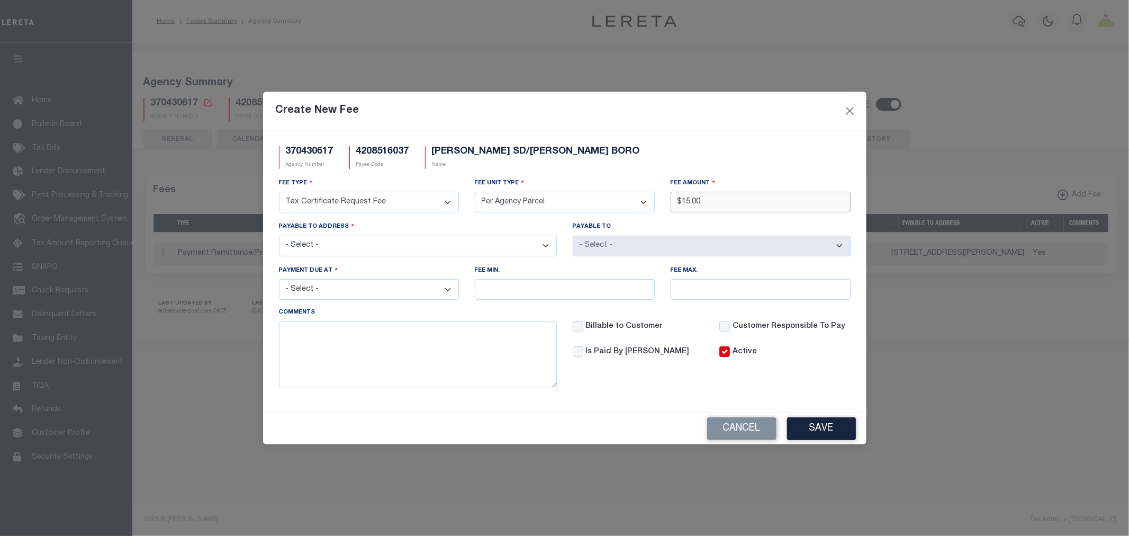
type input "$15.00"
drag, startPoint x: 338, startPoint y: 250, endPoint x: 329, endPoint y: 255, distance: 10.4
click at [338, 250] on select "- Select - [STREET_ADDRESS][PERSON_NAME][PERSON_NAME][PERSON_NAME] [STREET_ADDR…" at bounding box center [418, 245] width 278 height 21
select select "7761"
click at [279, 235] on select "- Select - [STREET_ADDRESS][PERSON_NAME][PERSON_NAME][PERSON_NAME] [STREET_ADDR…" at bounding box center [418, 245] width 278 height 21
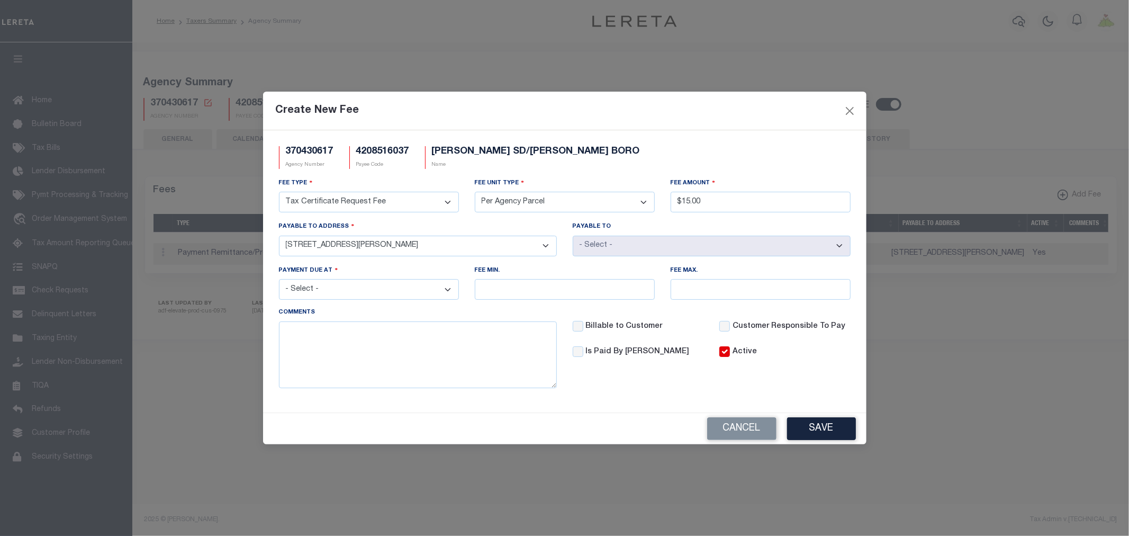
select select "71674"
click at [449, 288] on select "- Select - File download Invoice (Prepay) Invoice (Trailing) Time of payment Ti…" at bounding box center [369, 289] width 180 height 21
select select "3"
click at [279, 280] on select "- Select - File download Invoice (Prepay) Invoice (Trailing) Time of payment Ti…" at bounding box center [369, 289] width 180 height 21
click at [610, 329] on label "Billable to Customer" at bounding box center [644, 327] width 118 height 12
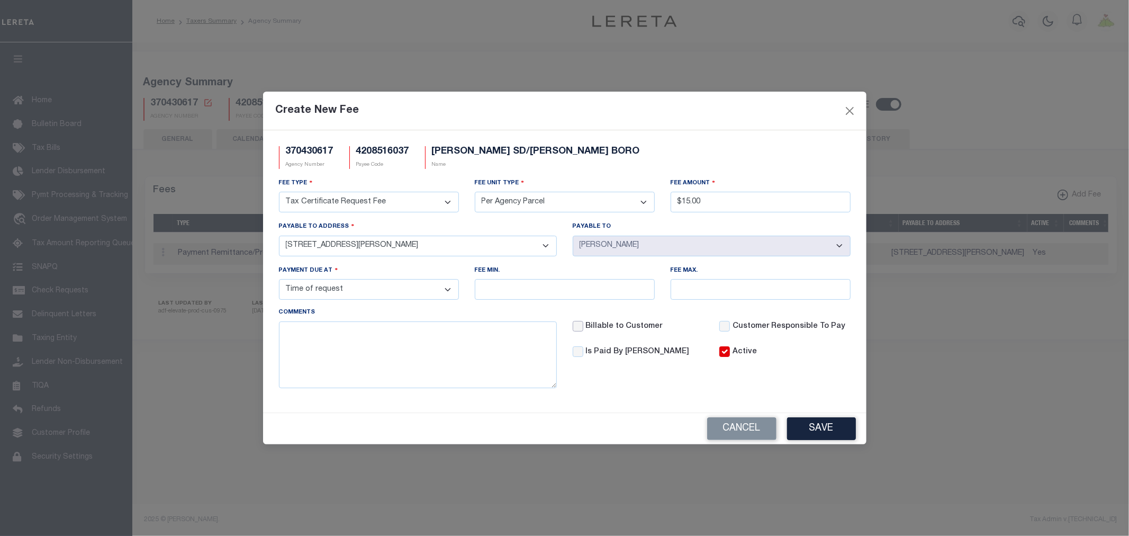
click at [583, 329] on input "Billable to Customer" at bounding box center [578, 326] width 11 height 11
checkbox input "true"
click at [602, 353] on label "Is Paid By [PERSON_NAME]" at bounding box center [644, 352] width 118 height 12
click at [583, 353] on input "Is Paid By [PERSON_NAME]" at bounding box center [578, 351] width 11 height 11
checkbox input "true"
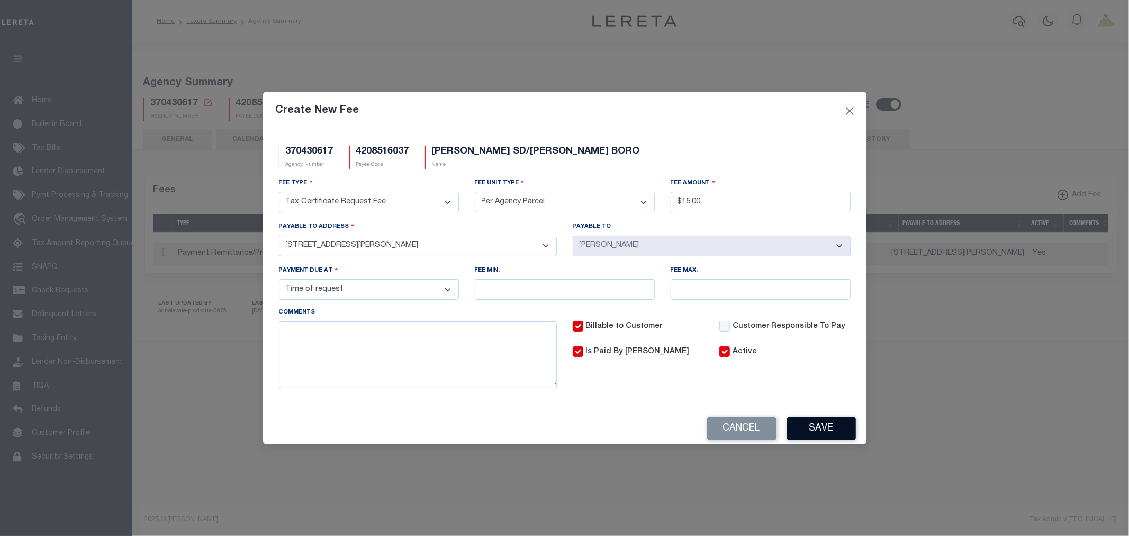
click at [838, 433] on button "Save" at bounding box center [821, 428] width 69 height 23
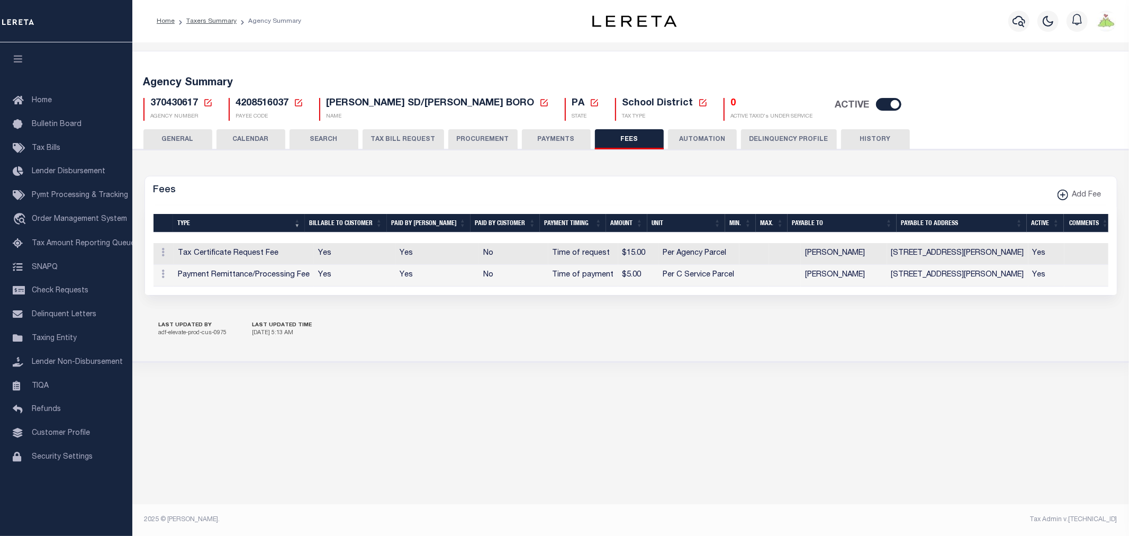
drag, startPoint x: 573, startPoint y: 143, endPoint x: 600, endPoint y: 147, distance: 26.6
click at [573, 143] on button "PAYMENTS" at bounding box center [556, 139] width 69 height 20
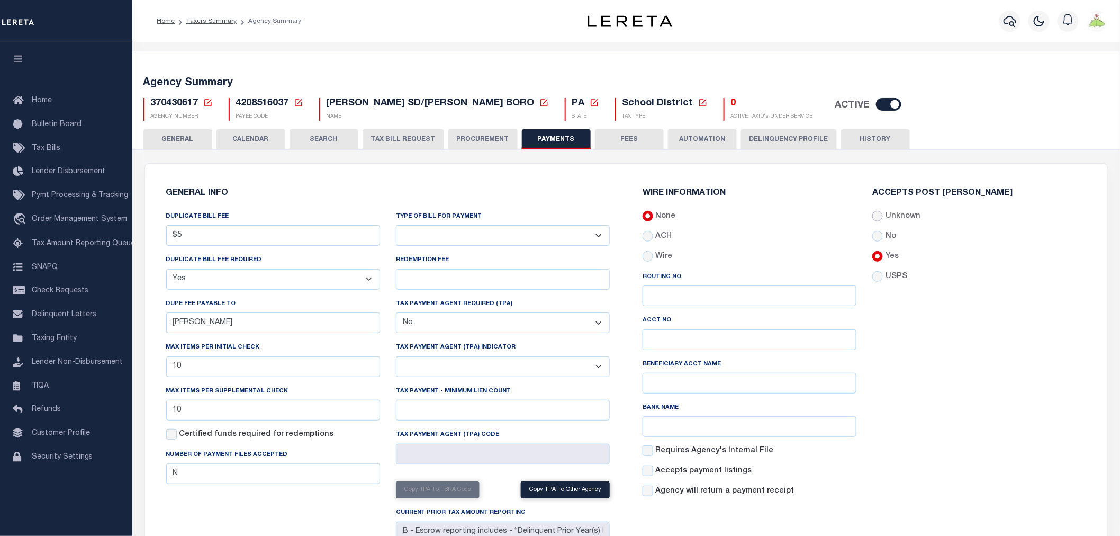
click at [874, 213] on input "Unknown" at bounding box center [877, 216] width 11 height 11
radio input "true"
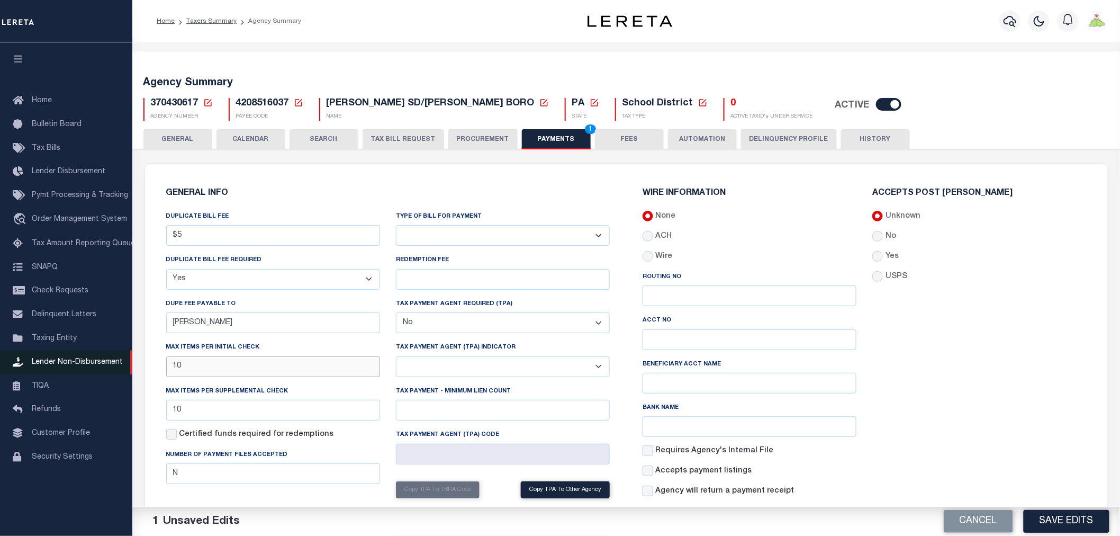
drag, startPoint x: 210, startPoint y: 368, endPoint x: 0, endPoint y: 360, distance: 210.2
drag, startPoint x: 188, startPoint y: 408, endPoint x: 66, endPoint y: 387, distance: 124.1
click at [1056, 519] on button "Save Edits" at bounding box center [1066, 521] width 86 height 23
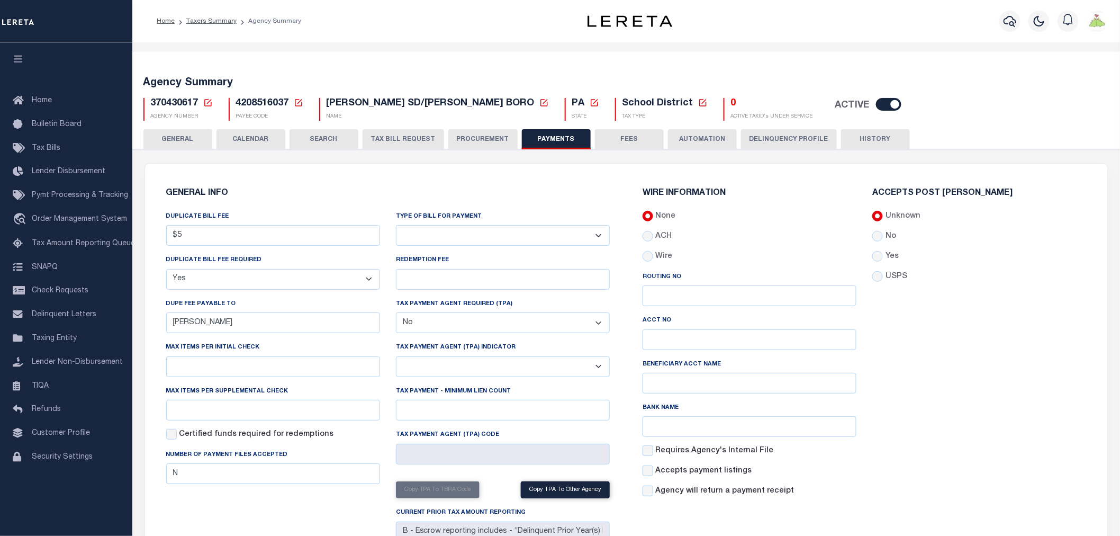
click at [180, 136] on button "GENERAL" at bounding box center [177, 139] width 69 height 20
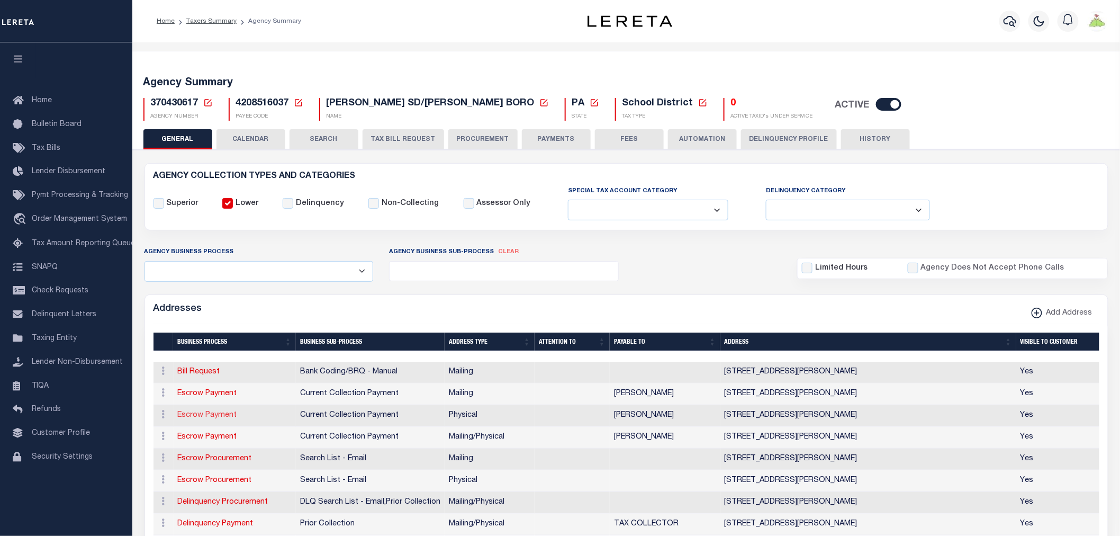
click at [219, 413] on link "Escrow Payment" at bounding box center [207, 414] width 59 height 7
select select "1"
checkbox input "false"
select select
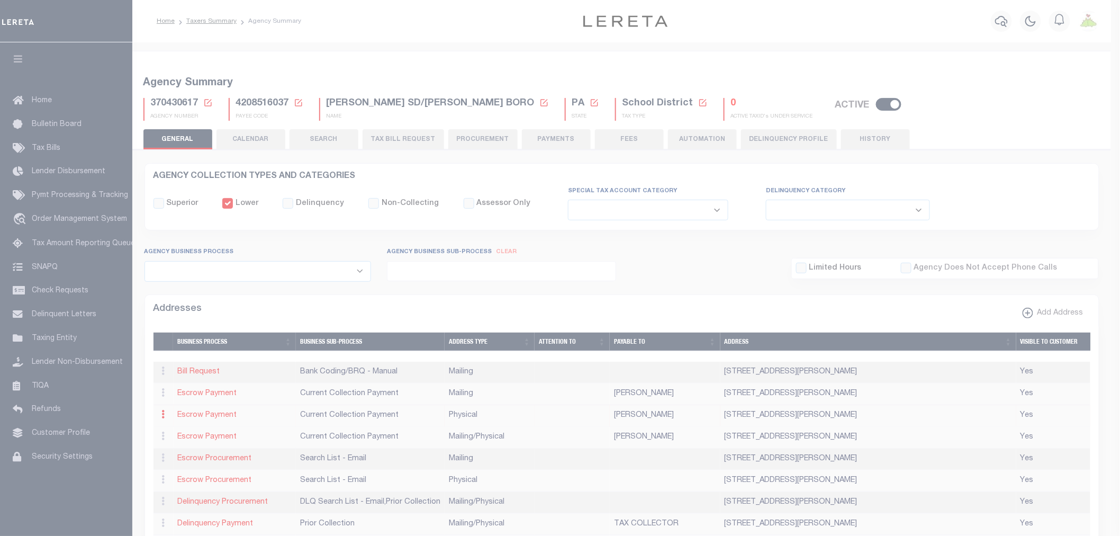
type input "396 E VENANGO ST"
type input "MERCER"
select select "PA"
type input "16137"
select select "2"
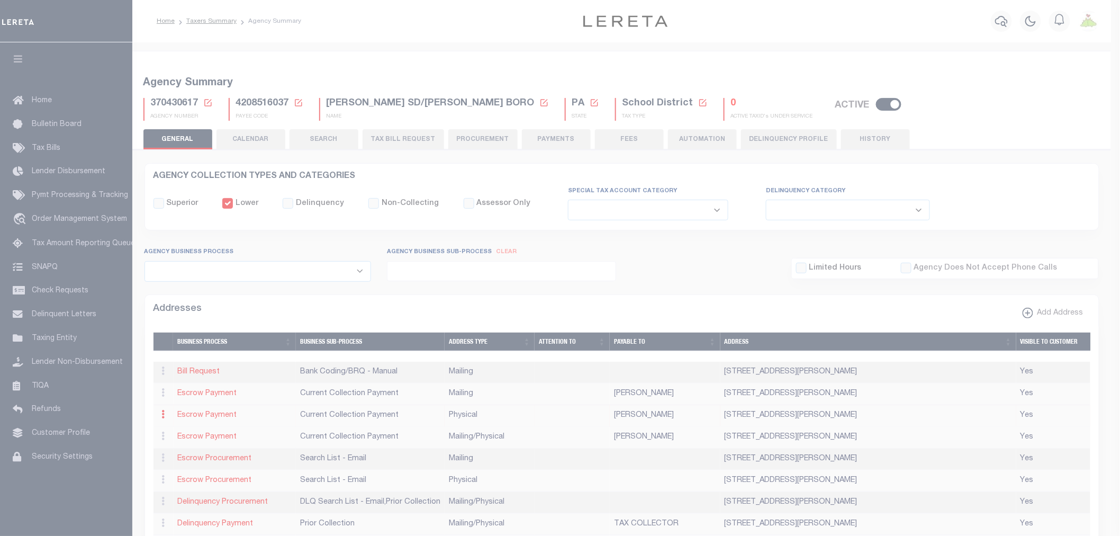
checkbox input "true"
type input "SUZANNE CARTER BARNER"
select select "3"
select select "11"
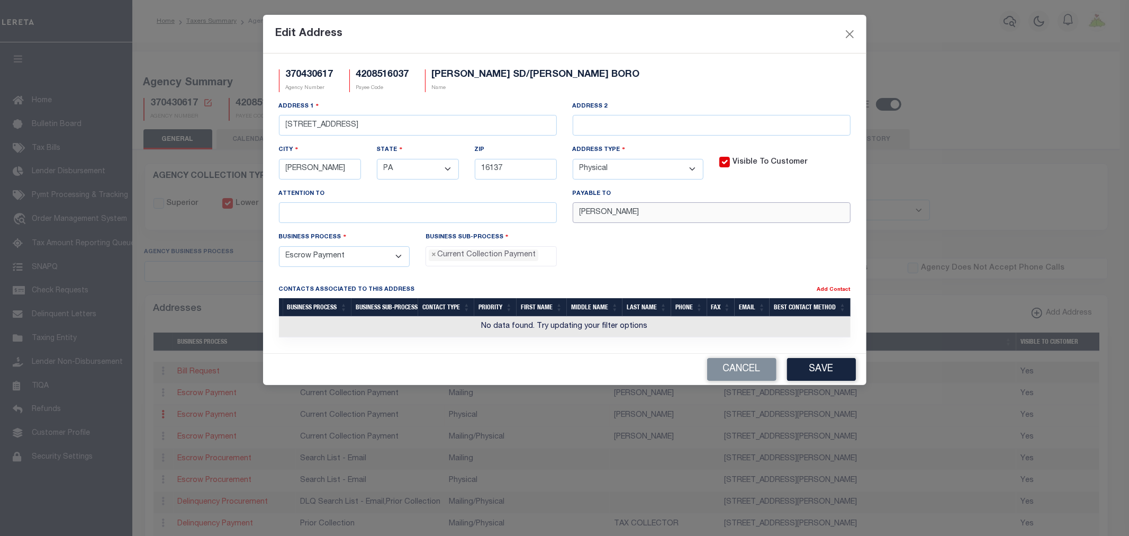
drag, startPoint x: 740, startPoint y: 212, endPoint x: 267, endPoint y: 198, distance: 473.3
click at [272, 199] on div "Address 1 396 E VENANGO ST Address 2 City MERCER State - Select - AK AL AR AZ C…" at bounding box center [564, 166] width 587 height 131
paste input ", TAX COLLECTOR"
type input "SUZANNE CARTER BARNER, TAX COLLECTOR"
click at [837, 375] on button "Save" at bounding box center [821, 369] width 69 height 23
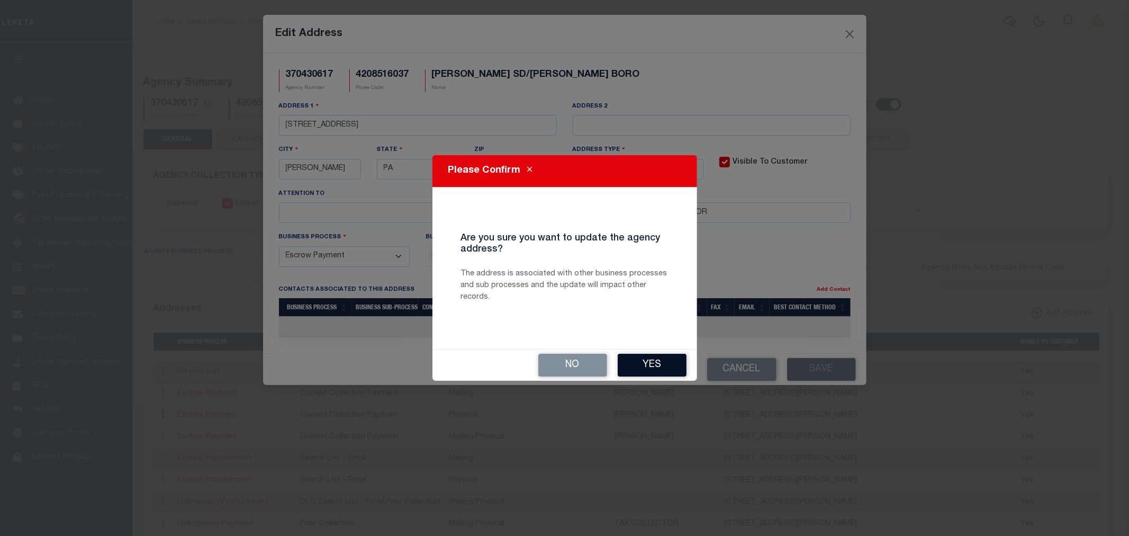
click at [638, 358] on button "Yes" at bounding box center [652, 364] width 69 height 23
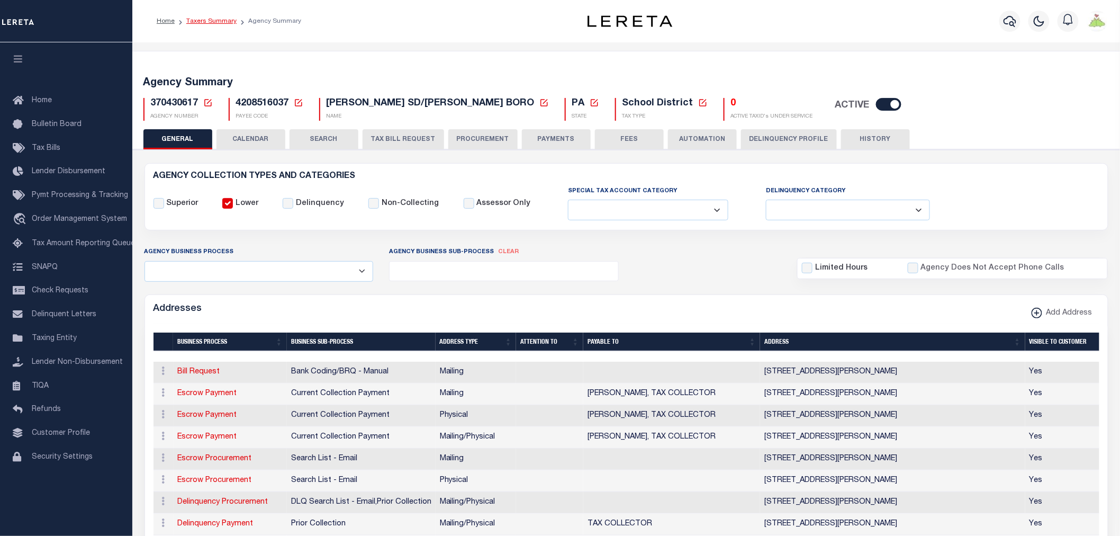
click at [202, 20] on link "Taxers Summary" at bounding box center [211, 21] width 50 height 6
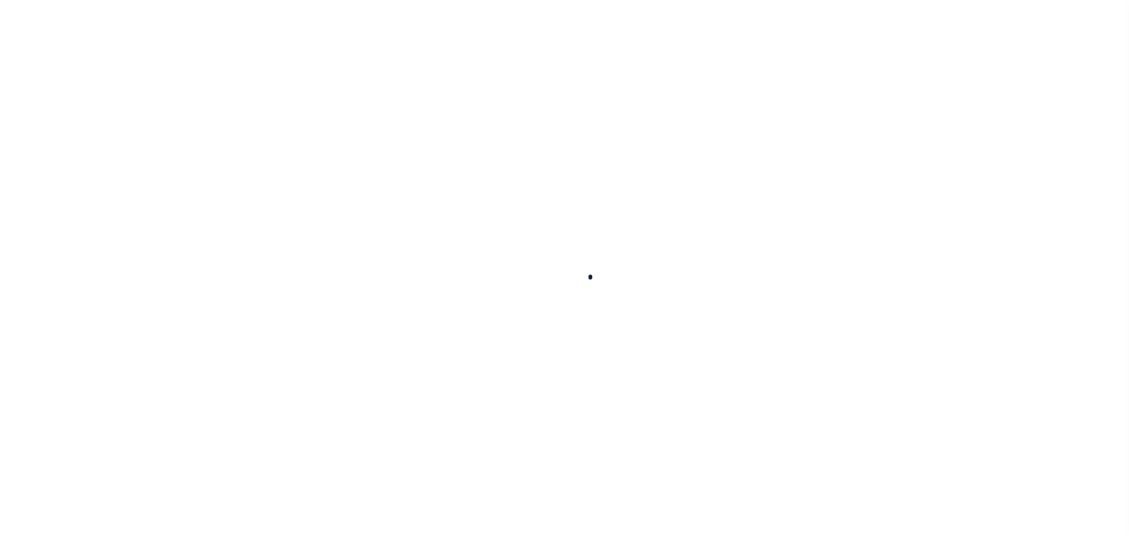
select select
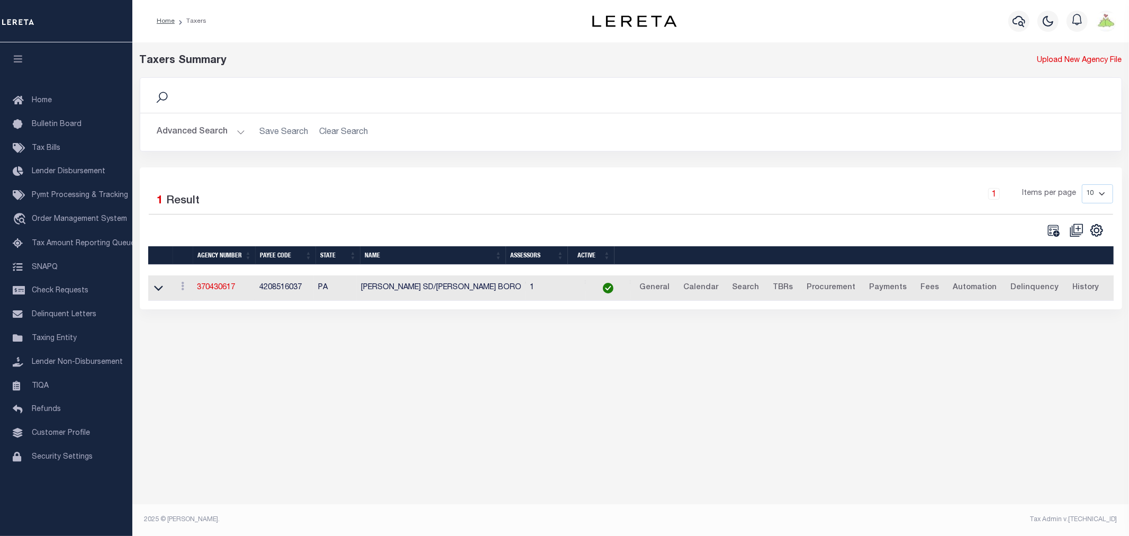
click at [196, 134] on button "Advanced Search" at bounding box center [201, 132] width 88 height 21
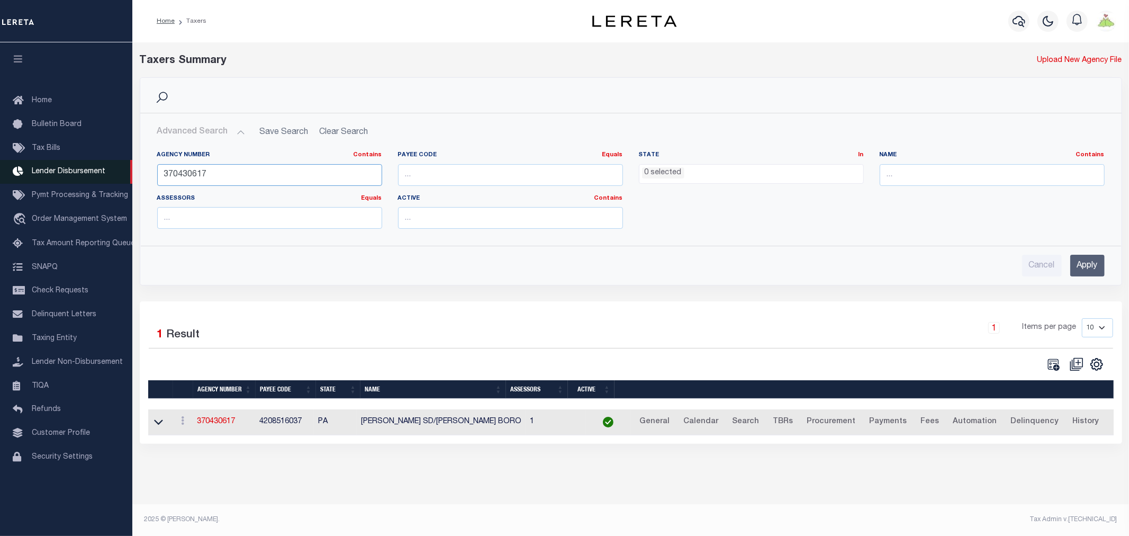
drag, startPoint x: 228, startPoint y: 177, endPoint x: 0, endPoint y: 149, distance: 229.3
click at [11, 165] on div "Home Taxers Profile" at bounding box center [564, 262] width 1129 height 524
type input "370431703"
click at [1098, 268] on input "Apply" at bounding box center [1087, 266] width 34 height 22
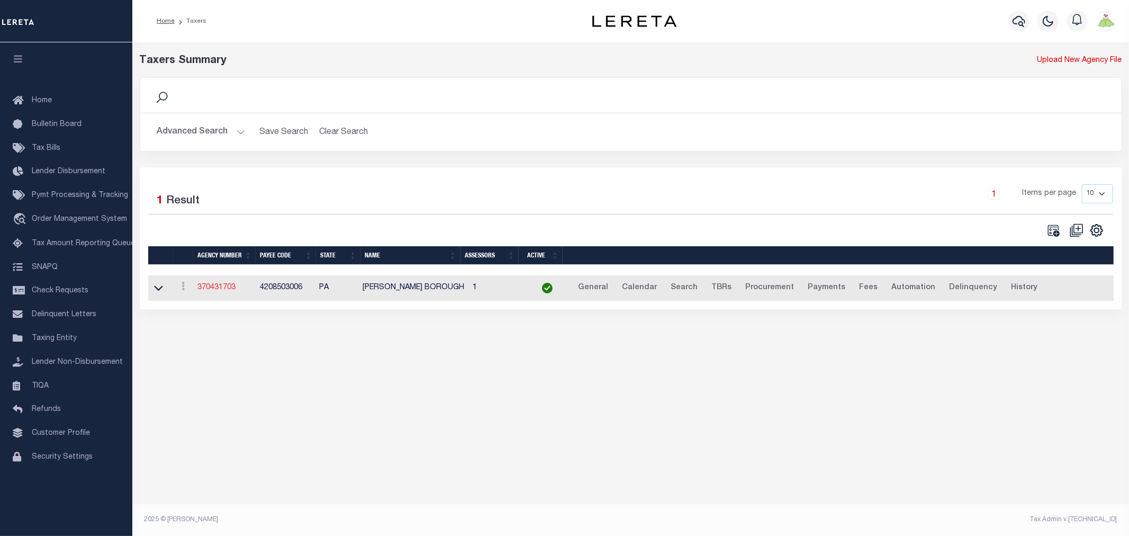
click at [220, 289] on link "370431703" at bounding box center [216, 287] width 38 height 7
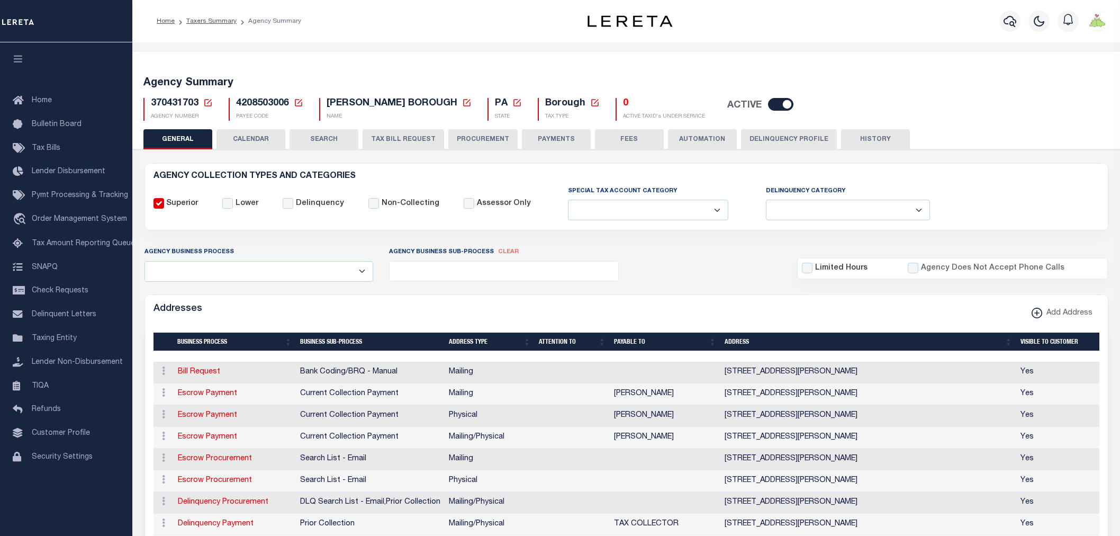
select select
click at [204, 412] on link "Escrow Payment" at bounding box center [207, 414] width 59 height 7
select select "1"
checkbox input "false"
select select
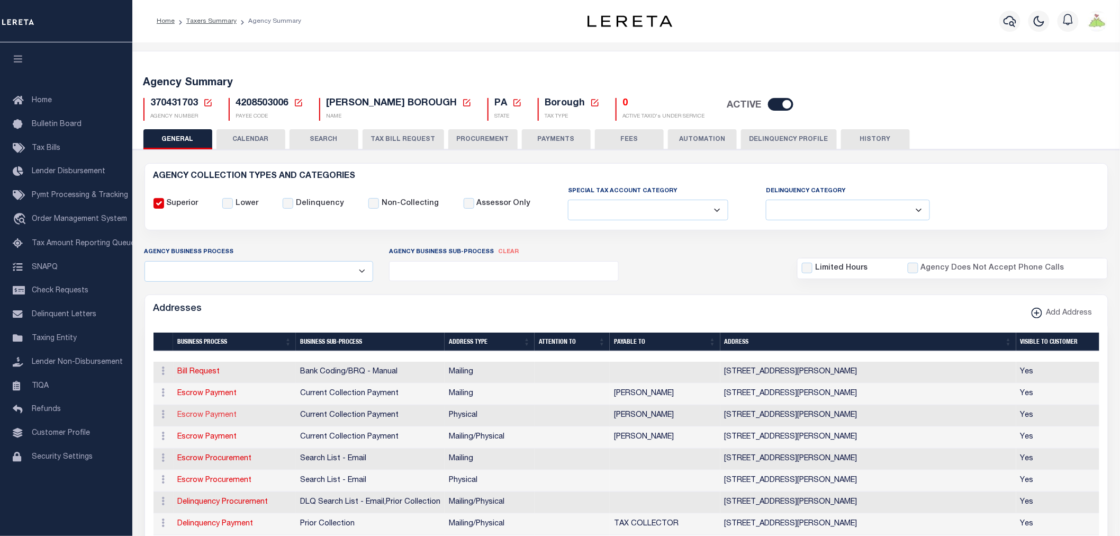
type input "[STREET_ADDRESS]"
type input "[PERSON_NAME]"
select select "PA"
type input "16137"
select select "2"
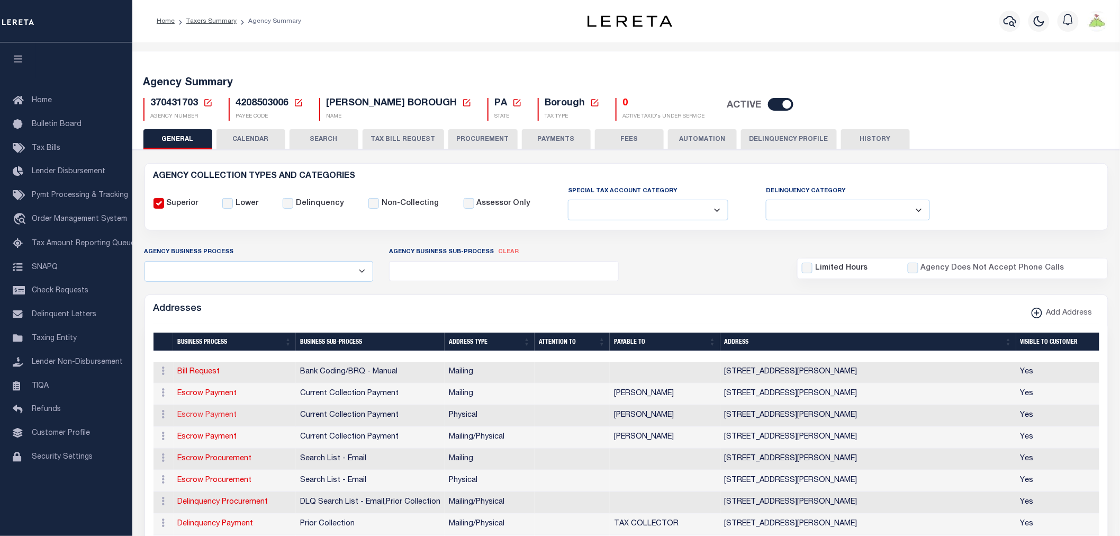
checkbox input "true"
type input "[PERSON_NAME]"
select select "3"
select select "11"
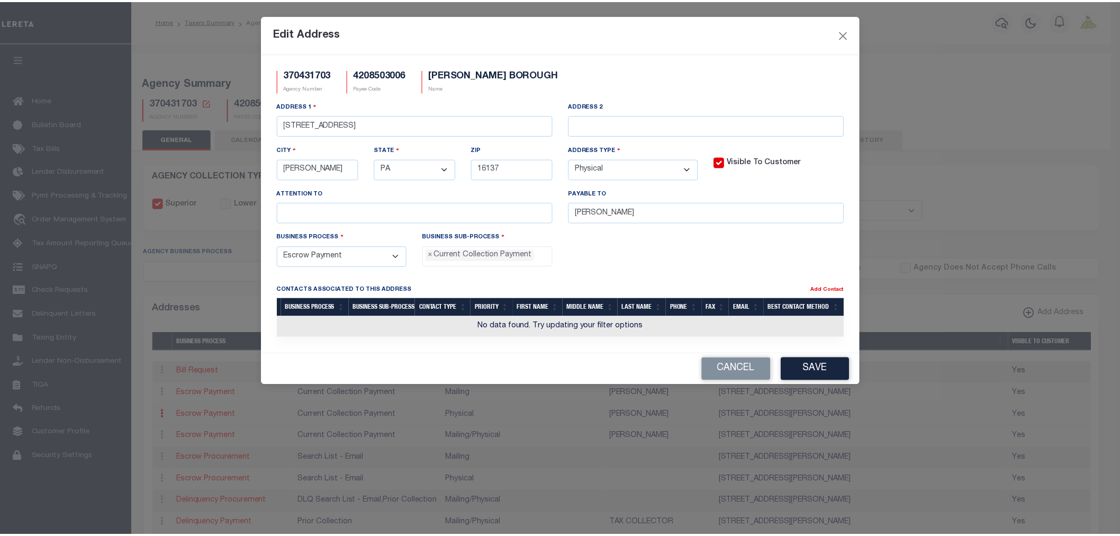
scroll to position [10, 0]
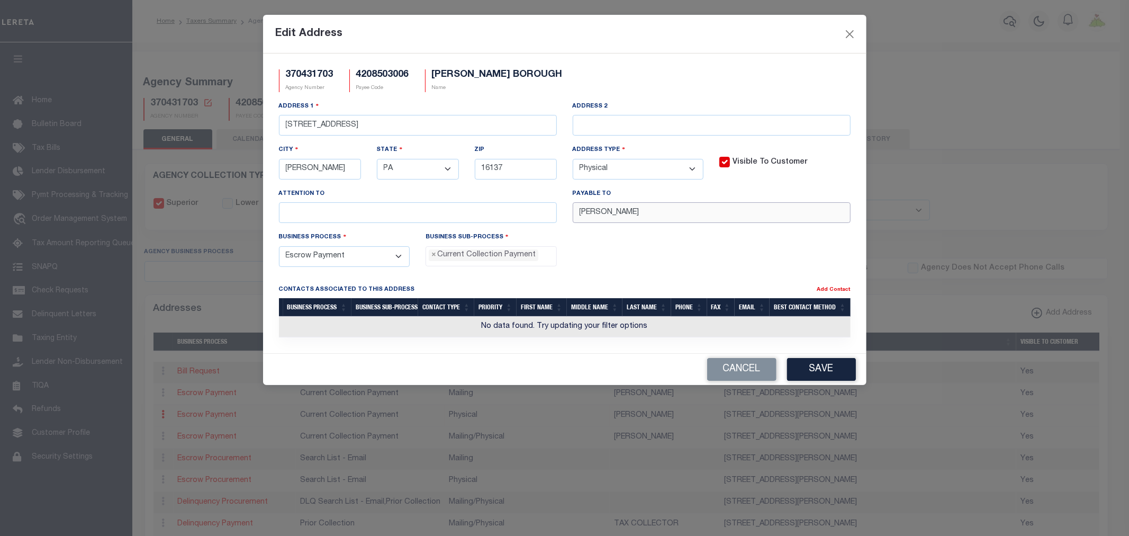
drag, startPoint x: 736, startPoint y: 212, endPoint x: 332, endPoint y: 209, distance: 403.3
click at [333, 209] on div "Address [STREET_ADDRESS] Address 2 City [GEOGRAPHIC_DATA] State - Select - AK A…" at bounding box center [564, 166] width 587 height 131
paste input ", TAX COLLECTOR"
type input "[PERSON_NAME], TAX COLLECTOR"
click at [812, 365] on button "Save" at bounding box center [821, 369] width 69 height 23
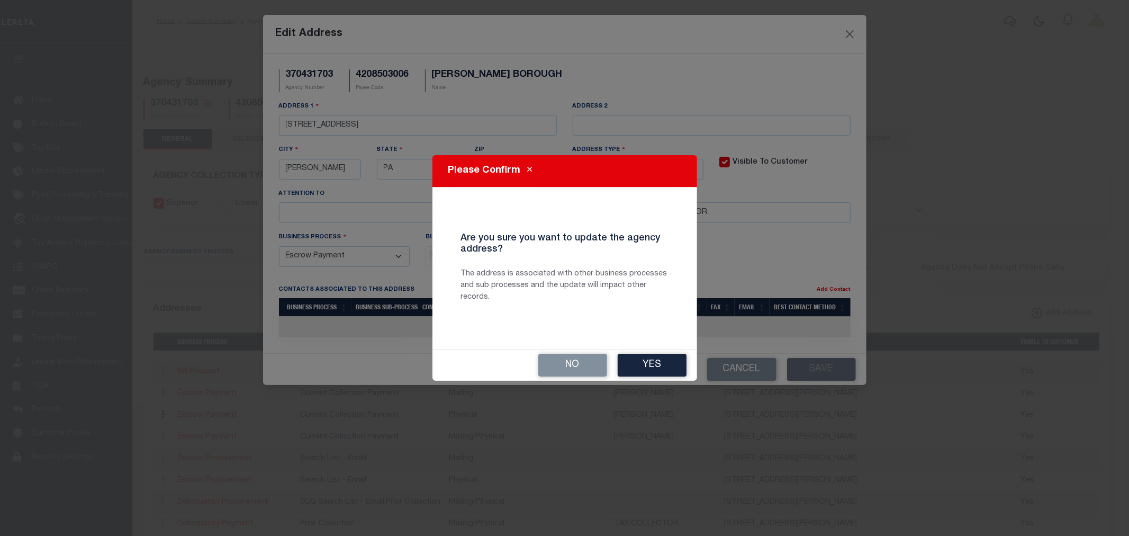
drag, startPoint x: 666, startPoint y: 363, endPoint x: 611, endPoint y: 382, distance: 57.6
click at [666, 363] on button "Yes" at bounding box center [652, 364] width 69 height 23
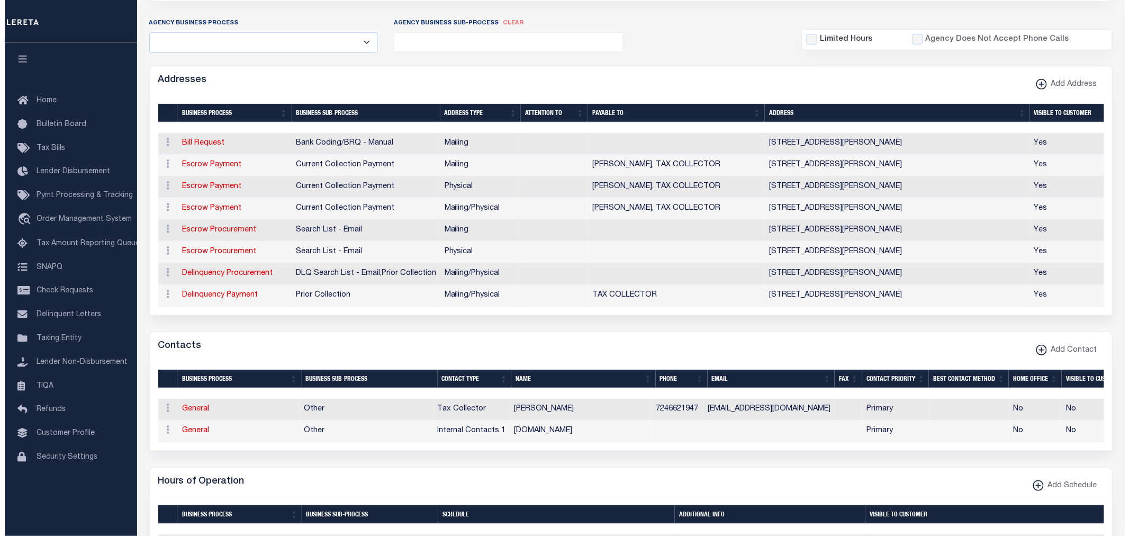
scroll to position [294, 0]
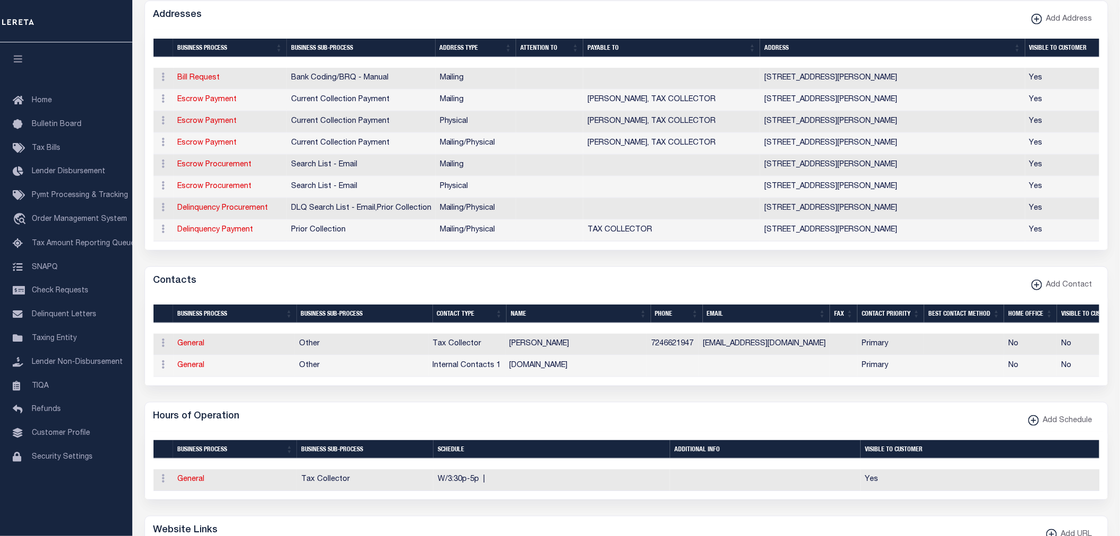
click at [311, 347] on span "Other" at bounding box center [309, 343] width 21 height 7
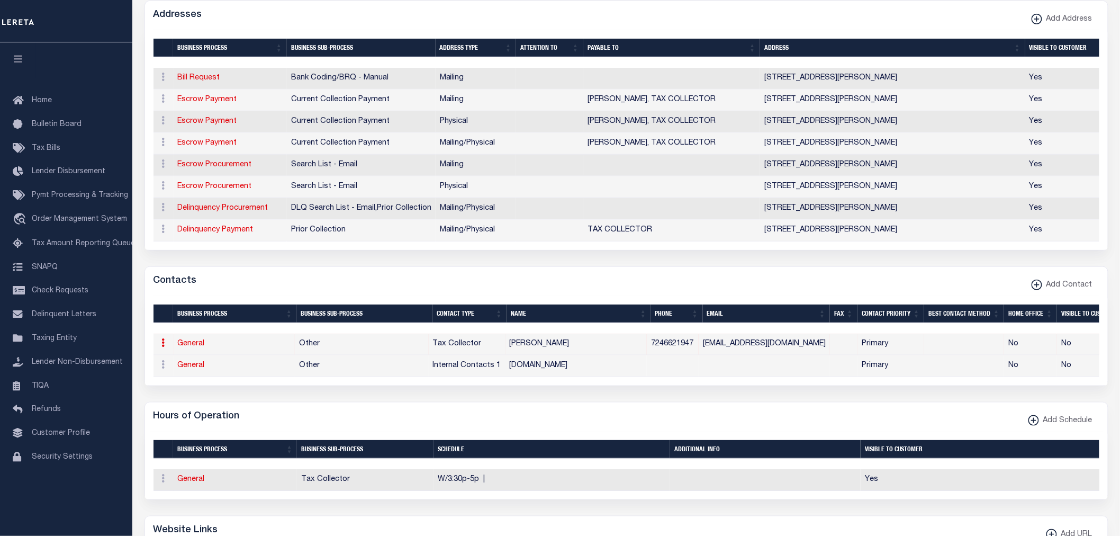
click at [188, 347] on link "General" at bounding box center [191, 343] width 27 height 7
checkbox input "false"
select select
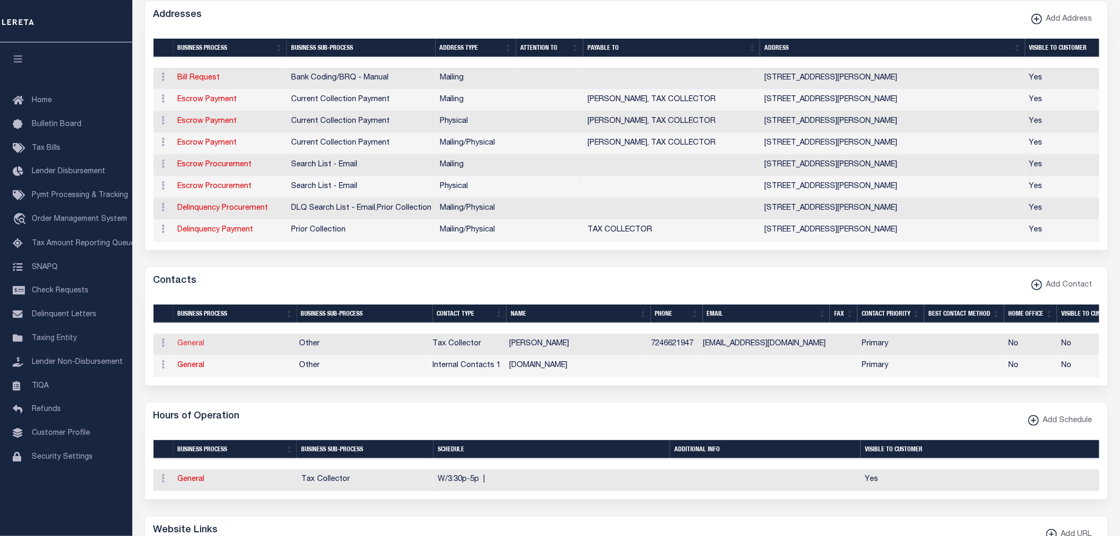
select select "2"
select select "1"
type input "SUZANNE"
type input "CARTER"
type input "BARNER"
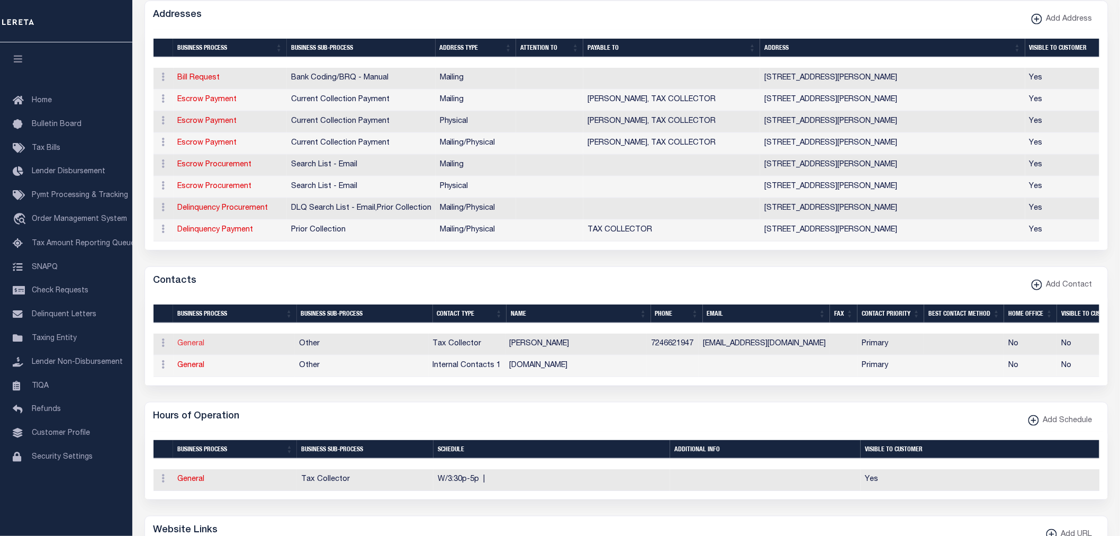
type input "7246621947"
type input "SBARNER@ZOOMINTERNET.NET"
select select "6"
select select "39"
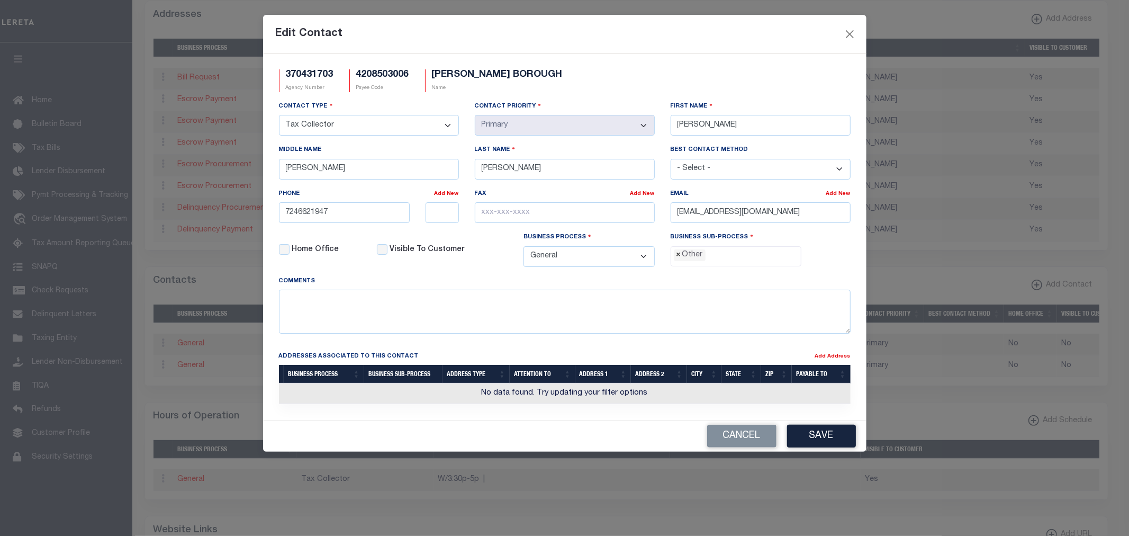
click at [679, 258] on span "×" at bounding box center [678, 255] width 5 height 12
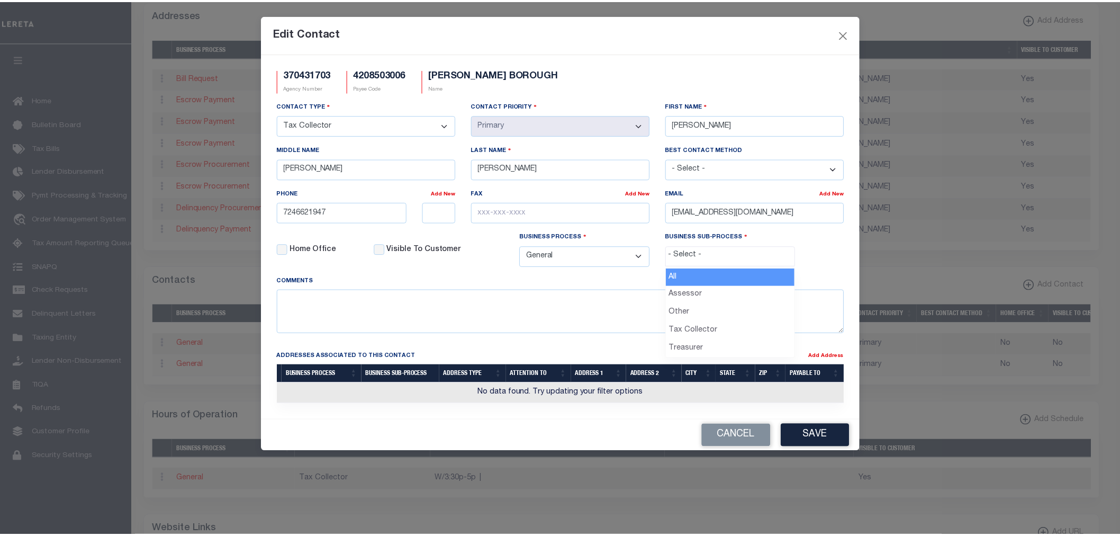
scroll to position [20, 0]
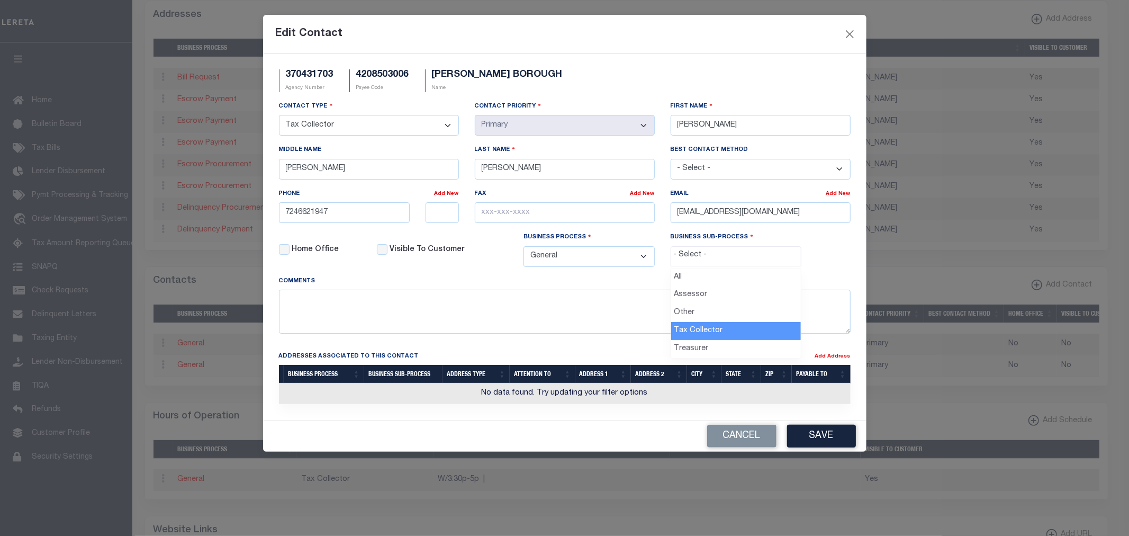
select select "31"
click at [812, 434] on button "Save" at bounding box center [821, 435] width 69 height 23
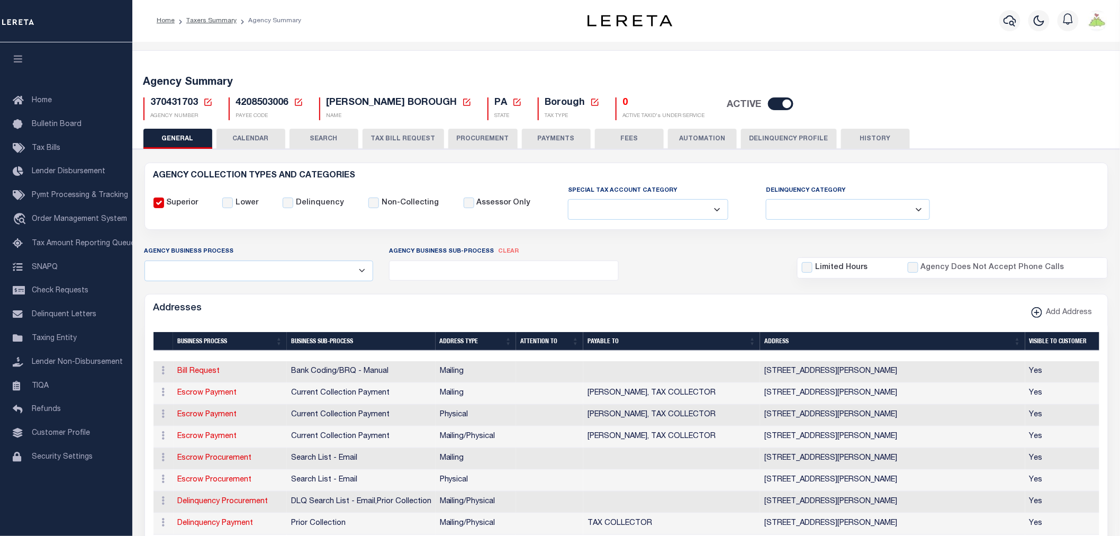
scroll to position [0, 0]
drag, startPoint x: 635, startPoint y: 140, endPoint x: 464, endPoint y: 198, distance: 180.9
click at [635, 140] on button "FEES" at bounding box center [629, 139] width 69 height 20
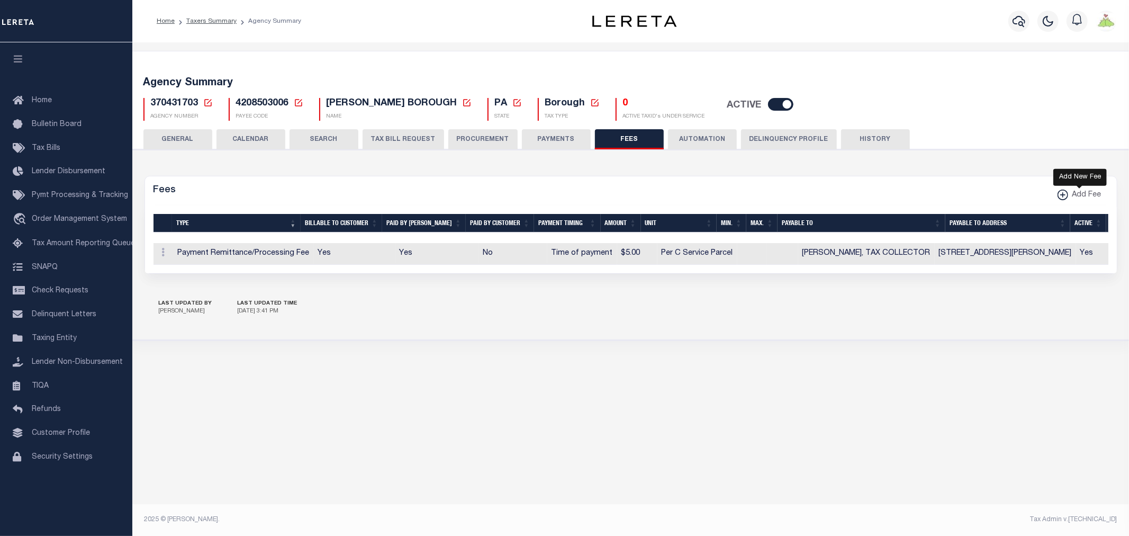
click at [1072, 196] on span "Add Fee" at bounding box center [1084, 195] width 33 height 12
select select
checkbox input "false"
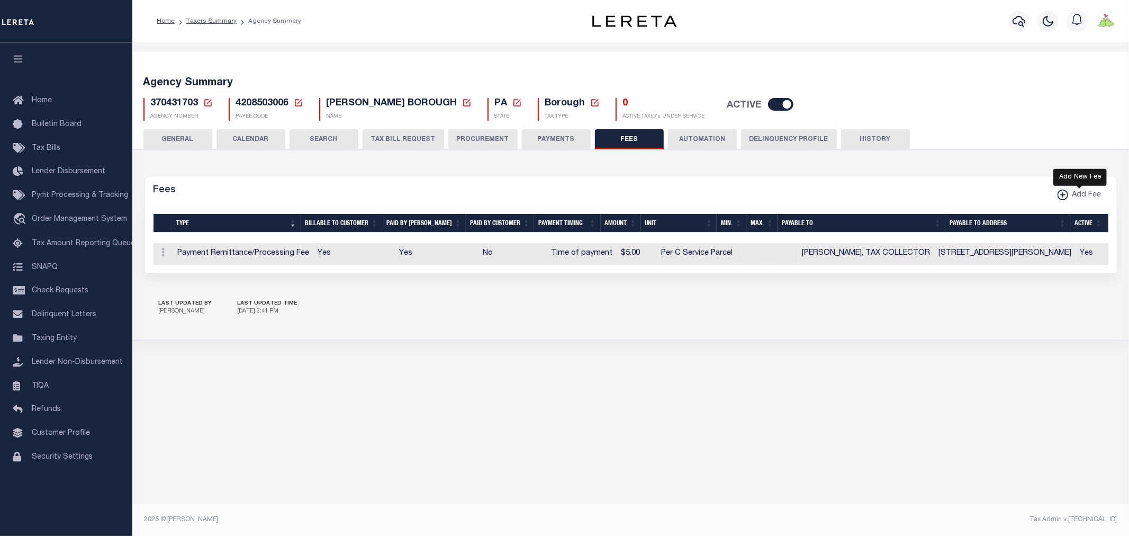
checkbox input "false"
checkbox input "true"
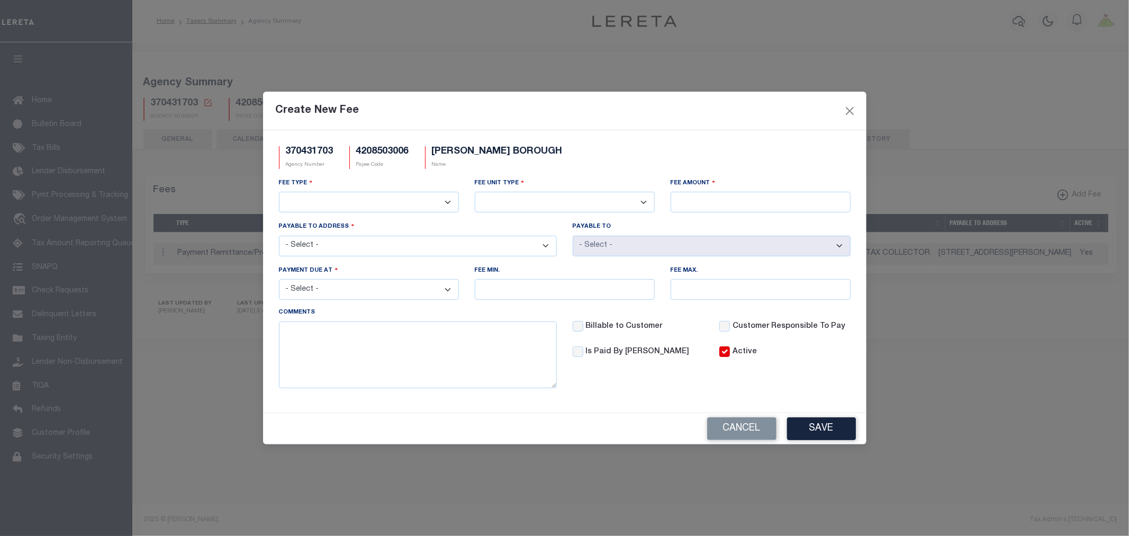
click at [355, 202] on select "3rd Party Web Extract Fee Current 3rd Party Web Extract Fee Prior Automation Fe…" at bounding box center [369, 202] width 180 height 21
click at [279, 192] on select "3rd Party Web Extract Fee Current 3rd Party Web Extract Fee Prior Automation Fe…" at bounding box center [369, 202] width 180 height 21
click at [337, 200] on select "3rd Party Web Extract Fee Current 3rd Party Web Extract Fee Prior Automation Fe…" at bounding box center [369, 202] width 180 height 21
select select "18"
click at [279, 192] on select "3rd Party Web Extract Fee Current 3rd Party Web Extract Fee Prior Automation Fe…" at bounding box center [369, 202] width 180 height 21
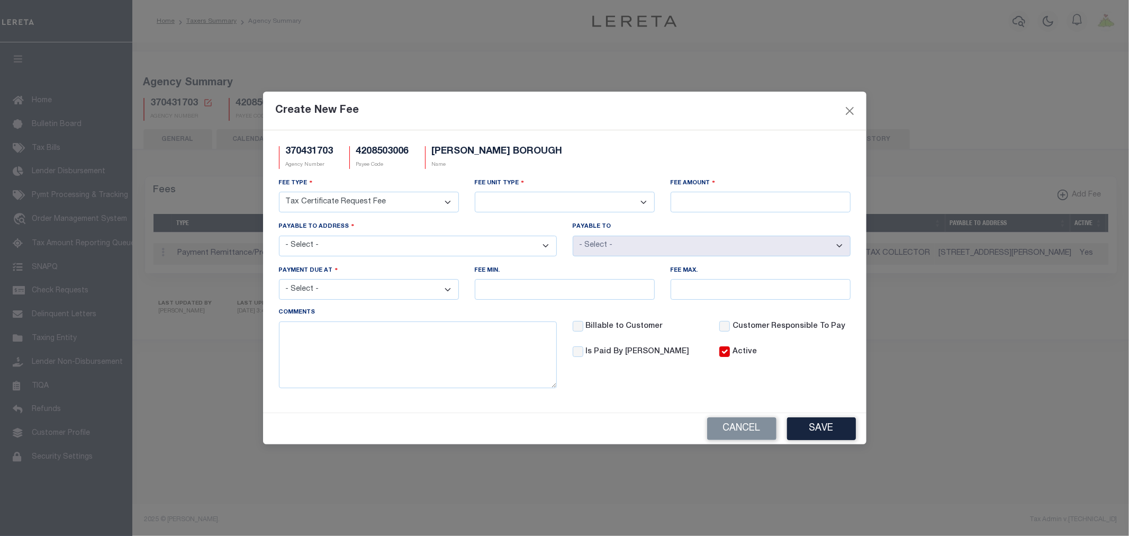
click at [532, 204] on select "Per Agency Per Agency Parcel Per B Service Parcel Per C Service Parcel Per File…" at bounding box center [565, 202] width 180 height 21
select select "10"
click at [475, 192] on select "Per Agency Per Agency Parcel Per B Service Parcel Per C Service Parcel Per File…" at bounding box center [565, 202] width 180 height 21
click at [708, 198] on input "Fee Amount" at bounding box center [760, 202] width 180 height 21
type input "$15.00"
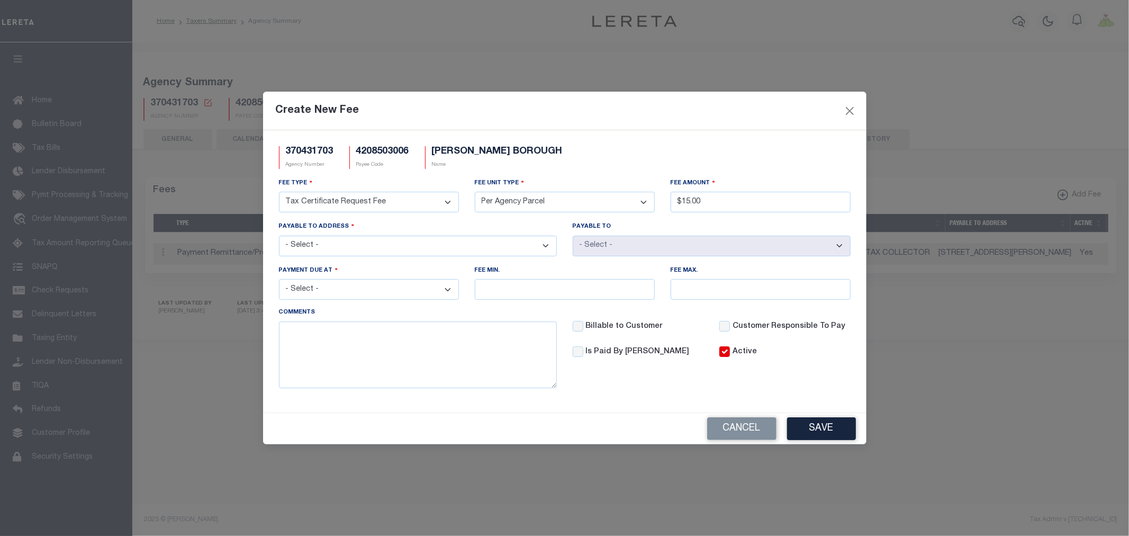
drag, startPoint x: 350, startPoint y: 248, endPoint x: 342, endPoint y: 254, distance: 10.6
click at [350, 248] on select "- Select - 396 E VENANGO ST, MERCER, PA, 16137 PO BOX 532, MERCER, PA, 16137 PO…" at bounding box center [418, 245] width 278 height 21
select select "7761"
click at [279, 235] on select "- Select - 396 E VENANGO ST, MERCER, PA, 16137 PO BOX 532, MERCER, PA, 16137 PO…" at bounding box center [418, 245] width 278 height 21
select select "71742"
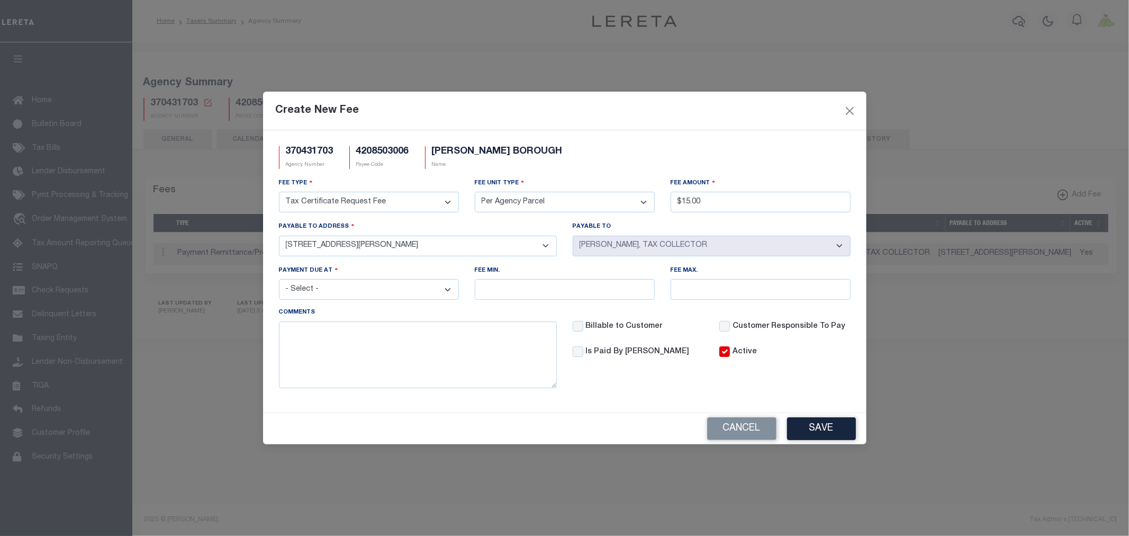
drag, startPoint x: 422, startPoint y: 293, endPoint x: 401, endPoint y: 298, distance: 21.4
click at [422, 293] on select "- Select - File download Invoice (Prepay) Invoice (Trailing) Time of payment Ti…" at bounding box center [369, 289] width 180 height 21
select select "3"
click at [279, 280] on select "- Select - File download Invoice (Prepay) Invoice (Trailing) Time of payment Ti…" at bounding box center [369, 289] width 180 height 21
click at [614, 322] on label "Billable to Customer" at bounding box center [644, 327] width 118 height 12
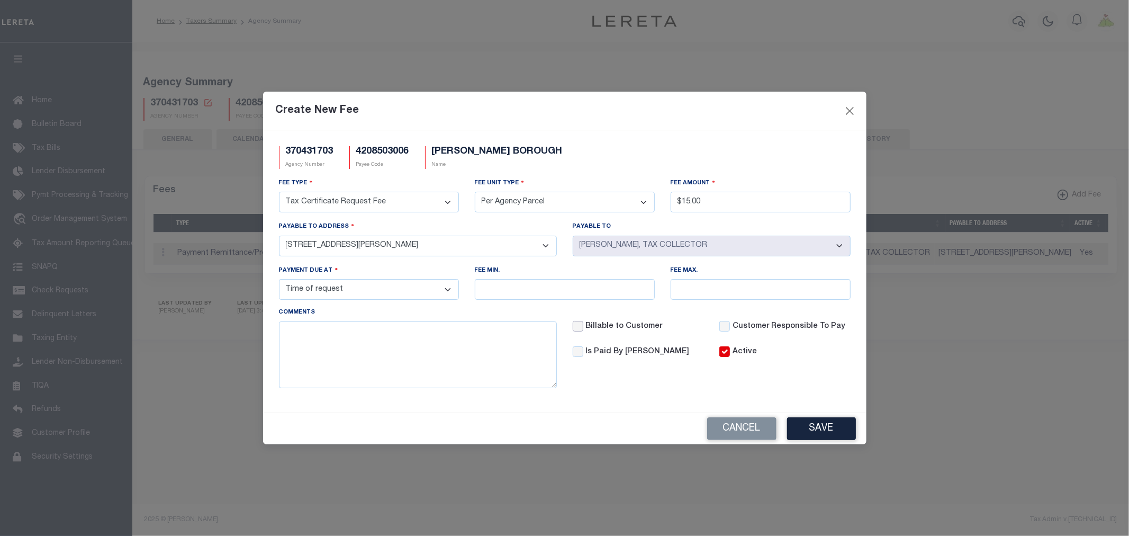
click at [583, 322] on input "Billable to Customer" at bounding box center [578, 326] width 11 height 11
checkbox input "true"
click at [609, 351] on label "Is Paid By [PERSON_NAME]" at bounding box center [644, 352] width 118 height 12
click at [583, 351] on input "Is Paid By [PERSON_NAME]" at bounding box center [578, 351] width 11 height 11
checkbox input "true"
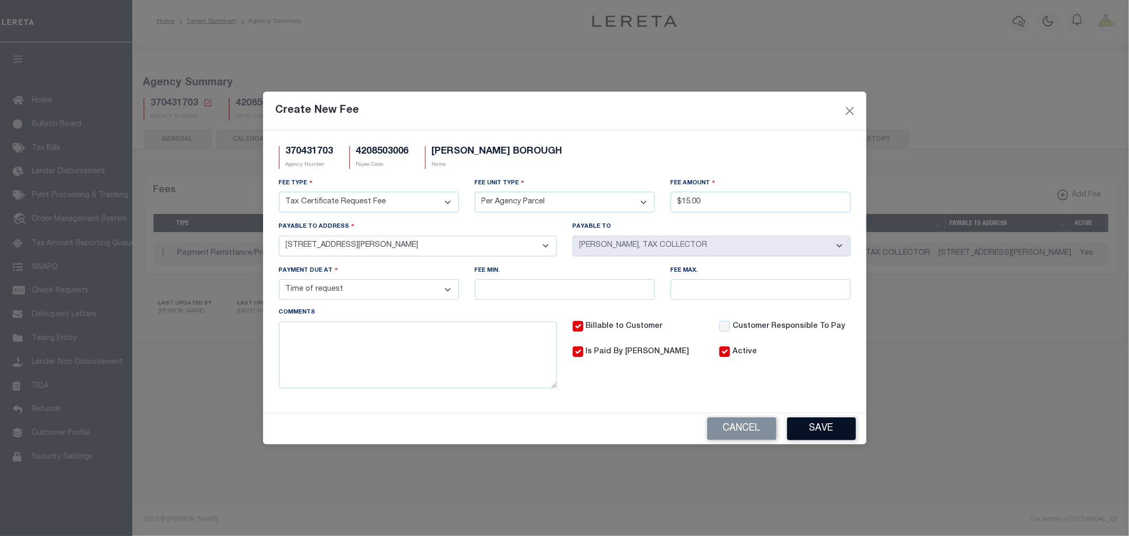
click at [811, 427] on button "Save" at bounding box center [821, 428] width 69 height 23
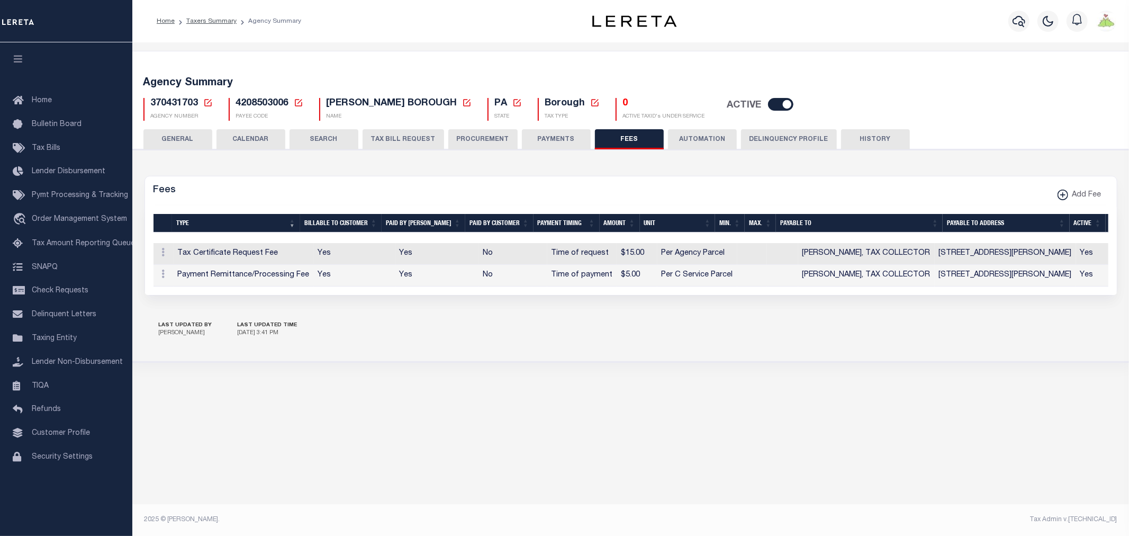
click at [562, 134] on button "PAYMENTS" at bounding box center [556, 139] width 69 height 20
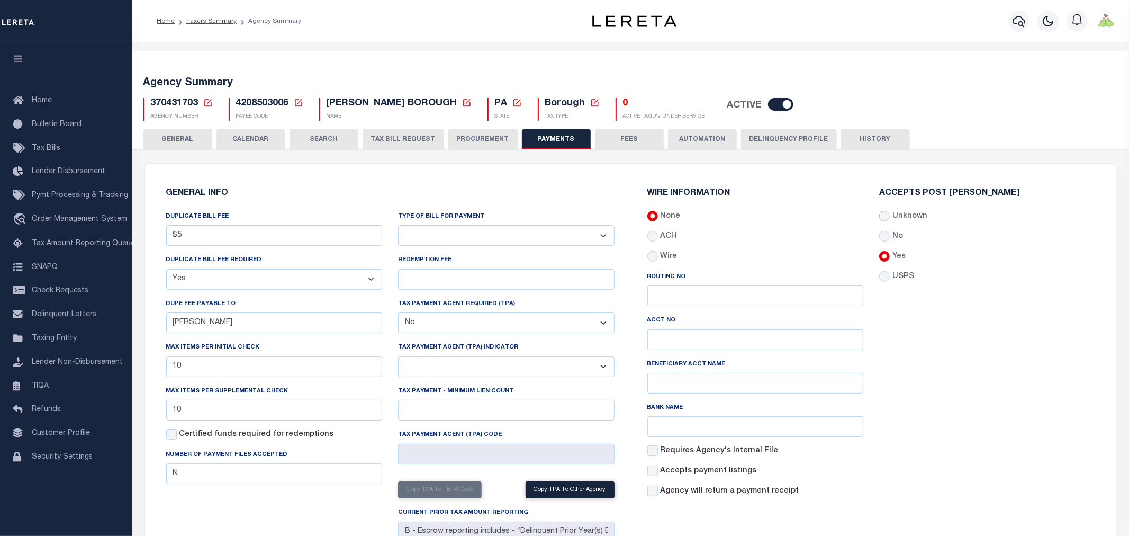
click at [879, 219] on input "Unknown" at bounding box center [884, 216] width 11 height 11
radio input "true"
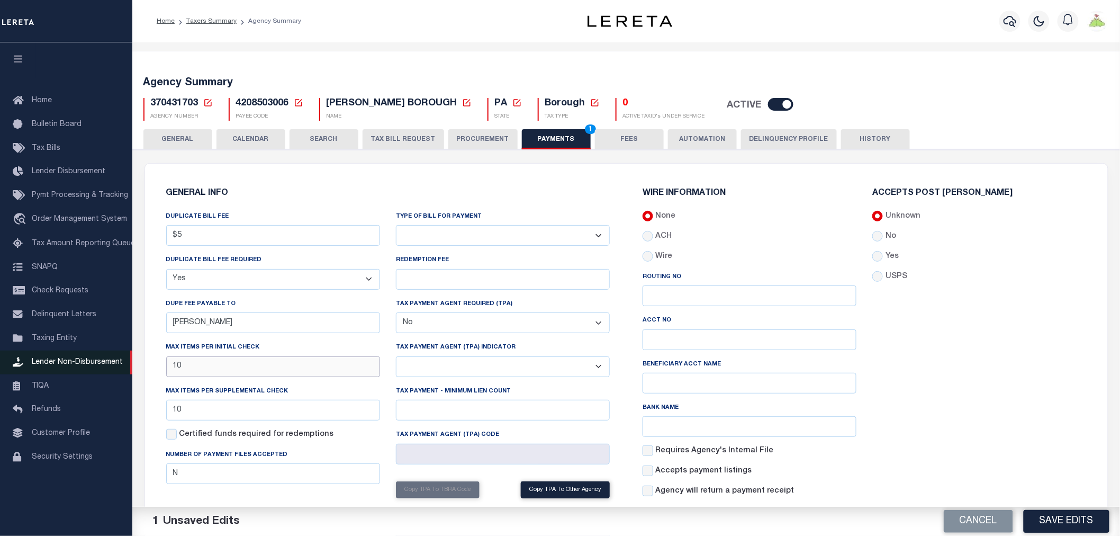
drag, startPoint x: 137, startPoint y: 371, endPoint x: 0, endPoint y: 364, distance: 136.7
drag, startPoint x: 203, startPoint y: 410, endPoint x: 17, endPoint y: 356, distance: 193.4
click at [1067, 525] on button "Save Edits" at bounding box center [1066, 521] width 86 height 23
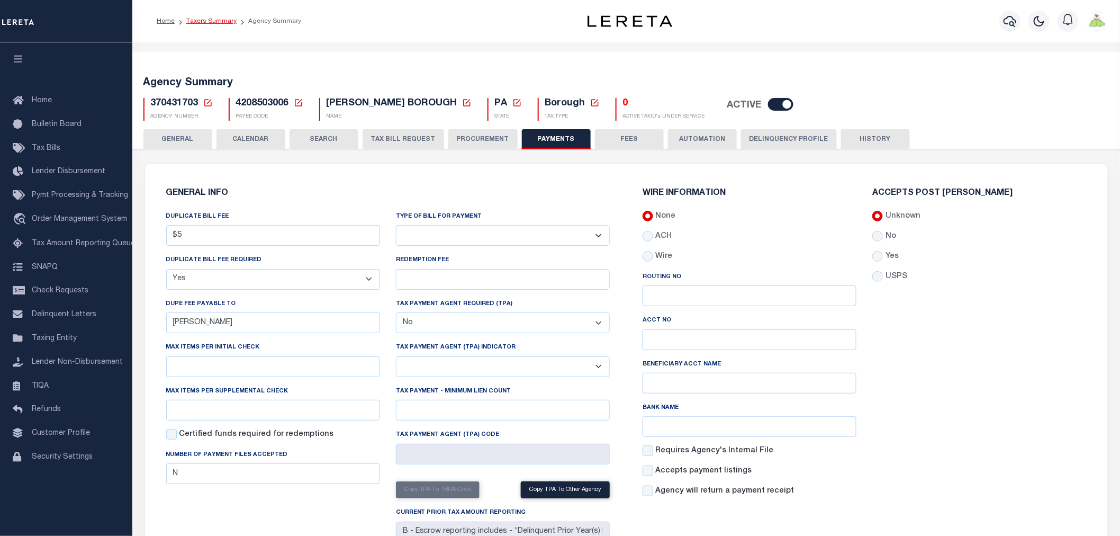
click at [198, 21] on link "Taxers Summary" at bounding box center [211, 21] width 50 height 6
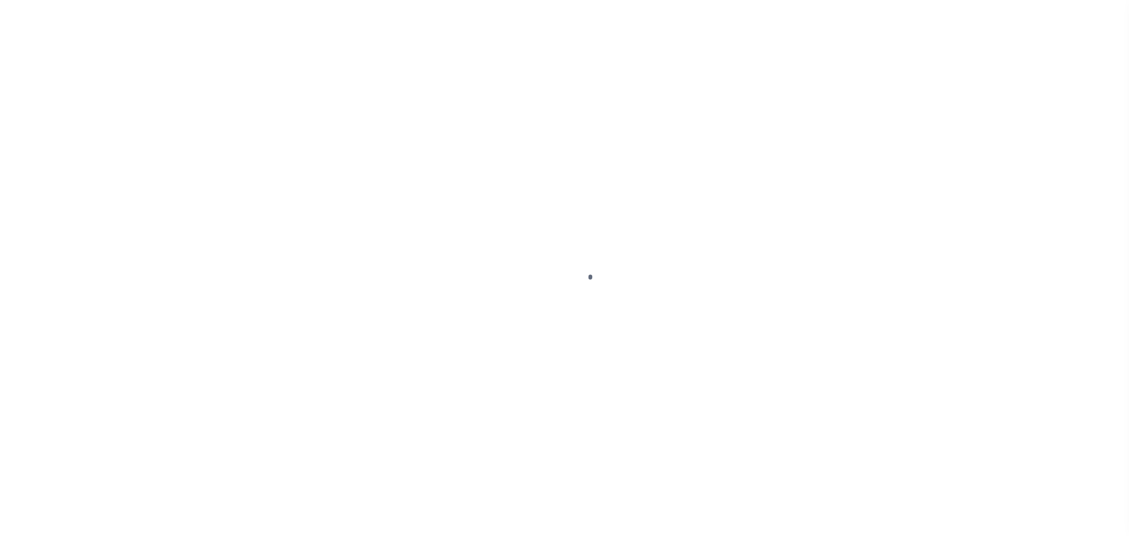
select select
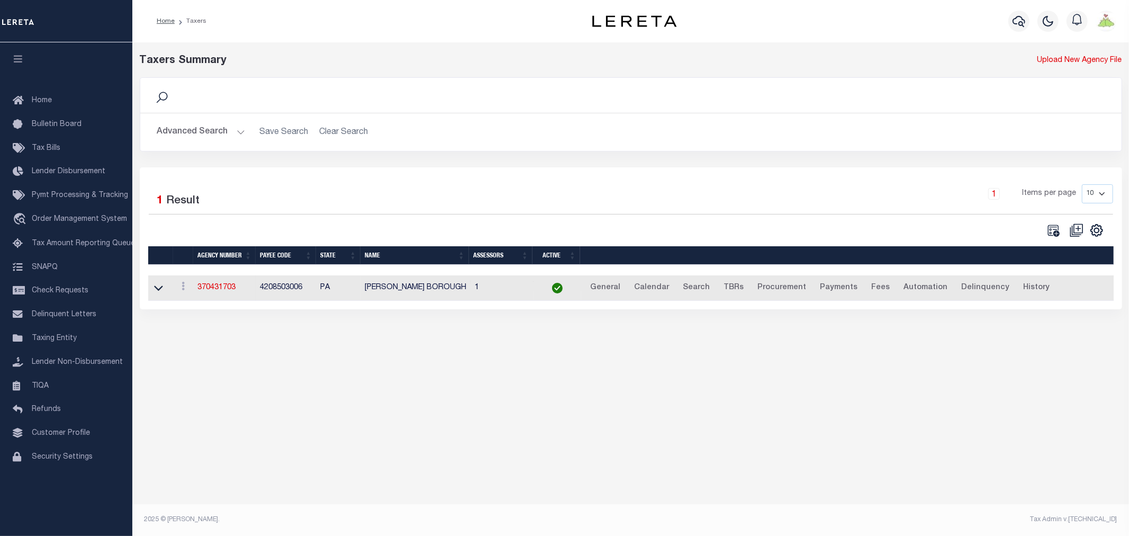
click at [207, 128] on button "Advanced Search" at bounding box center [201, 132] width 88 height 21
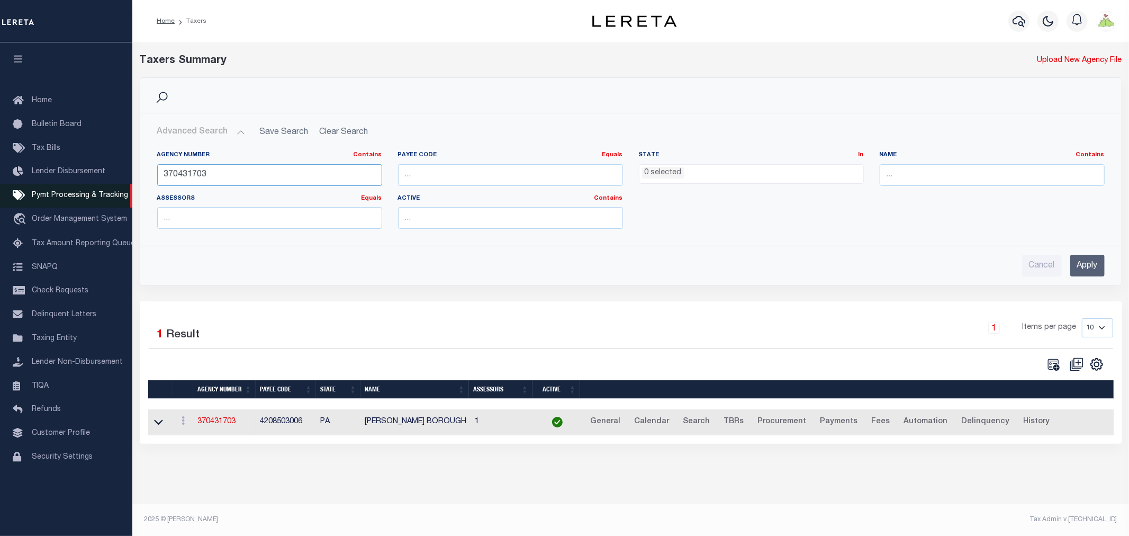
drag, startPoint x: 282, startPoint y: 173, endPoint x: 39, endPoint y: 184, distance: 243.2
click at [39, 184] on div "Home Taxers Profile" at bounding box center [564, 262] width 1129 height 524
type input "3"
type input "160730109"
click at [1085, 261] on input "Apply" at bounding box center [1087, 266] width 34 height 22
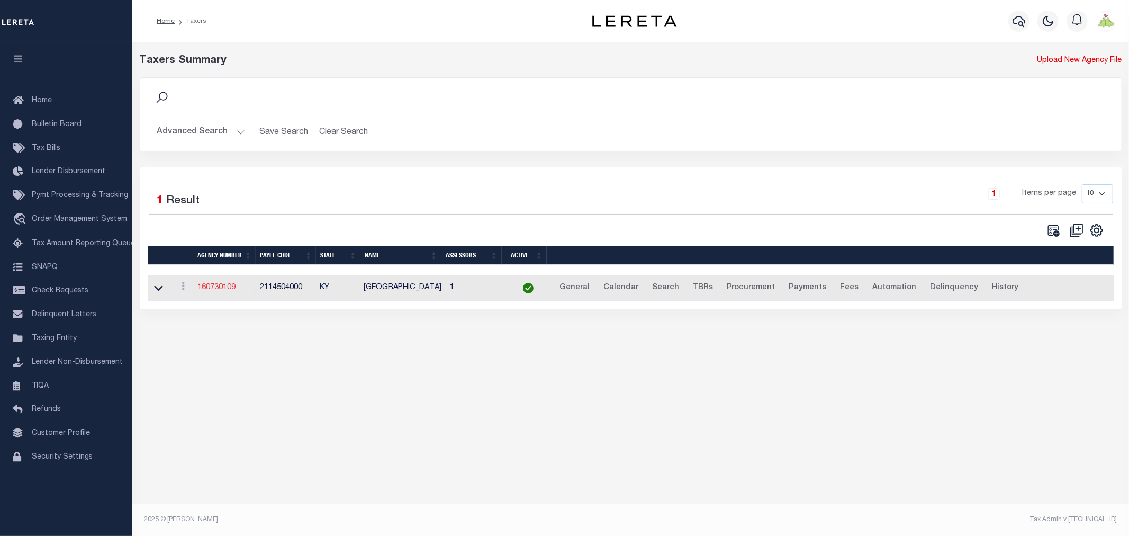
click at [220, 289] on link "160730109" at bounding box center [216, 287] width 38 height 7
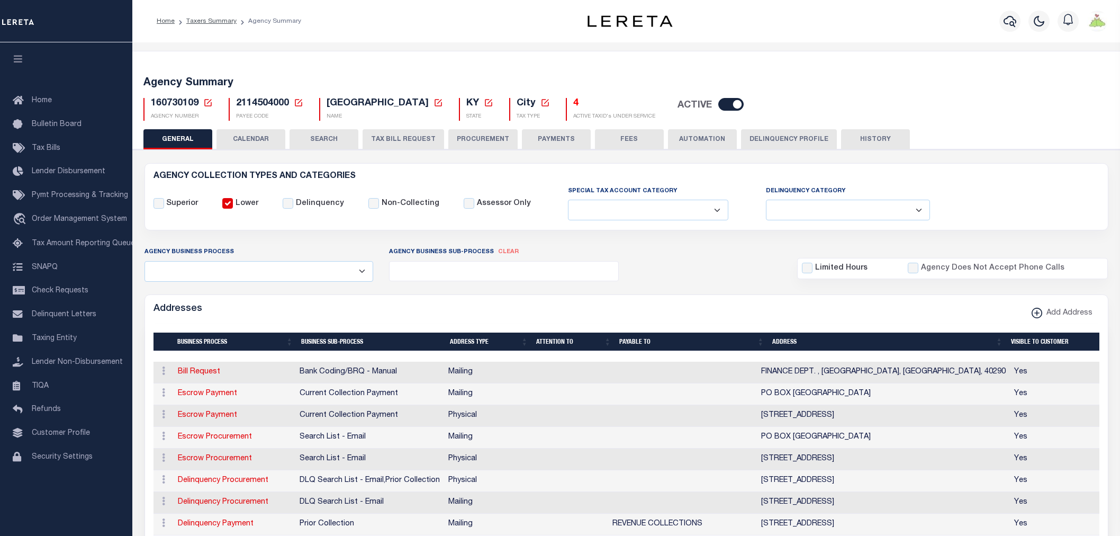
select select
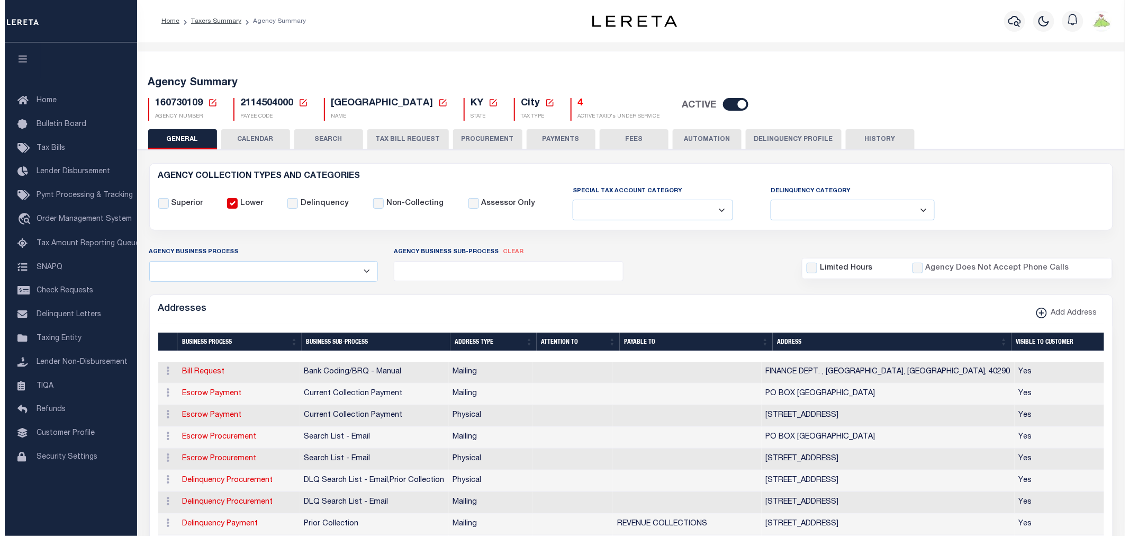
scroll to position [294, 0]
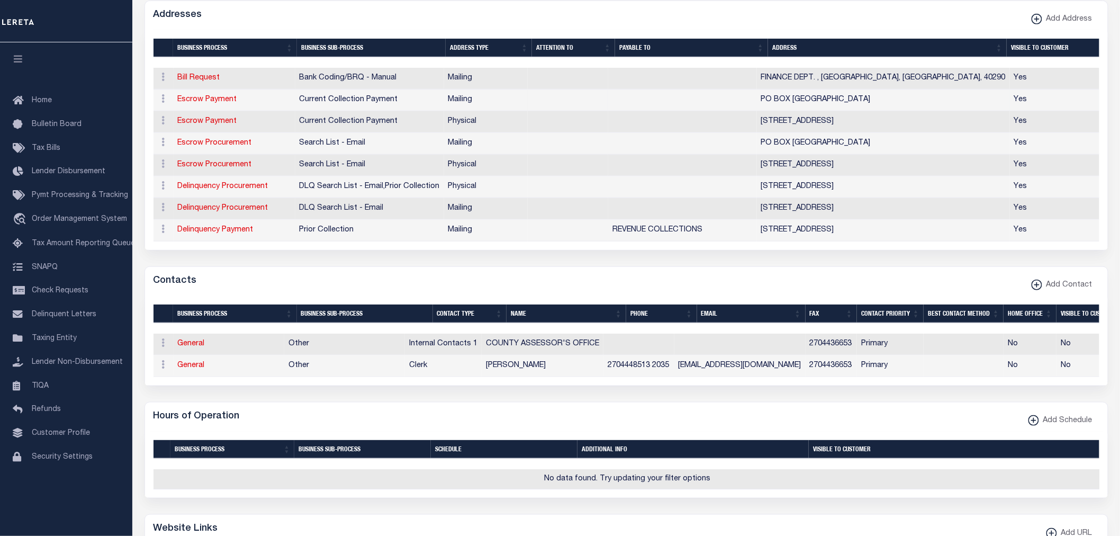
drag, startPoint x: 219, startPoint y: 99, endPoint x: 233, endPoint y: 106, distance: 15.9
click at [219, 99] on link "Escrow Payment" at bounding box center [207, 99] width 59 height 7
select select "1"
checkbox input "false"
select select
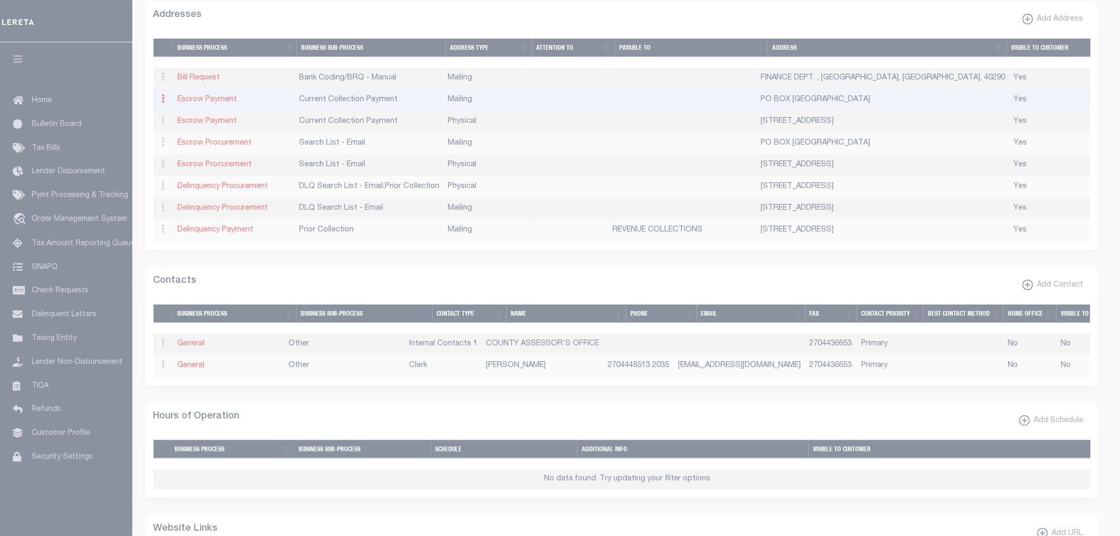
type input "PO BOX 9001241"
type input "[GEOGRAPHIC_DATA]"
select select "KY"
type input "40290"
checkbox input "true"
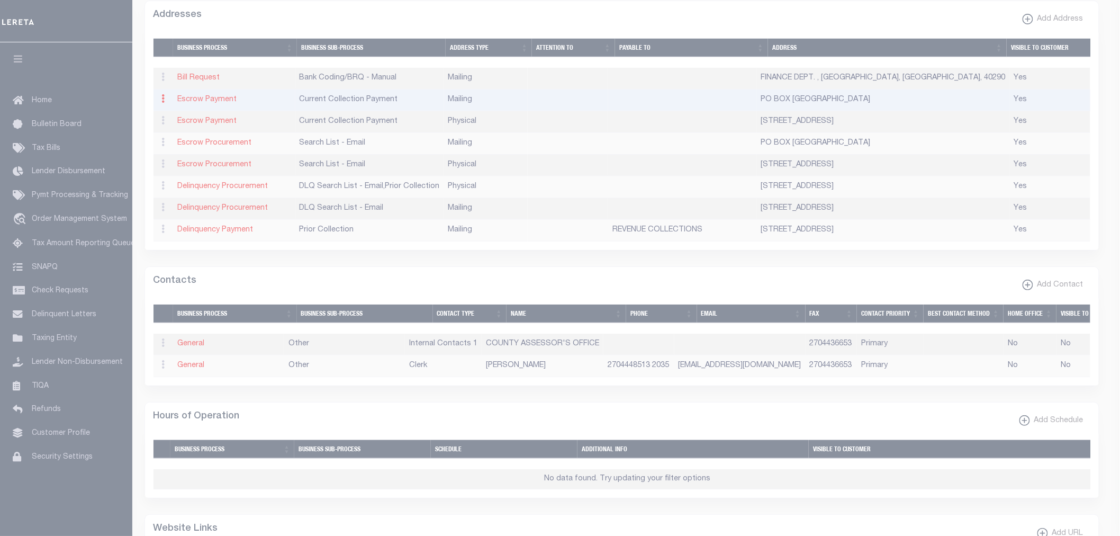
select select "3"
select select "11"
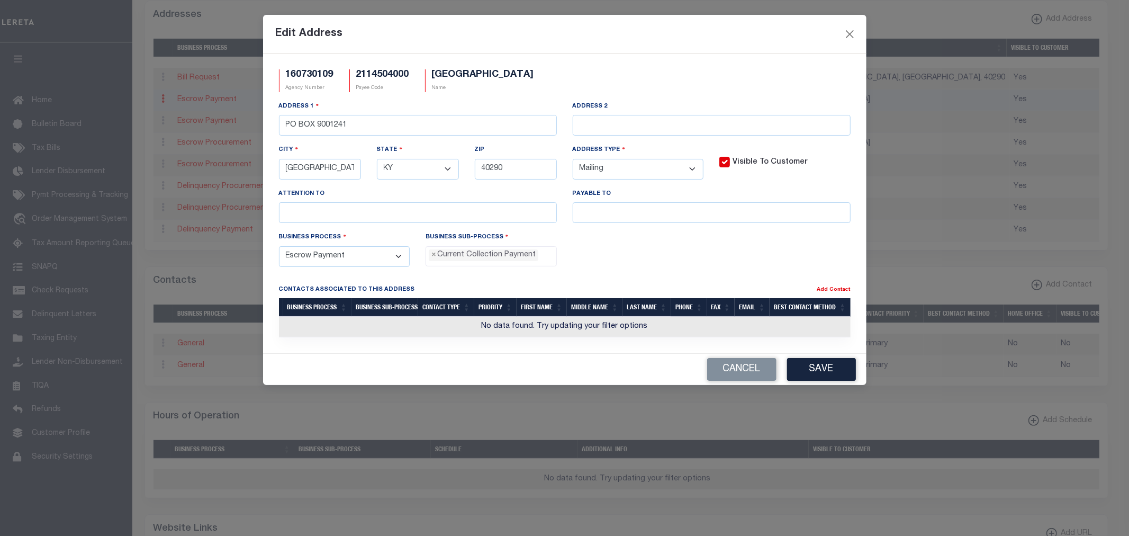
scroll to position [10, 0]
click at [625, 215] on input "text" at bounding box center [712, 212] width 278 height 21
type input "TAX COLLECTOR"
click at [833, 373] on button "Save" at bounding box center [821, 369] width 69 height 23
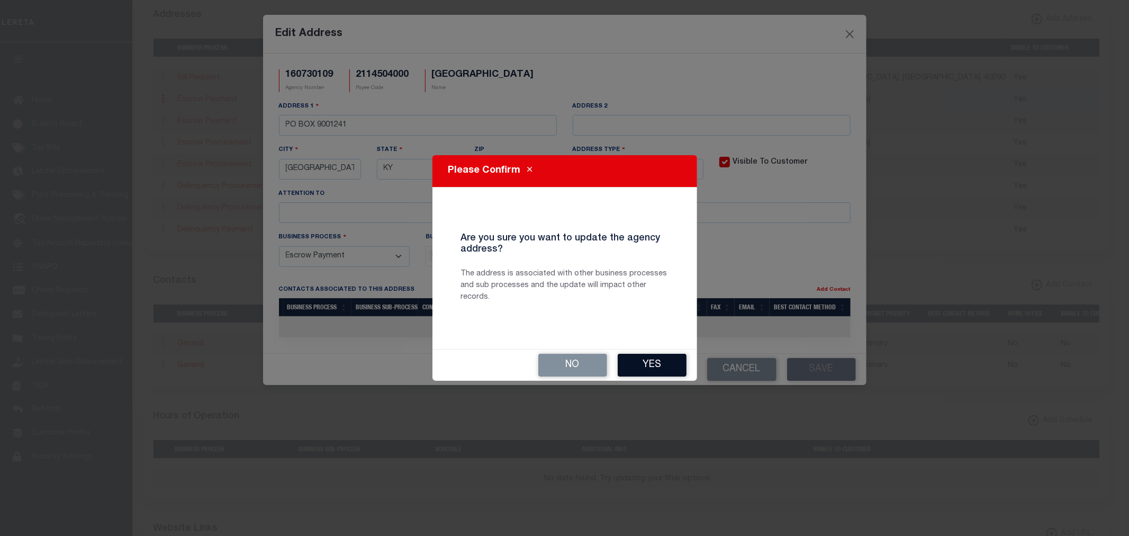
click at [647, 367] on button "Yes" at bounding box center [652, 364] width 69 height 23
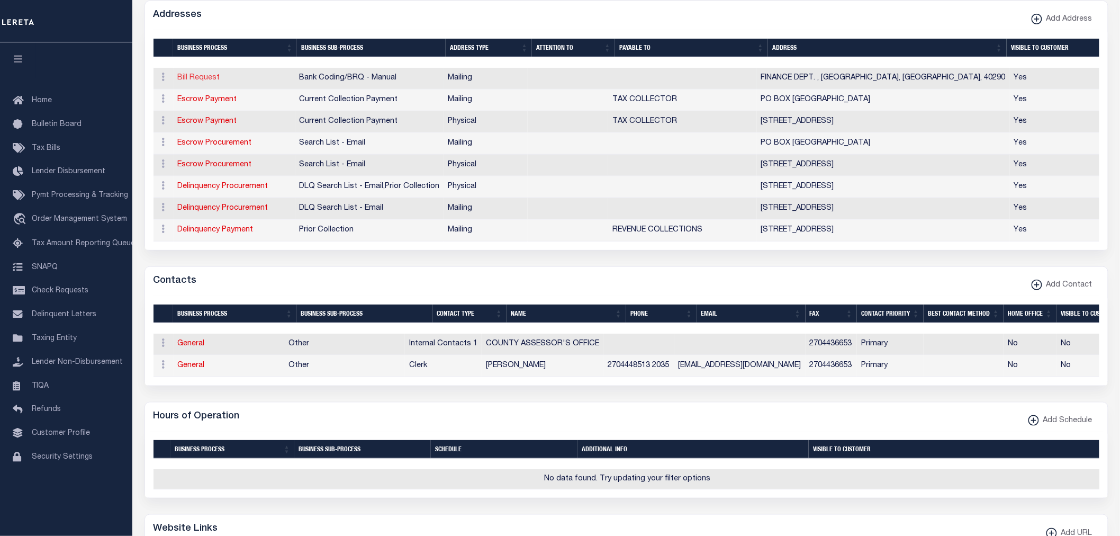
click at [204, 75] on link "Bill Request" at bounding box center [199, 77] width 42 height 7
select select
select select "1"
checkbox input "false"
select select
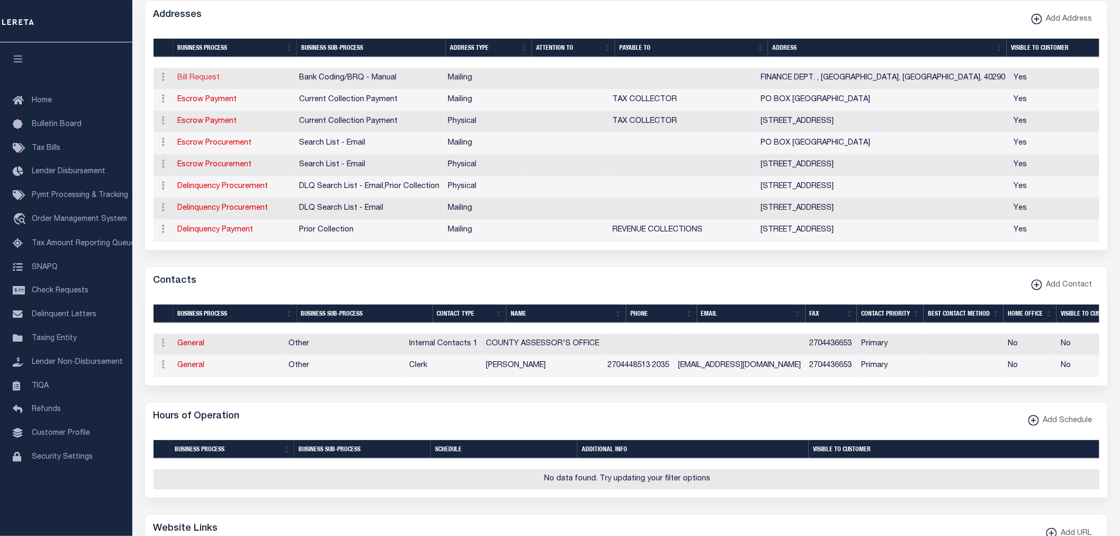
select select
type input "FINANCE DEPT."
type input "[GEOGRAPHIC_DATA]"
select select "KY"
type input "40290"
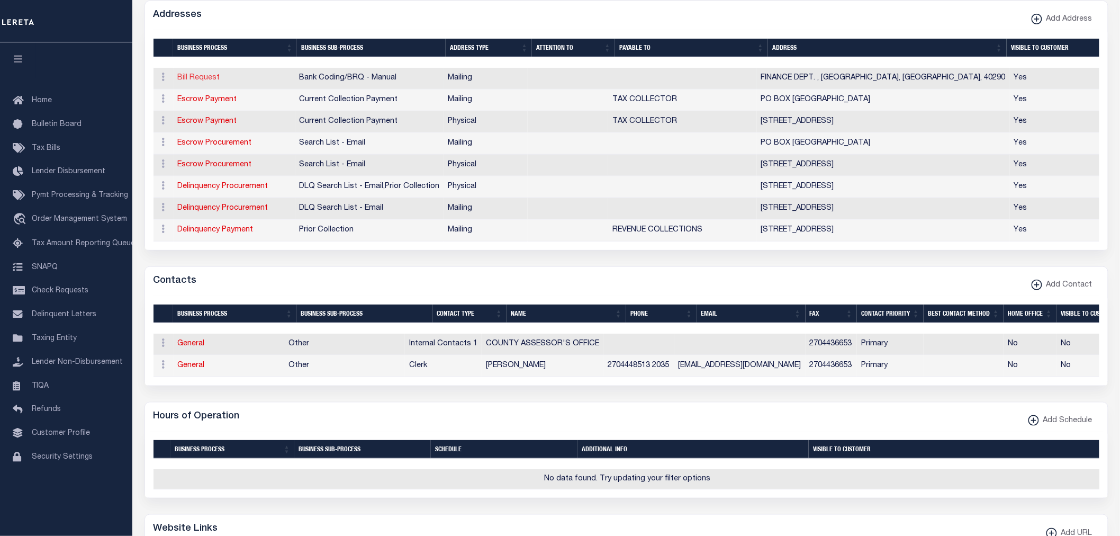
checkbox input "true"
select select "1"
select select "2"
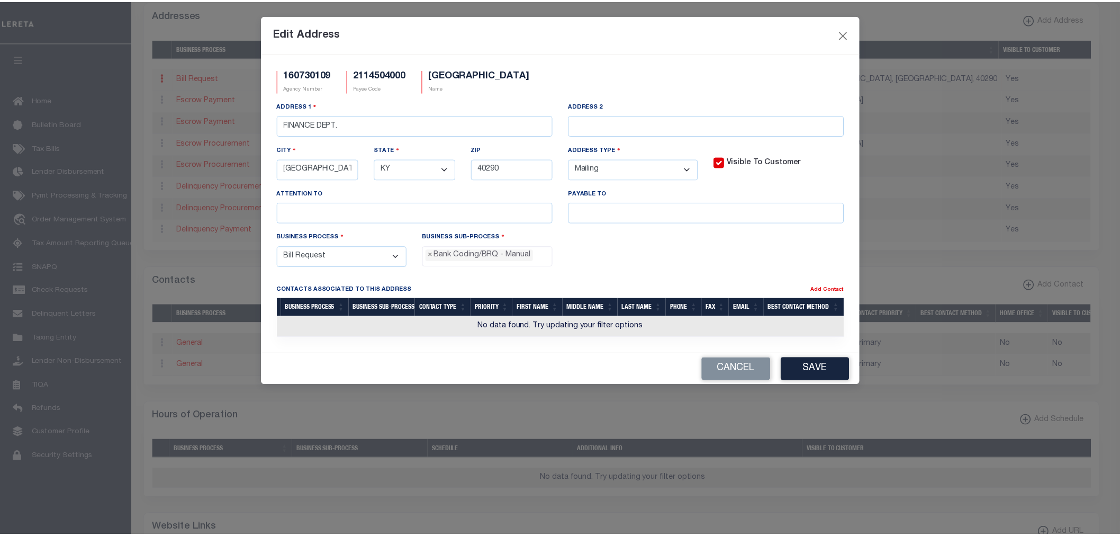
scroll to position [20, 0]
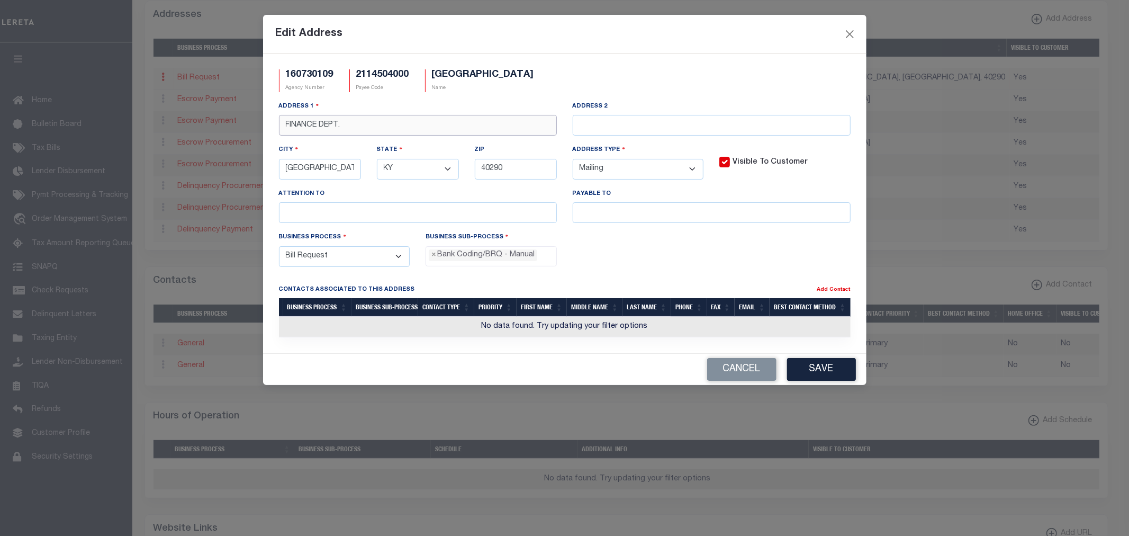
drag, startPoint x: 382, startPoint y: 119, endPoint x: 210, endPoint y: 103, distance: 172.2
click at [210, 103] on div "Edit Address 160730109 Agency Number 2114504000 Payee Code [GEOGRAPHIC_DATA] Na…" at bounding box center [564, 268] width 1129 height 536
type input "PO BOX 9001241"
click at [318, 213] on input "text" at bounding box center [418, 212] width 278 height 21
type input "FINANCE DEPT"
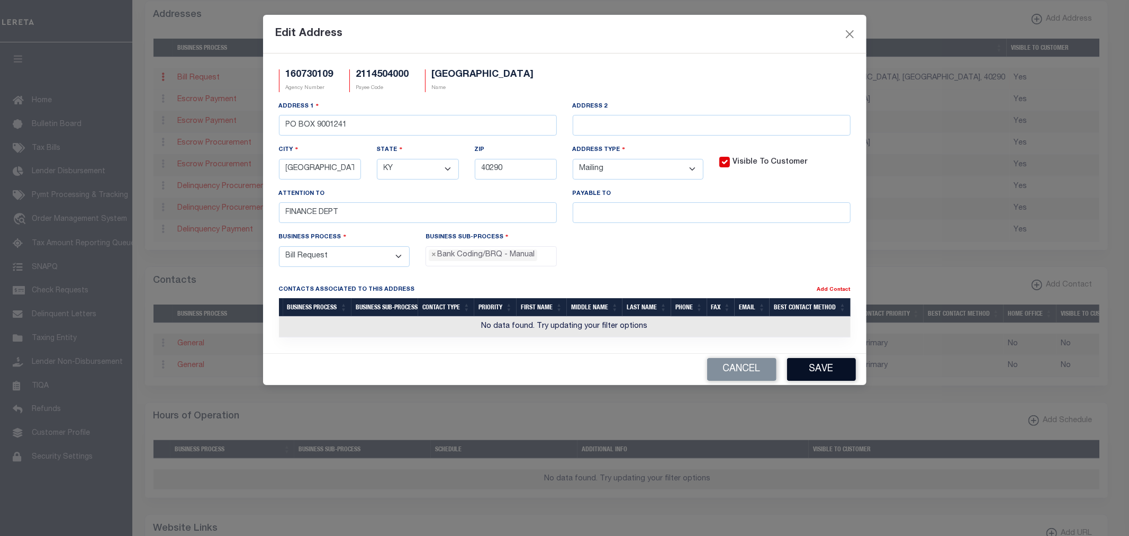
click at [824, 377] on button "Save" at bounding box center [821, 369] width 69 height 23
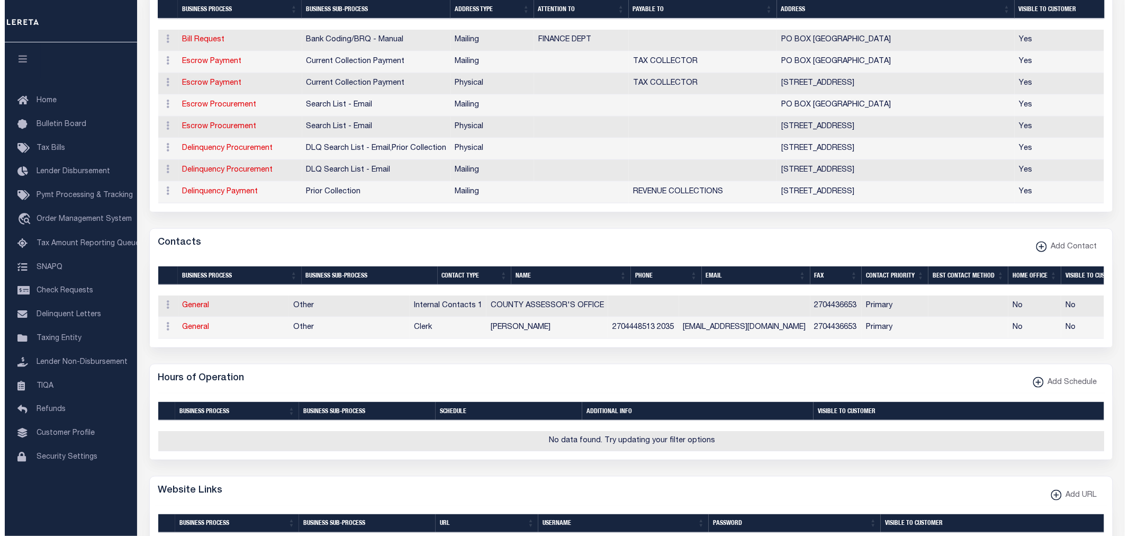
scroll to position [723, 0]
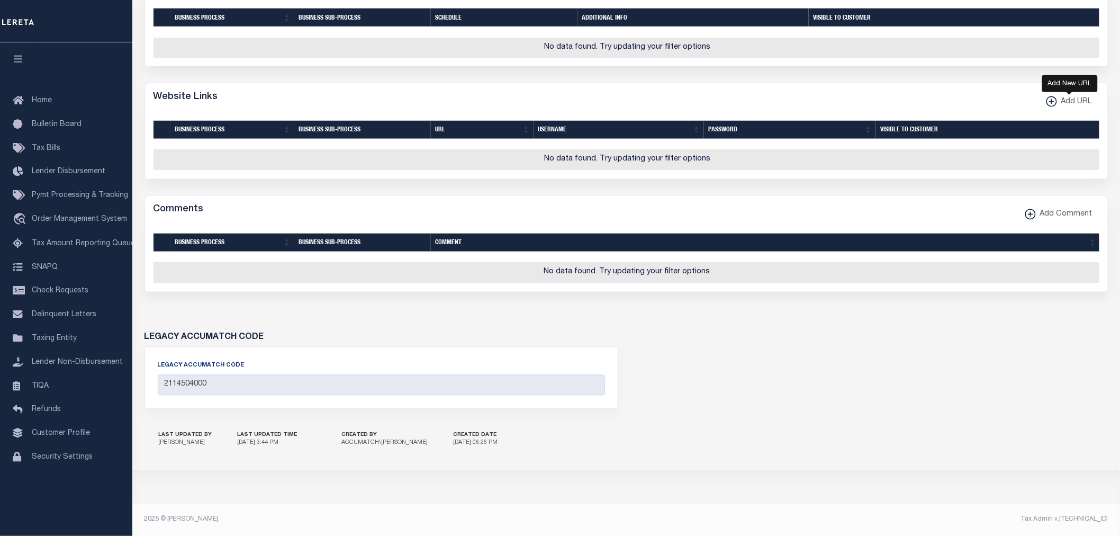
click at [1064, 99] on span "Add URL" at bounding box center [1074, 102] width 35 height 12
select select
checkbox input "true"
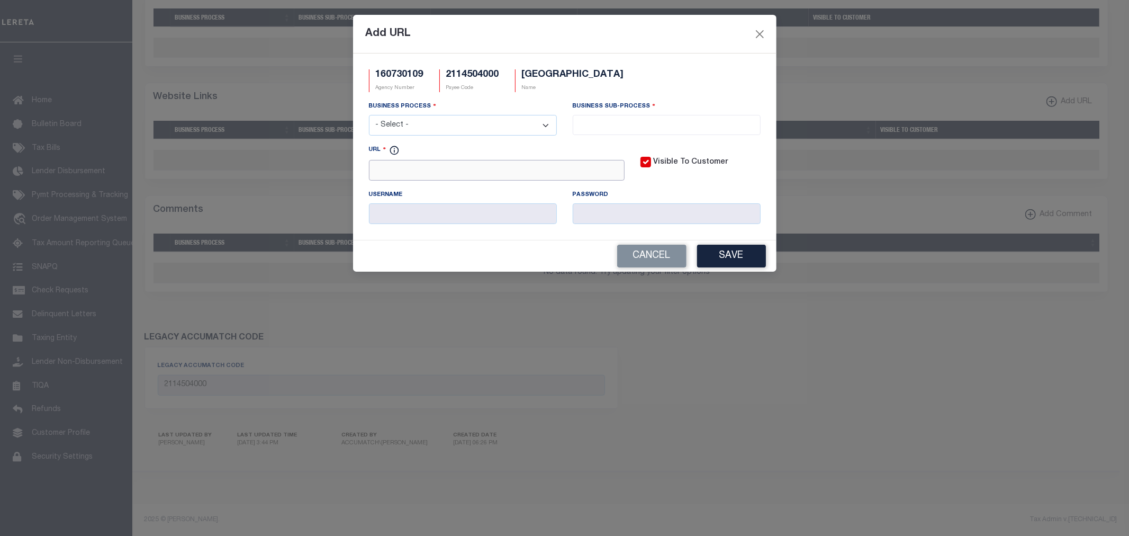
click at [490, 167] on input "URL" at bounding box center [497, 170] width 256 height 21
paste input "[URL][DOMAIN_NAME]."
type input "[URL][DOMAIN_NAME]."
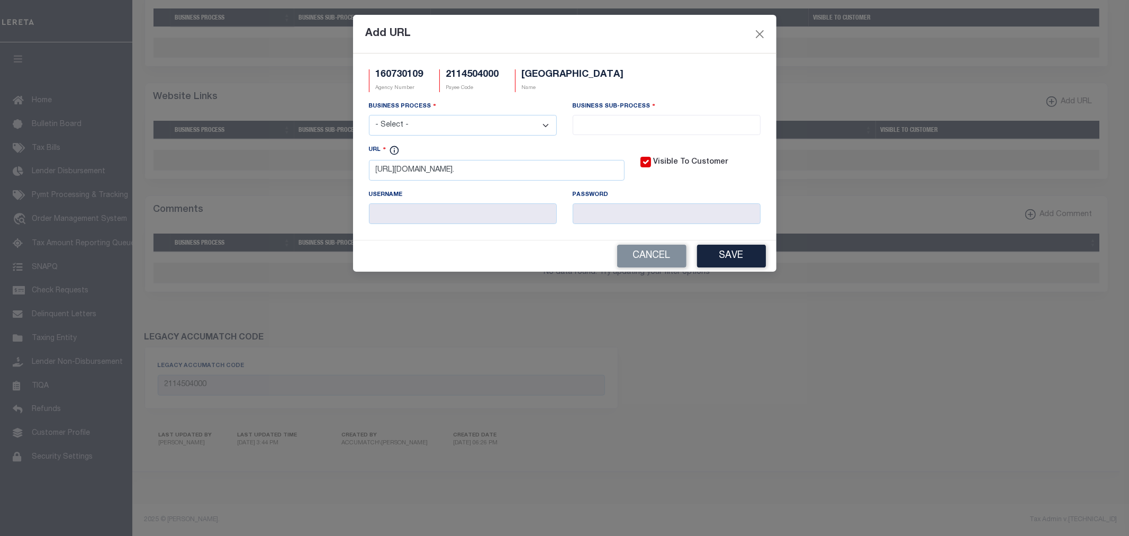
click at [464, 124] on select "- Select - All Automation Bill Request Delinquency Payment Delinquency Procurem…" at bounding box center [463, 125] width 188 height 21
select select "6"
click at [369, 115] on select "- Select - All Automation Bill Request Delinquency Payment Delinquency Procurem…" at bounding box center [463, 125] width 188 height 21
click at [626, 129] on input "search" at bounding box center [667, 124] width 182 height 12
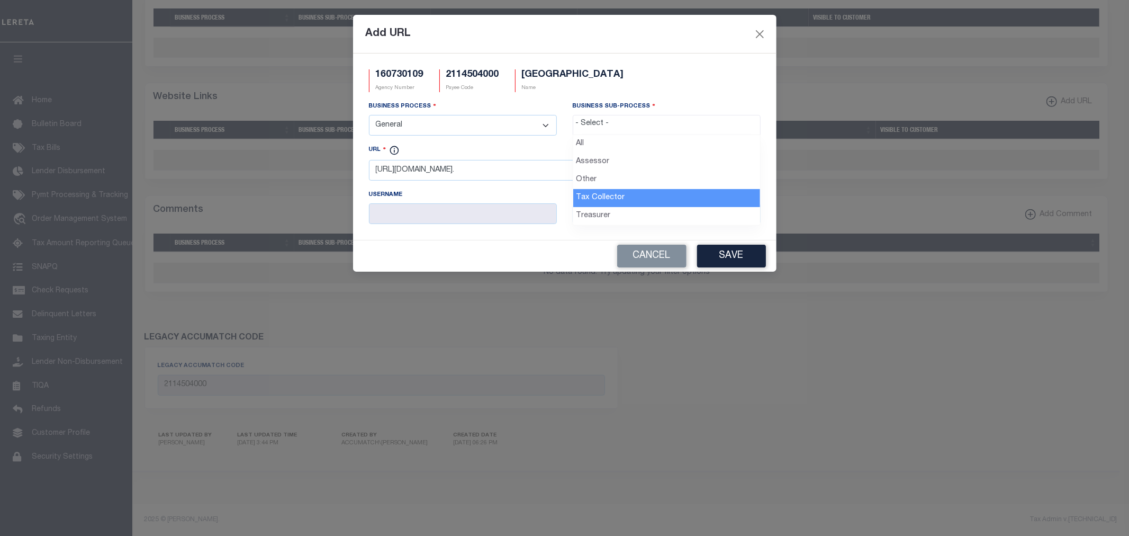
select select "31"
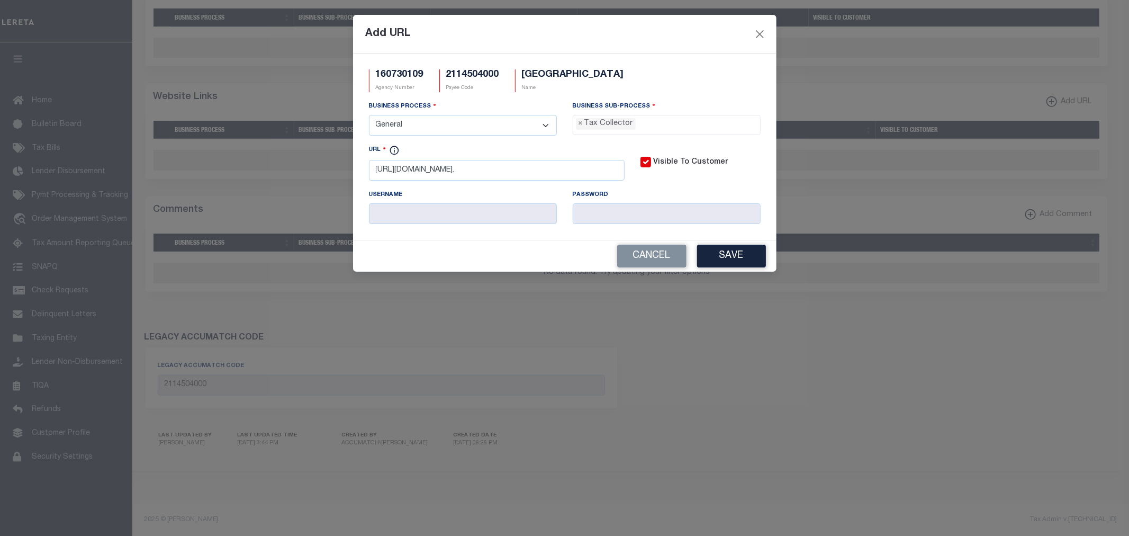
scroll to position [30, 0]
click at [618, 171] on input "[URL][DOMAIN_NAME]." at bounding box center [497, 170] width 256 height 21
drag, startPoint x: 618, startPoint y: 171, endPoint x: 891, endPoint y: 183, distance: 272.8
click at [891, 183] on div "Add URL 160730109 Agency Number 2114504000 Payee Code [GEOGRAPHIC_DATA] Name Bu…" at bounding box center [564, 268] width 1129 height 536
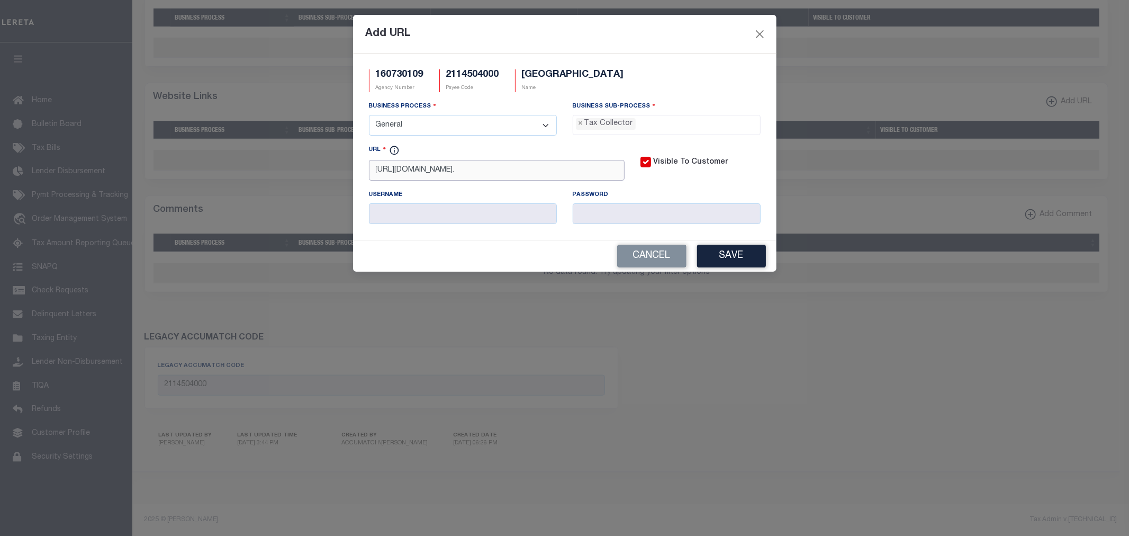
paste input "aspx?mode=new"
type input "[URL][DOMAIN_NAME]"
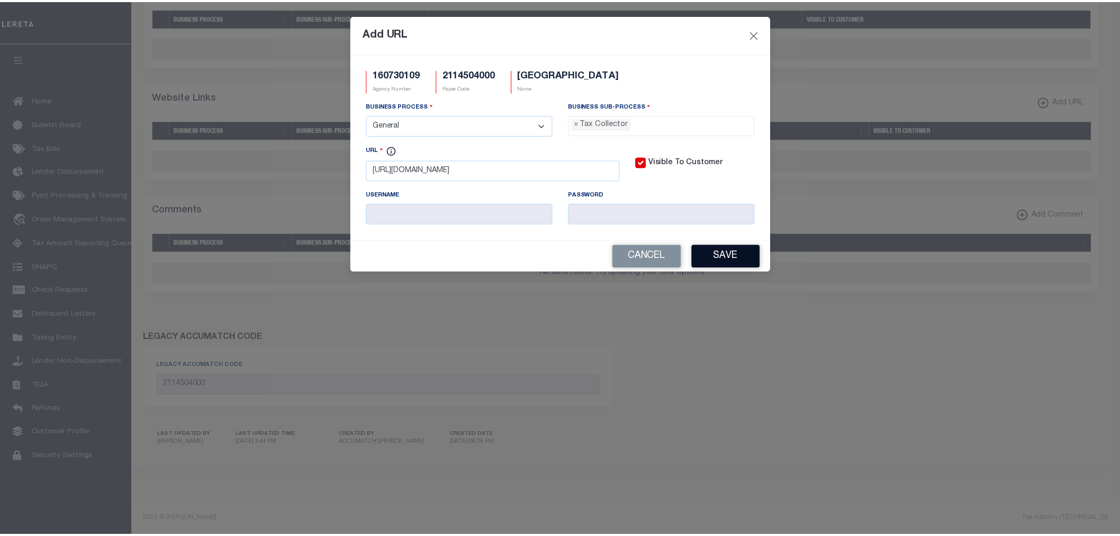
scroll to position [0, 0]
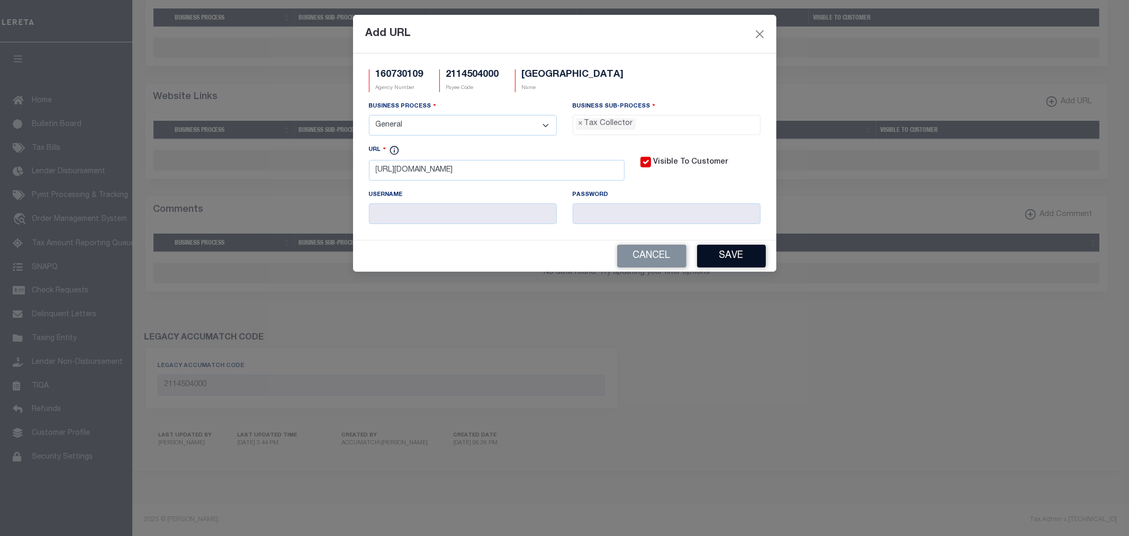
click at [715, 248] on button "Save" at bounding box center [731, 255] width 69 height 23
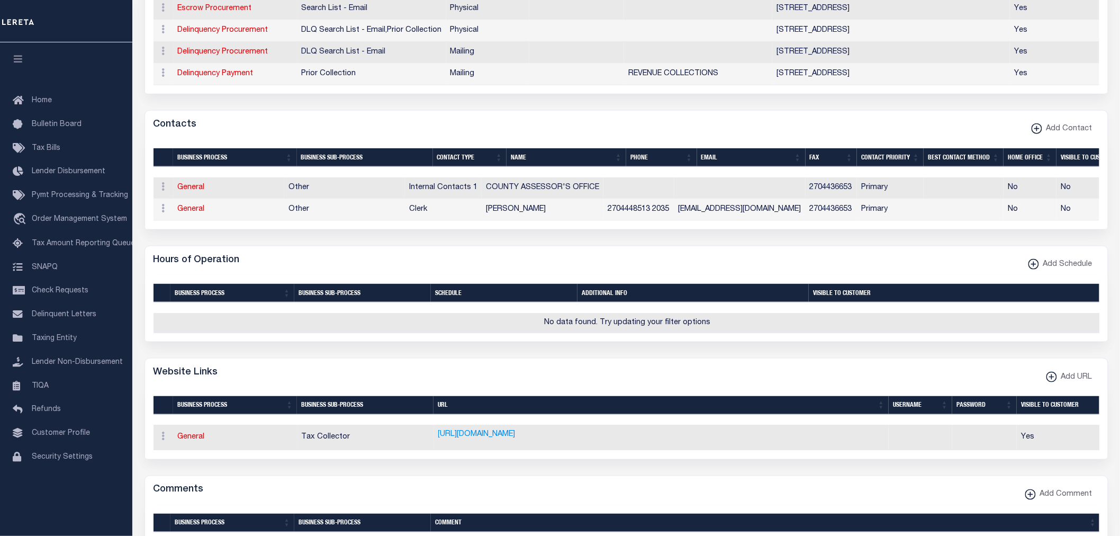
scroll to position [18, 0]
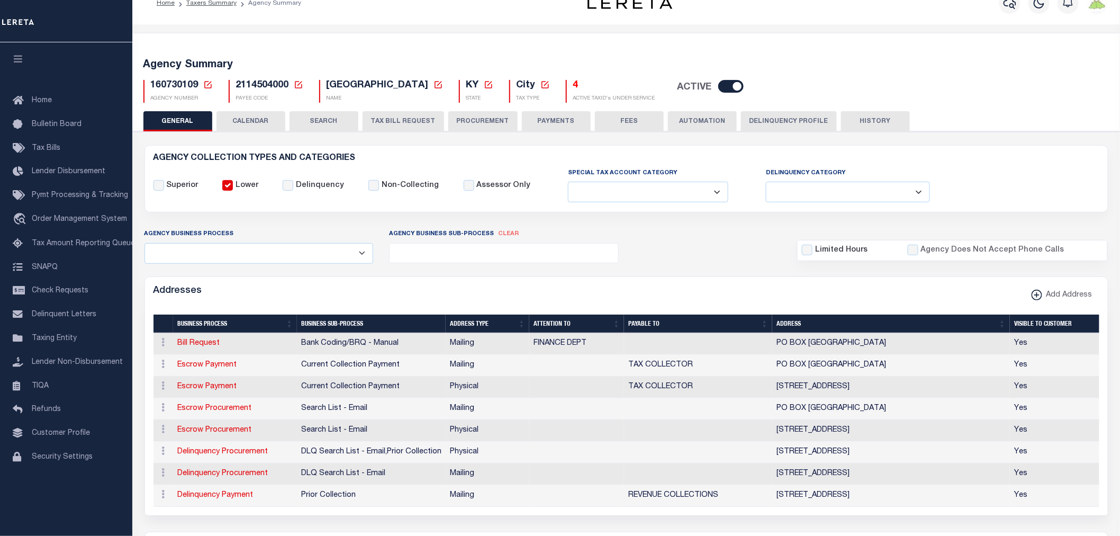
click at [548, 118] on button "PAYMENTS" at bounding box center [556, 121] width 69 height 20
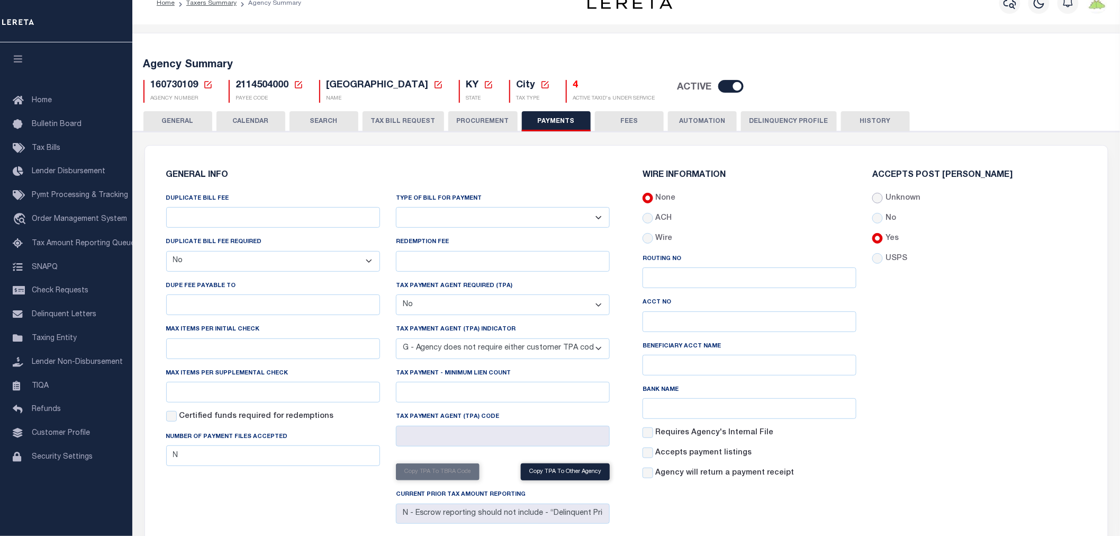
click at [880, 198] on input "Unknown" at bounding box center [877, 198] width 11 height 11
radio input "true"
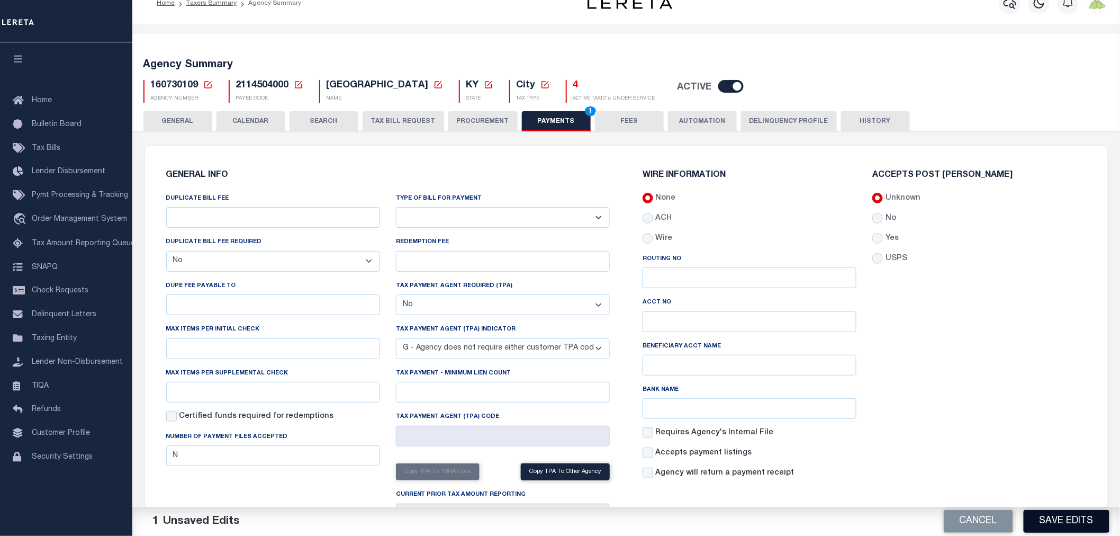
click at [1064, 520] on button "Save Edits" at bounding box center [1066, 521] width 86 height 23
